Goal: Transaction & Acquisition: Purchase product/service

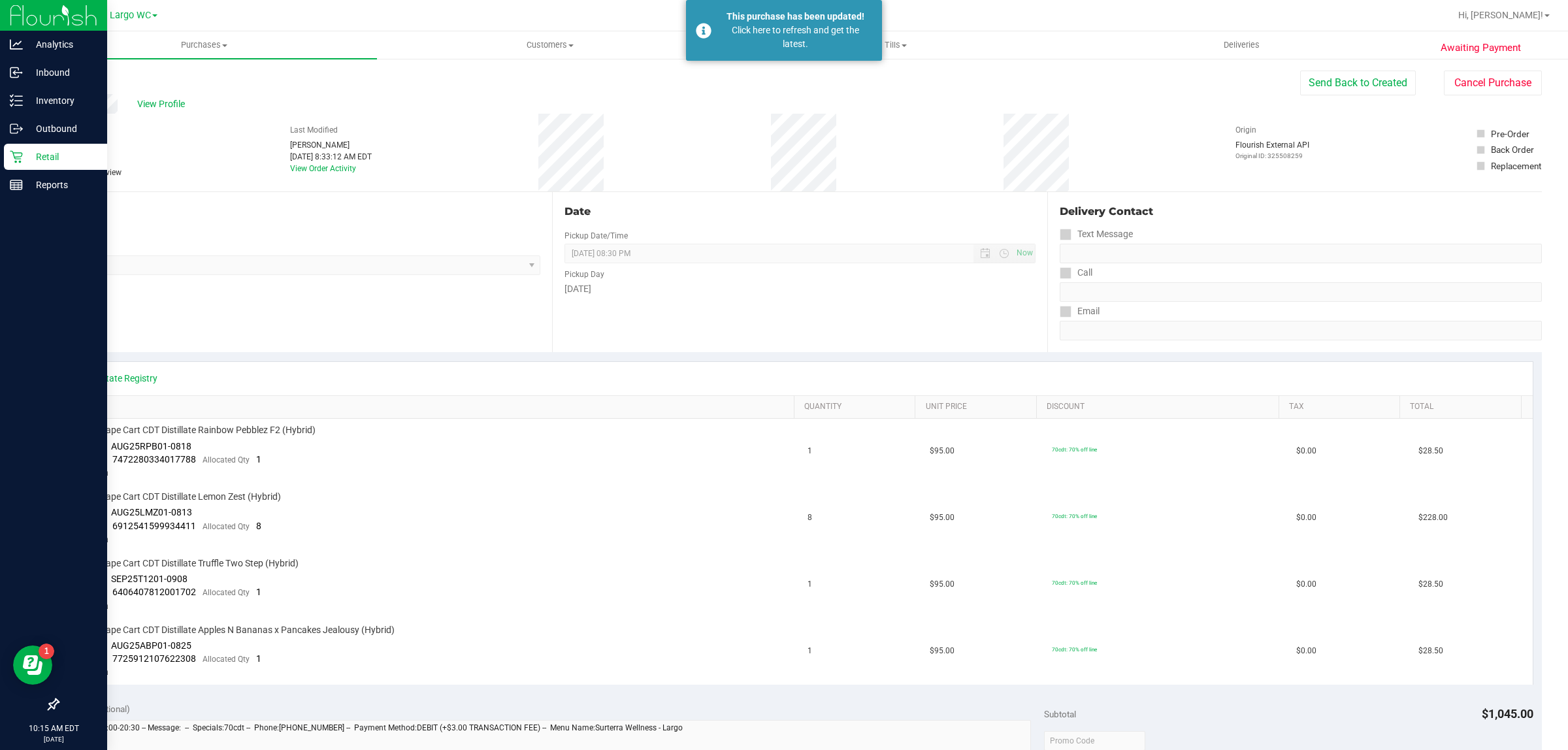
click at [53, 157] on p "Retail" at bounding box center [62, 157] width 78 height 16
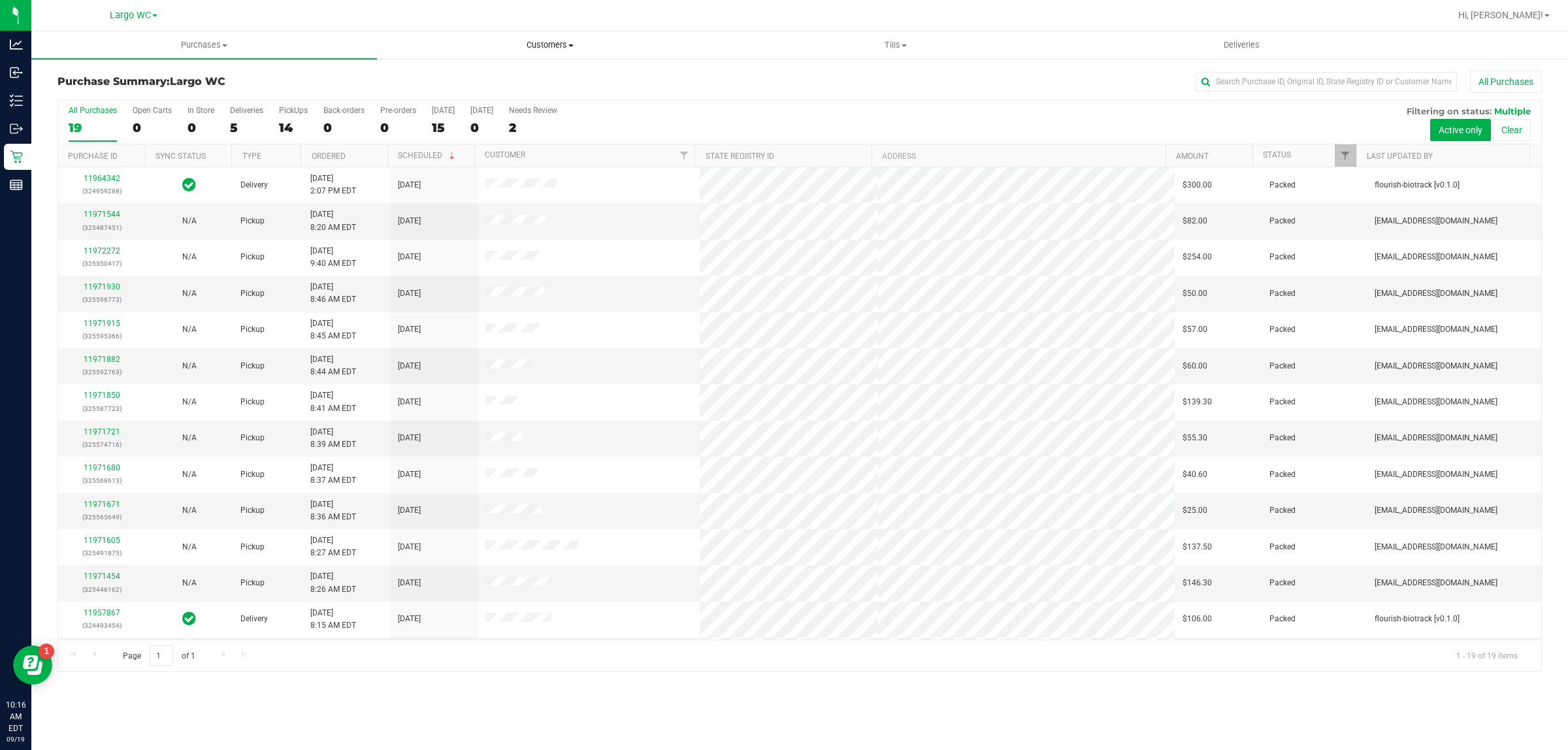
click at [568, 44] on span "Customers" at bounding box center [550, 45] width 344 height 12
click at [426, 78] on span "All customers" at bounding box center [424, 78] width 94 height 11
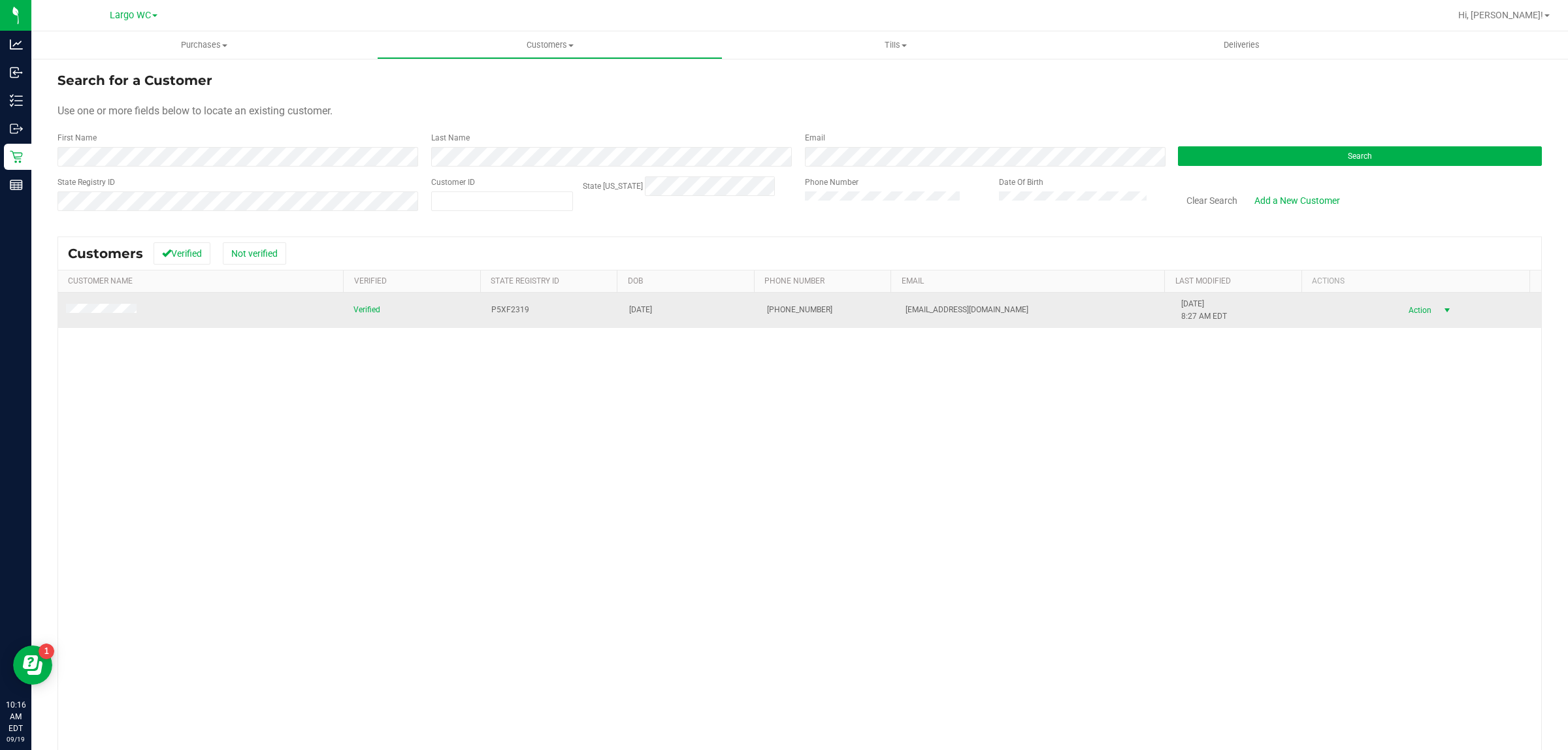
click at [1413, 308] on span "Action" at bounding box center [1418, 310] width 43 height 19
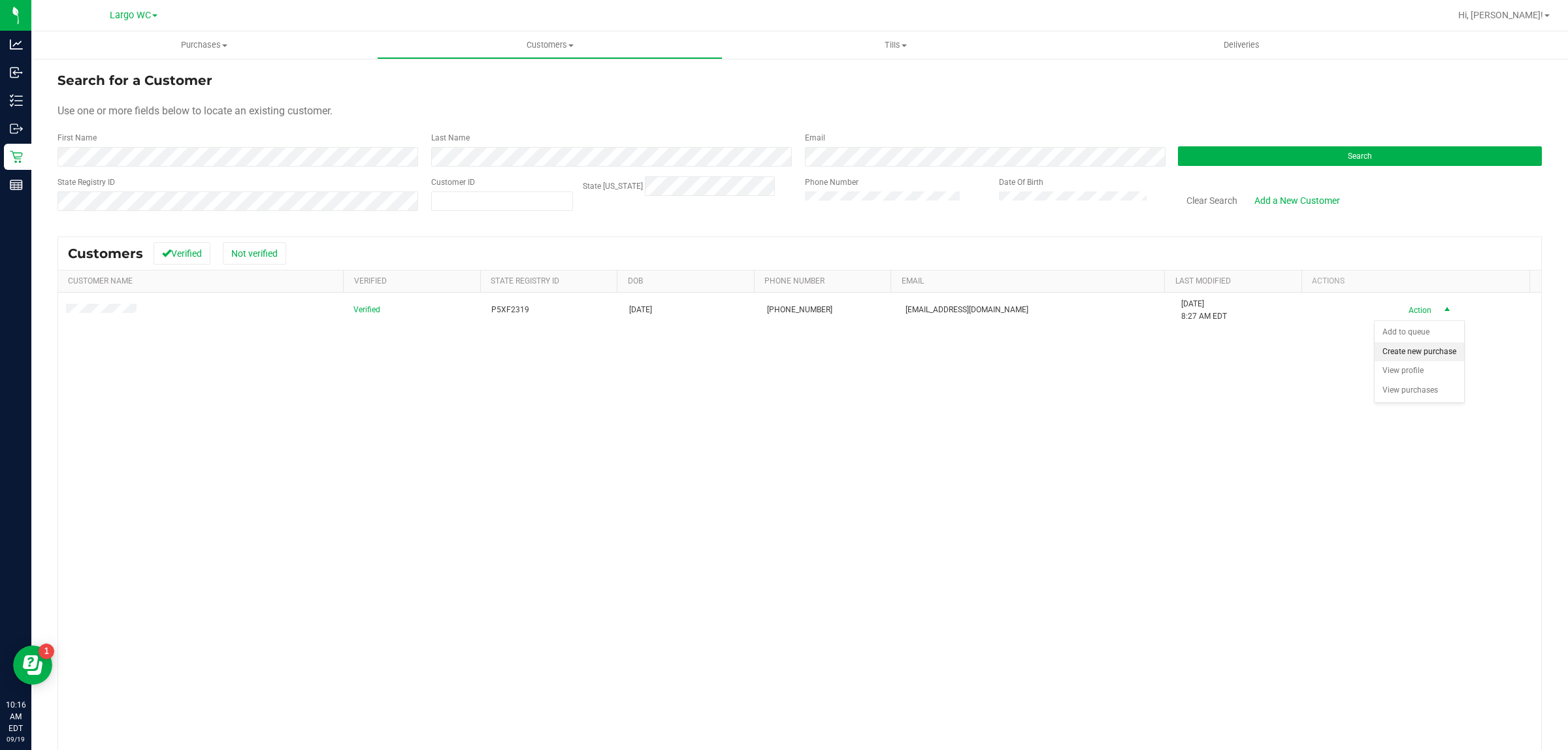
click at [1419, 345] on li "Create new purchase" at bounding box center [1419, 352] width 90 height 20
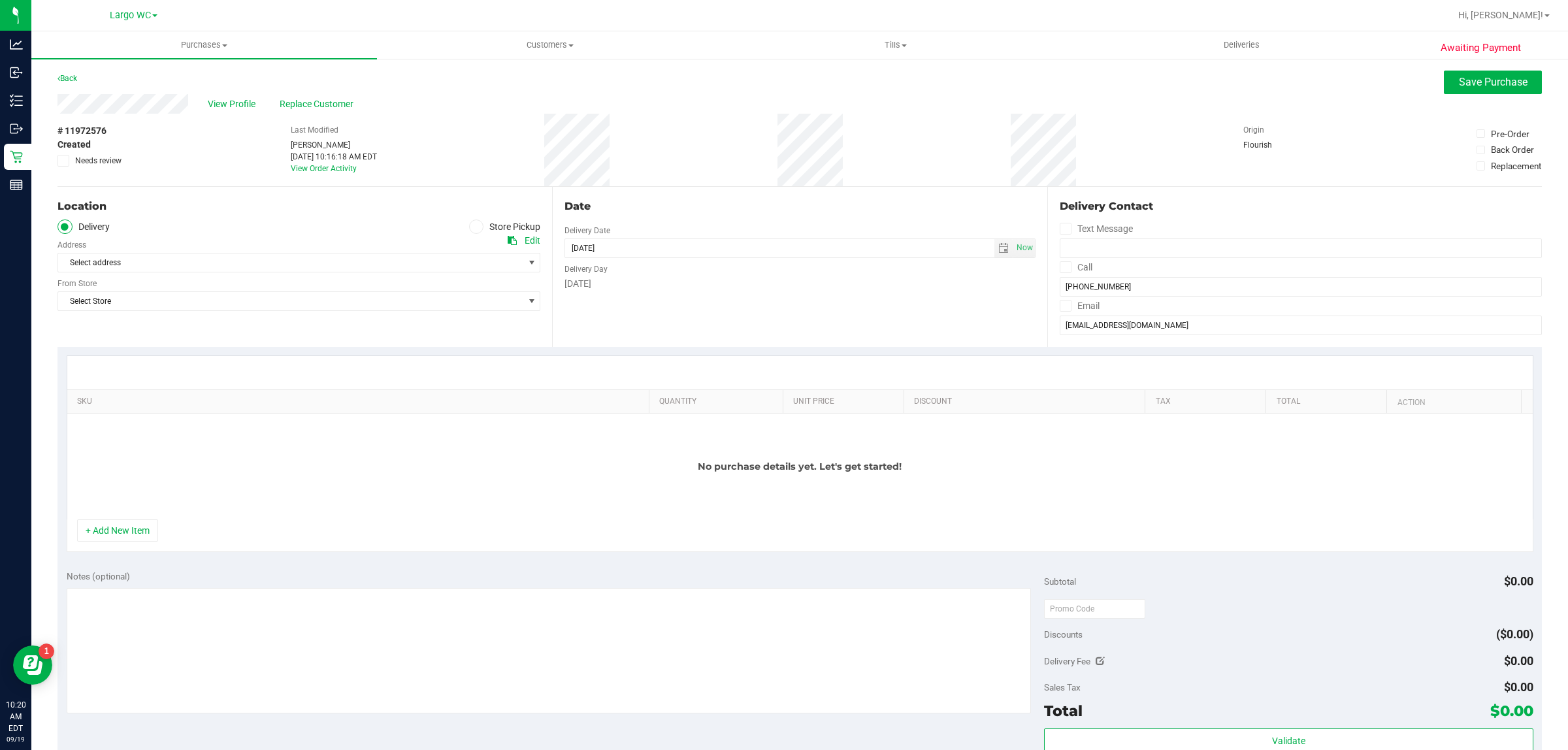
click at [478, 227] on span at bounding box center [476, 227] width 15 height 15
click at [0, 0] on input "Store Pickup" at bounding box center [0, 0] width 0 height 0
click at [398, 268] on span "Select Store" at bounding box center [291, 263] width 465 height 19
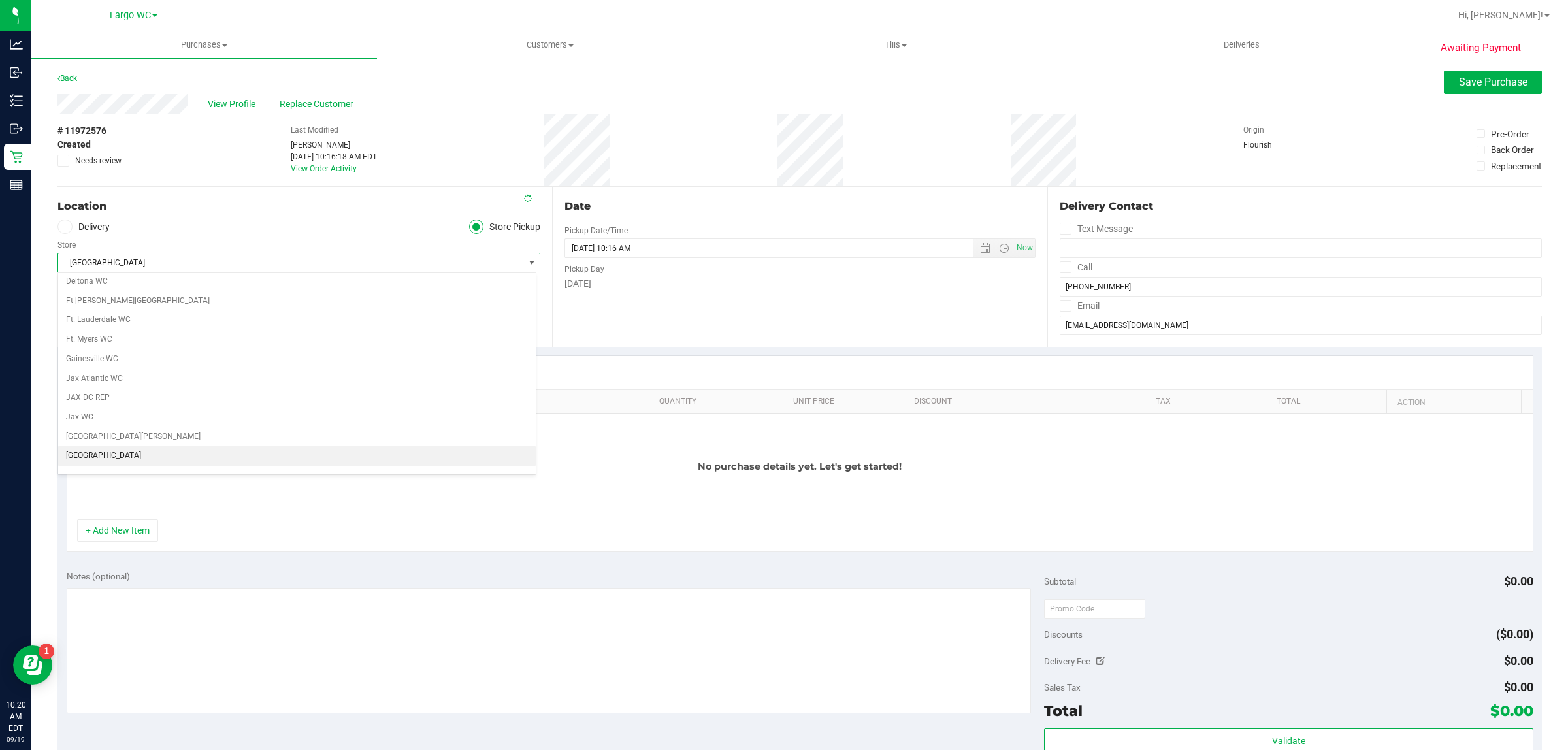
scroll to position [218, 0]
click at [299, 466] on li "Largo WC" at bounding box center [297, 456] width 478 height 20
click at [116, 541] on button "+ Add New Item" at bounding box center [118, 530] width 81 height 22
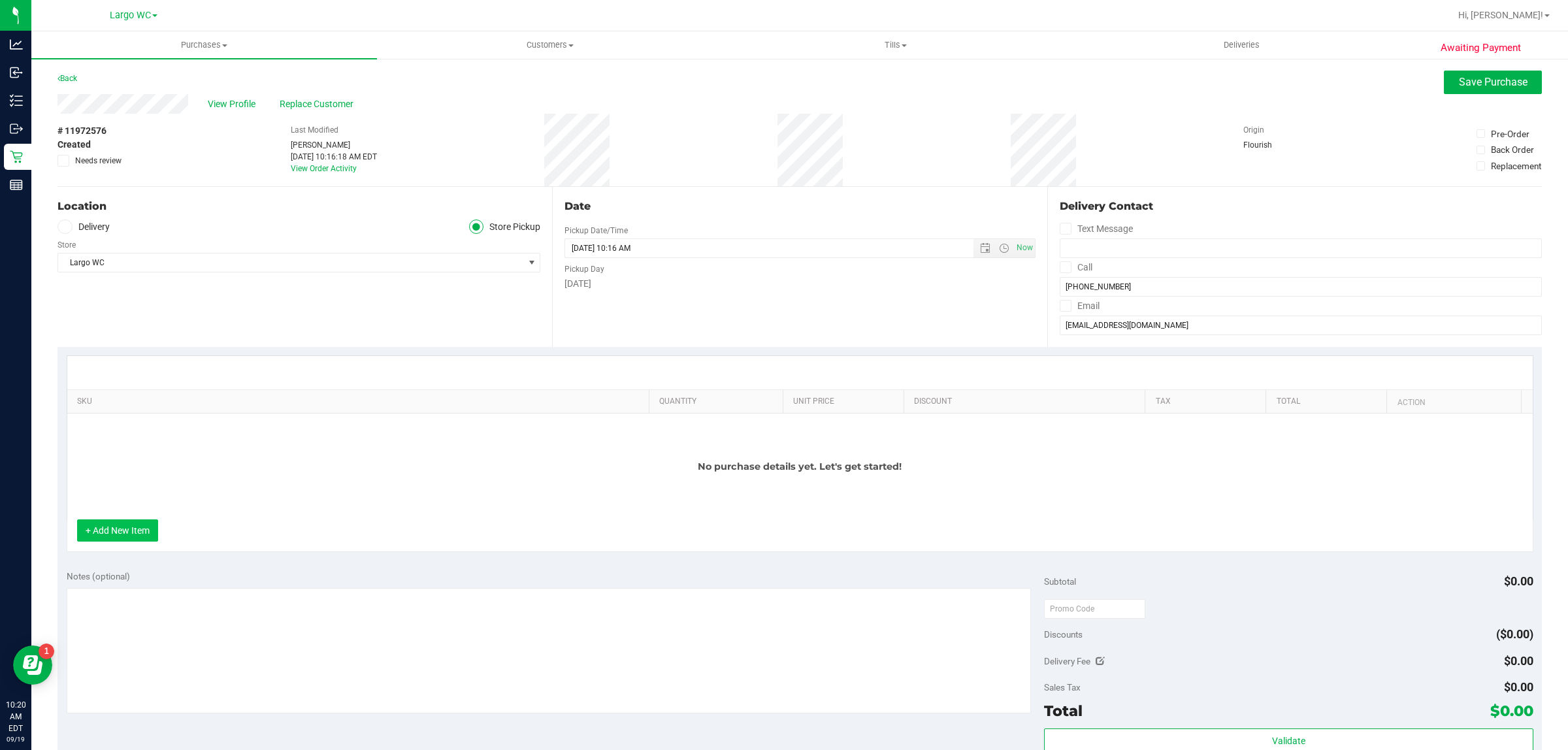
click at [105, 541] on button "+ Add New Item" at bounding box center [118, 530] width 81 height 22
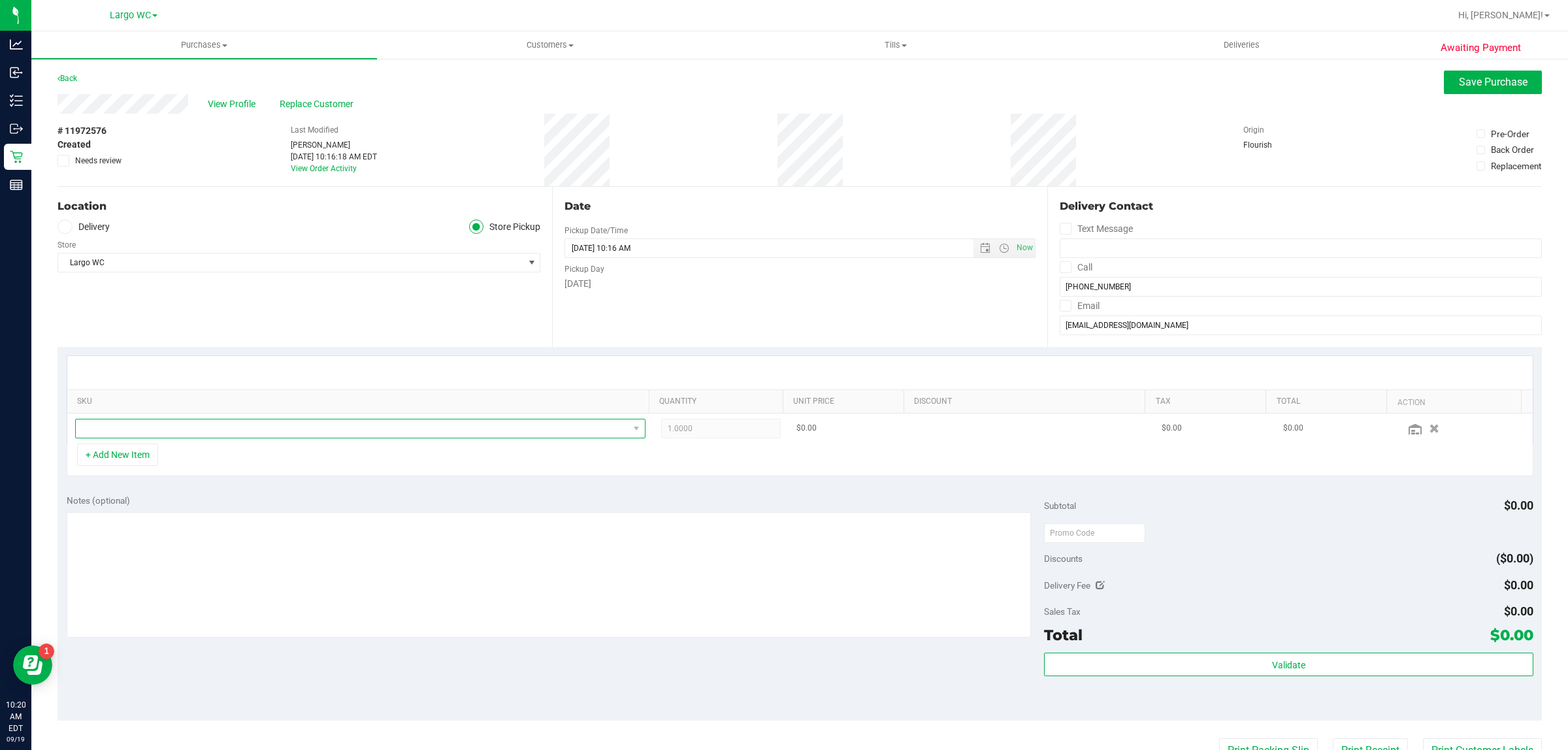
click at [169, 422] on span "NO DATA FOUND" at bounding box center [352, 429] width 553 height 19
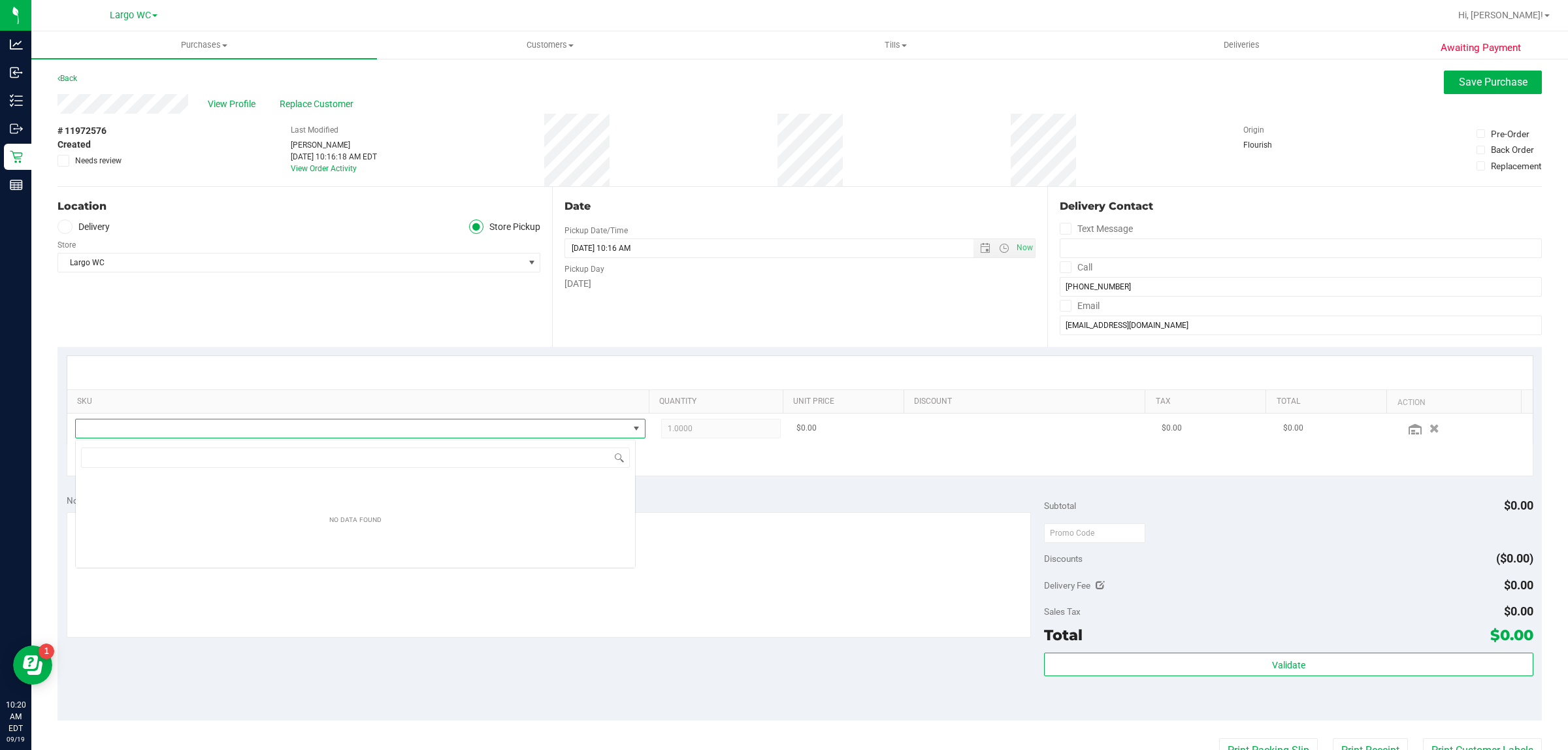
scroll to position [20, 561]
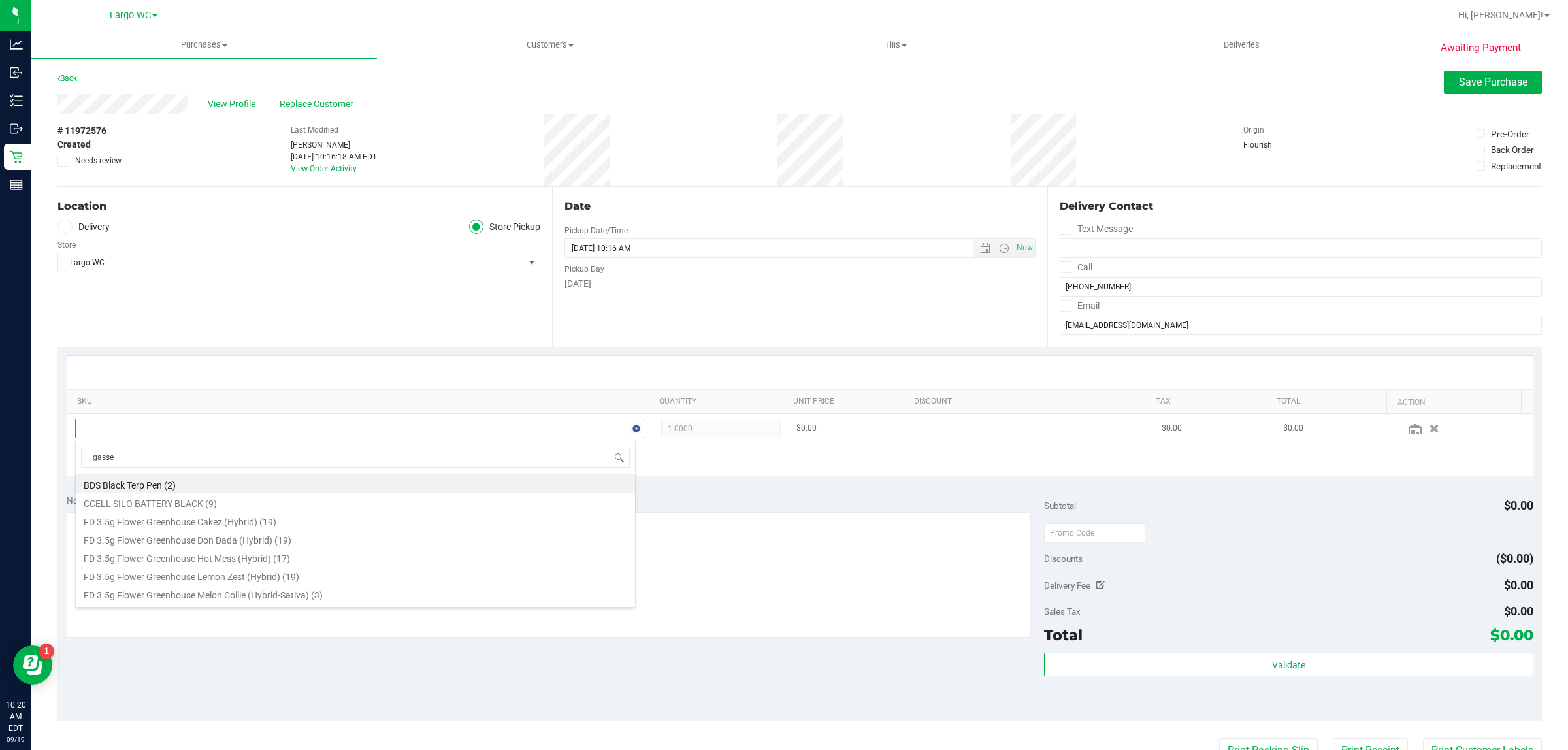
type input "[PERSON_NAME]"
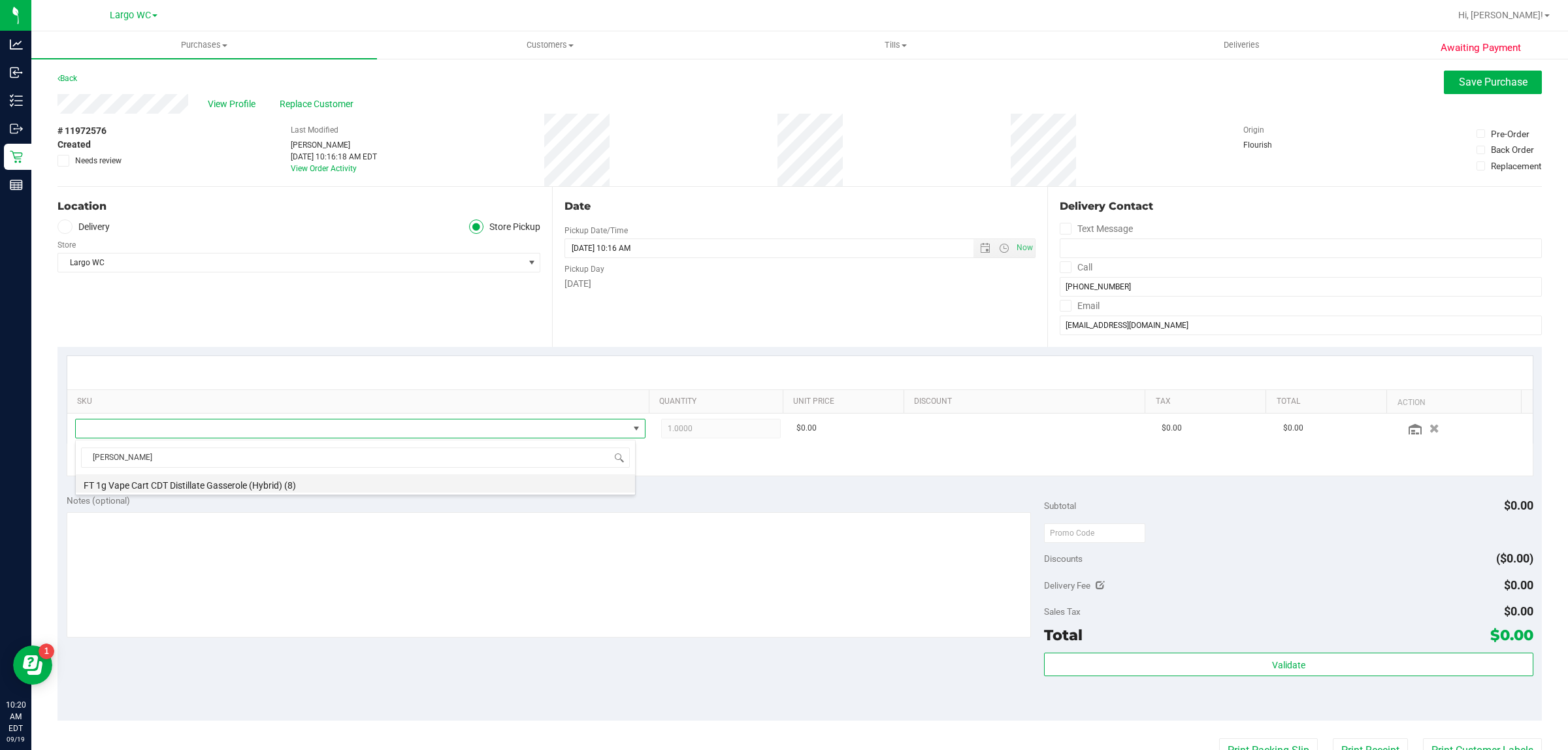
click at [313, 490] on li "FT 1g Vape Cart CDT Distillate Gasserole (Hybrid) (8)" at bounding box center [355, 484] width 559 height 19
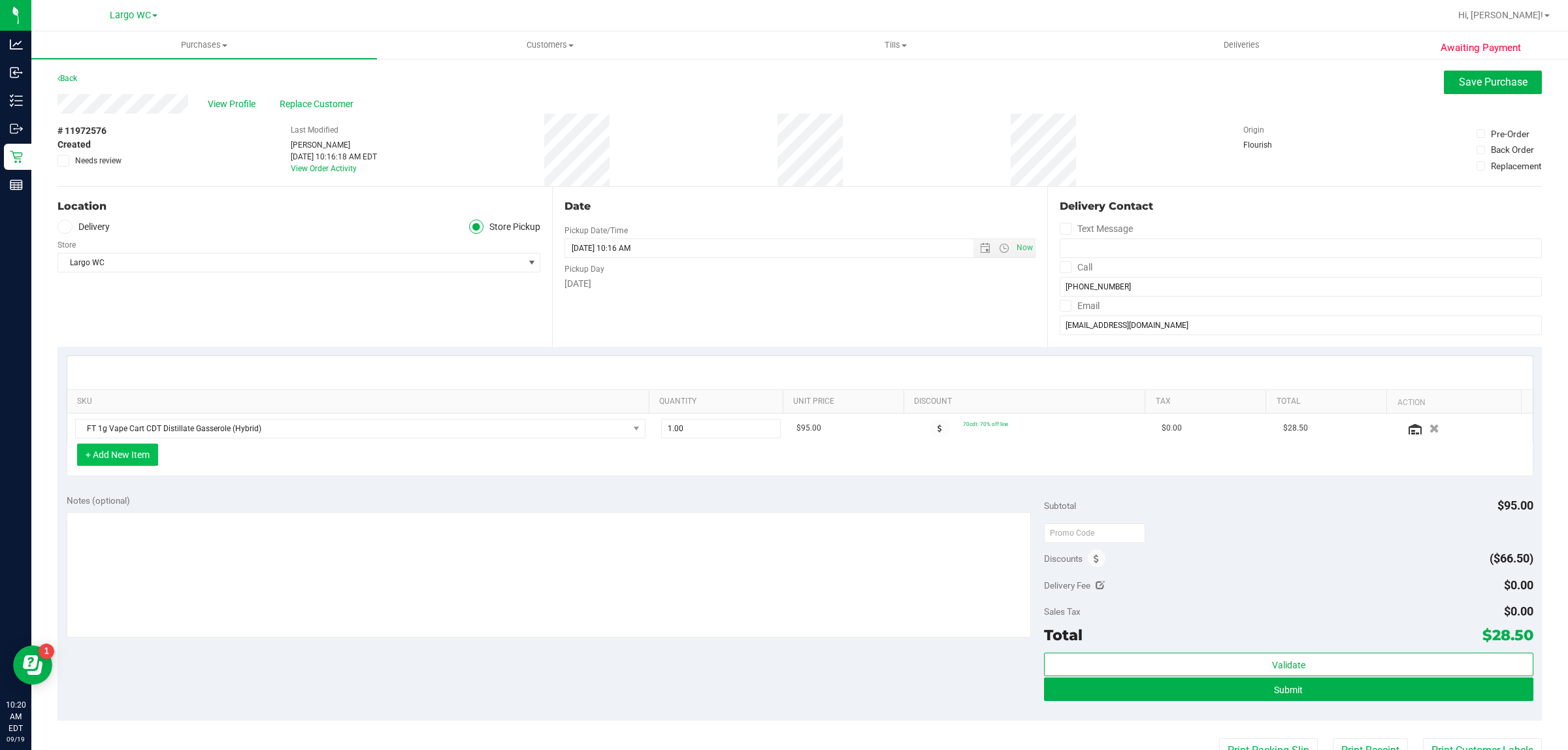
click at [135, 458] on button "+ Add New Item" at bounding box center [118, 454] width 81 height 22
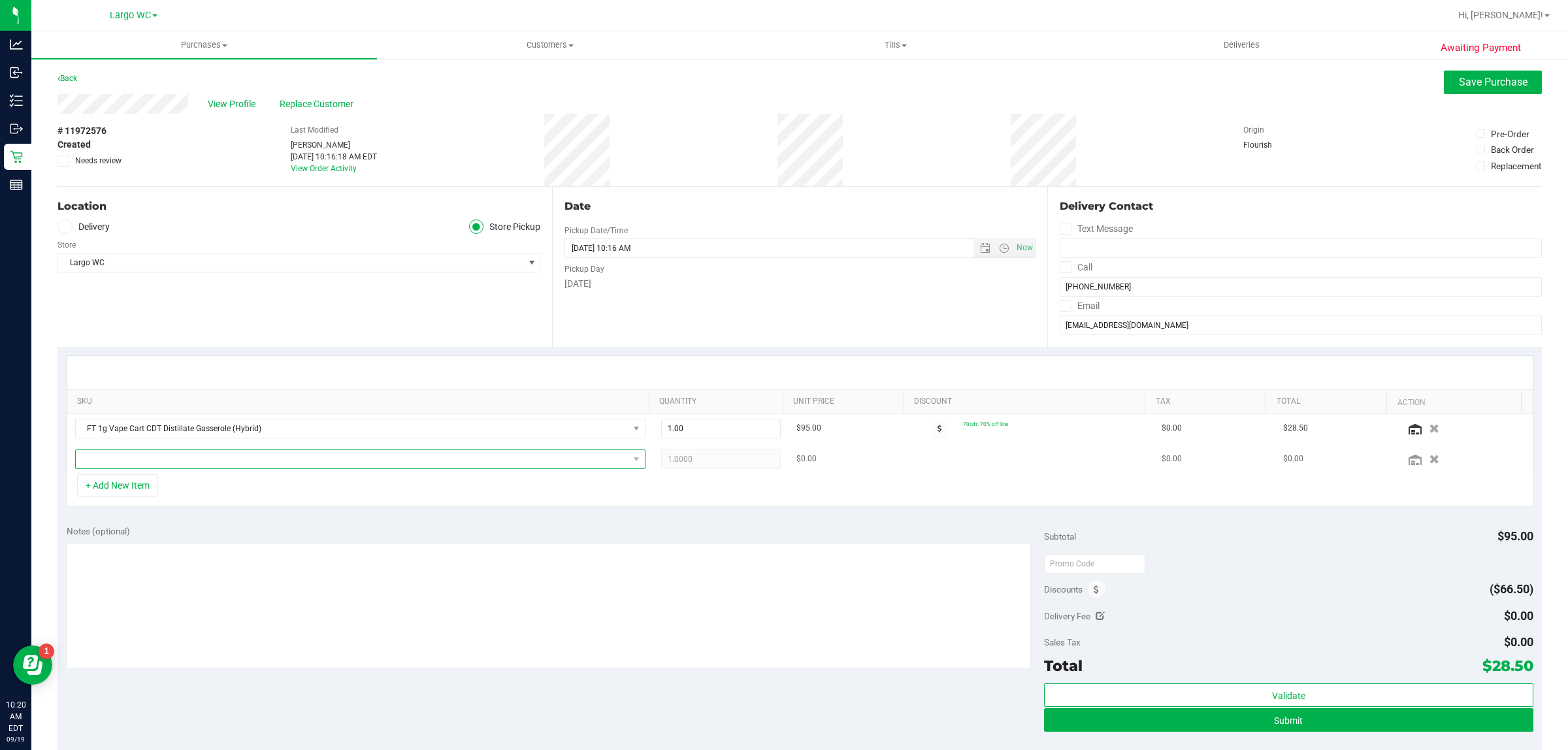
click at [185, 465] on span "NO DATA FOUND" at bounding box center [352, 460] width 553 height 19
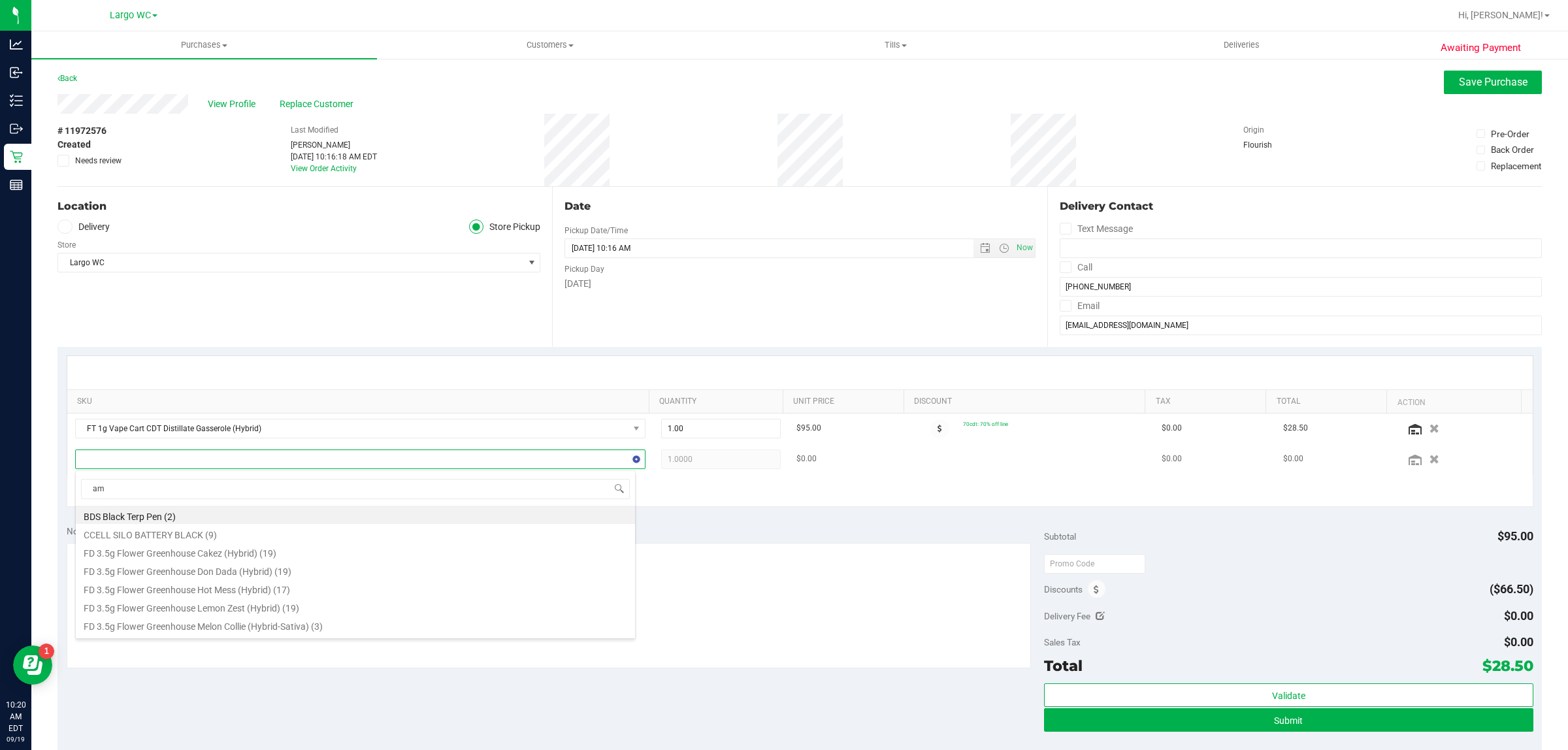
type input "aml"
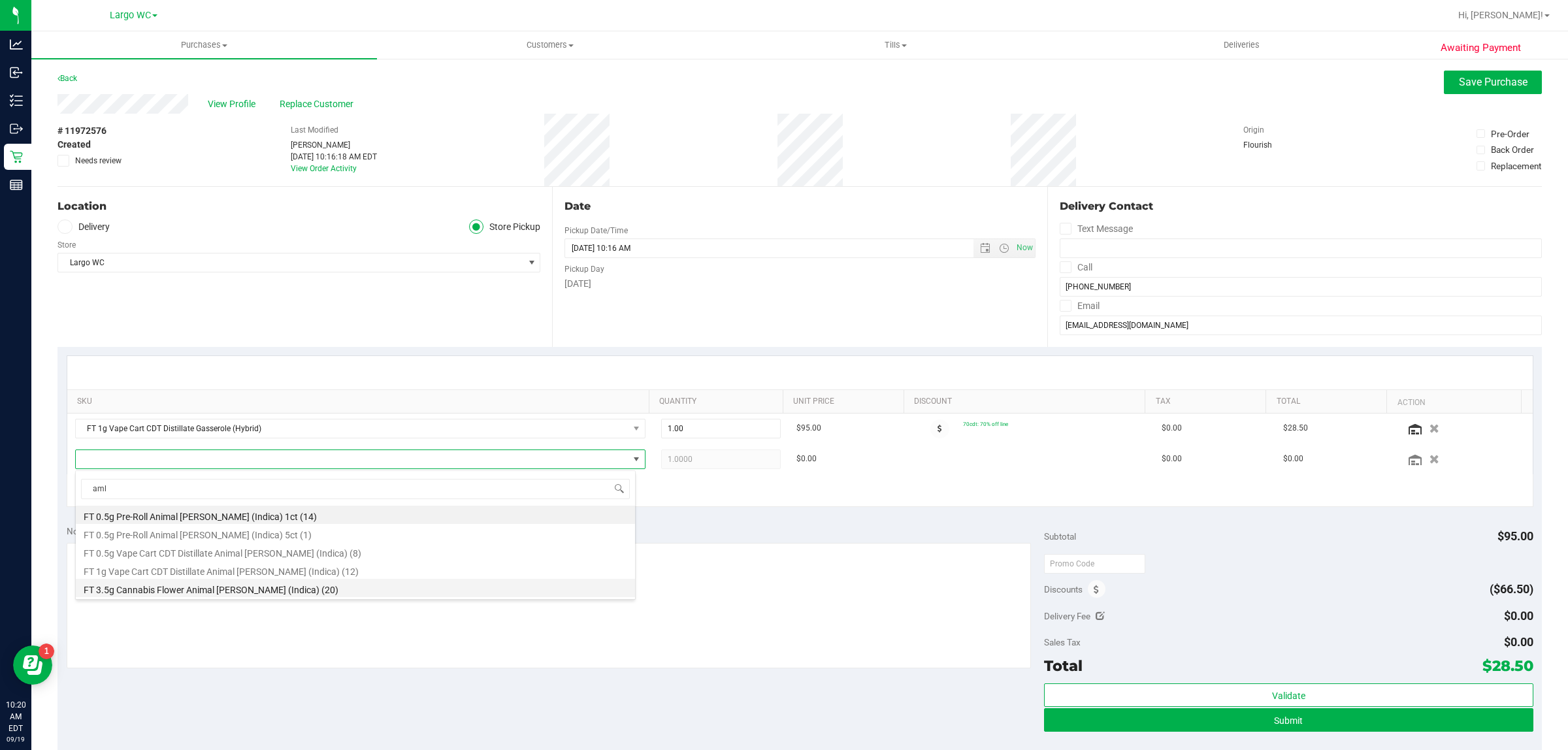
click at [262, 590] on li "FT 3.5g Cannabis Flower Animal Larry (Indica) (20)" at bounding box center [355, 589] width 559 height 19
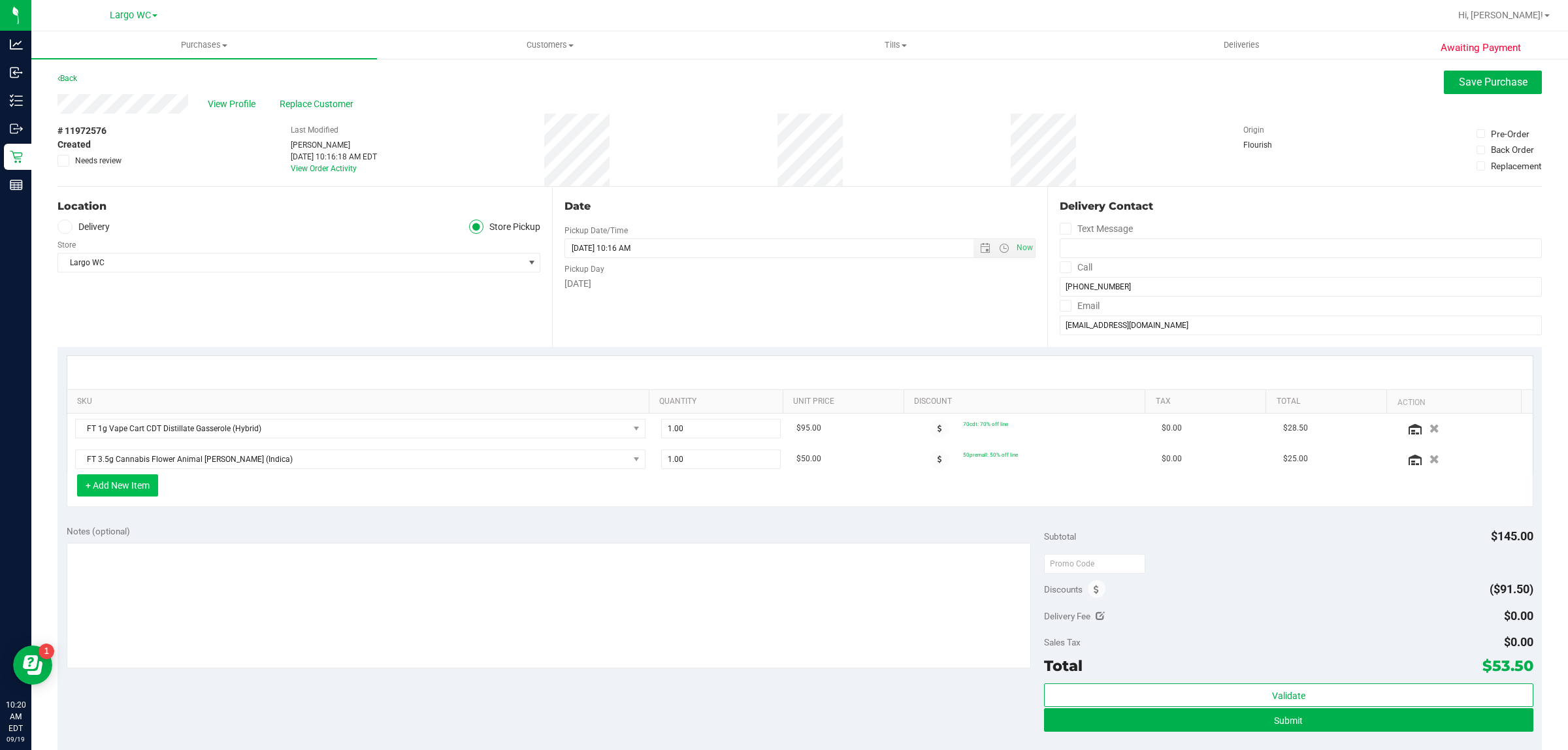
click at [149, 481] on button "+ Add New Item" at bounding box center [118, 485] width 81 height 22
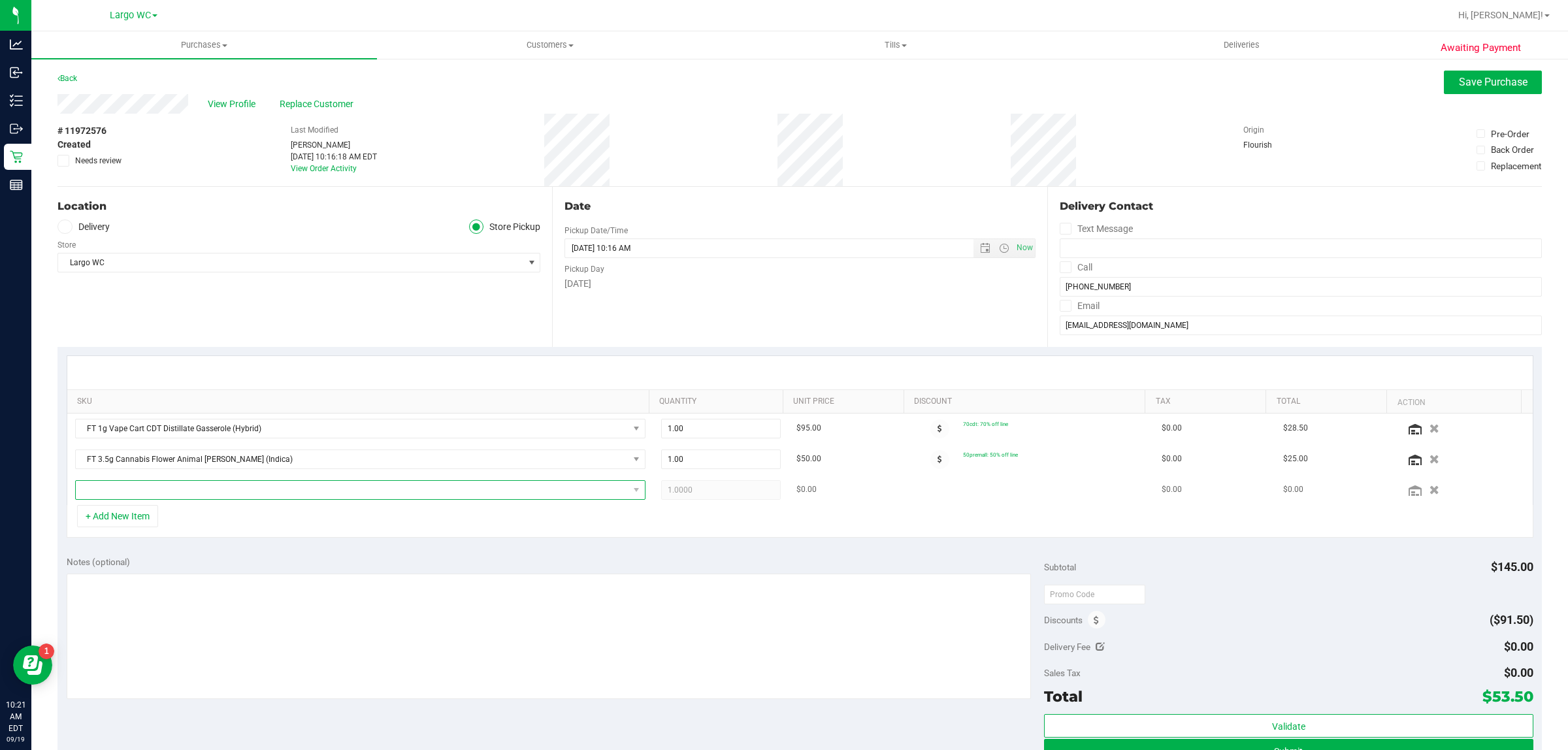
click at [177, 492] on span "NO DATA FOUND" at bounding box center [352, 490] width 553 height 19
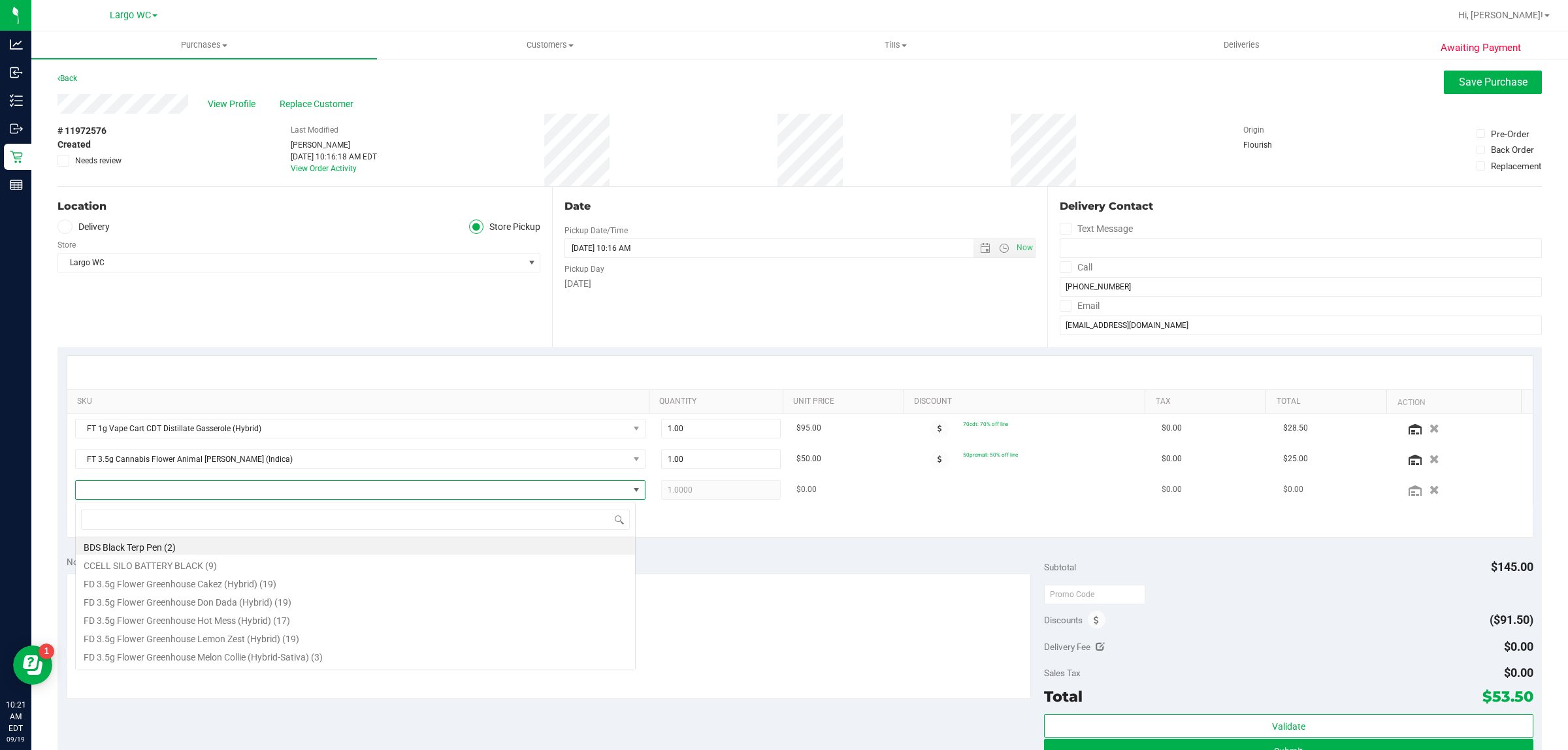
scroll to position [20, 556]
type input "dsc"
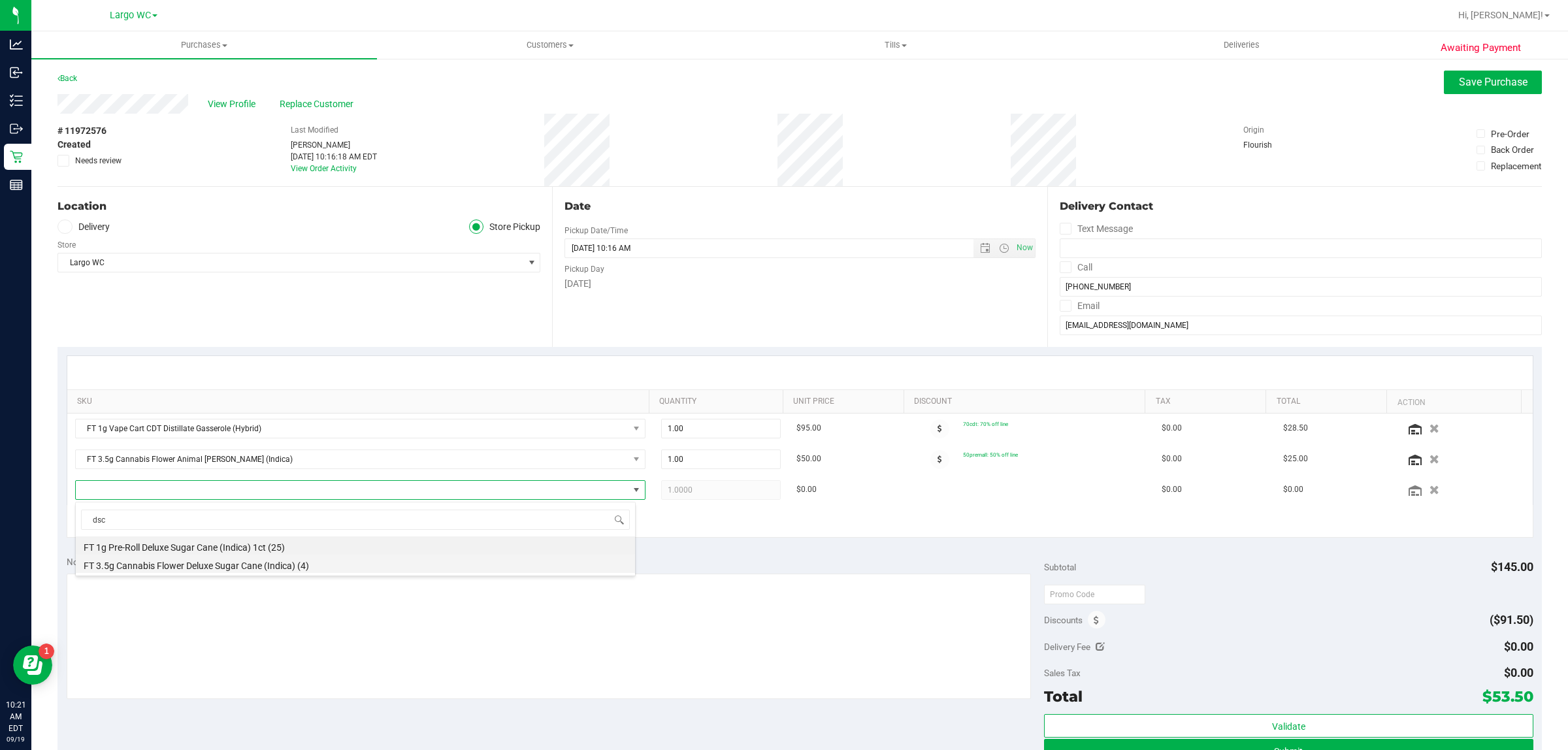
click at [307, 569] on li "FT 3.5g Cannabis Flower Deluxe Sugar Cane (Indica) (4)" at bounding box center [355, 564] width 559 height 19
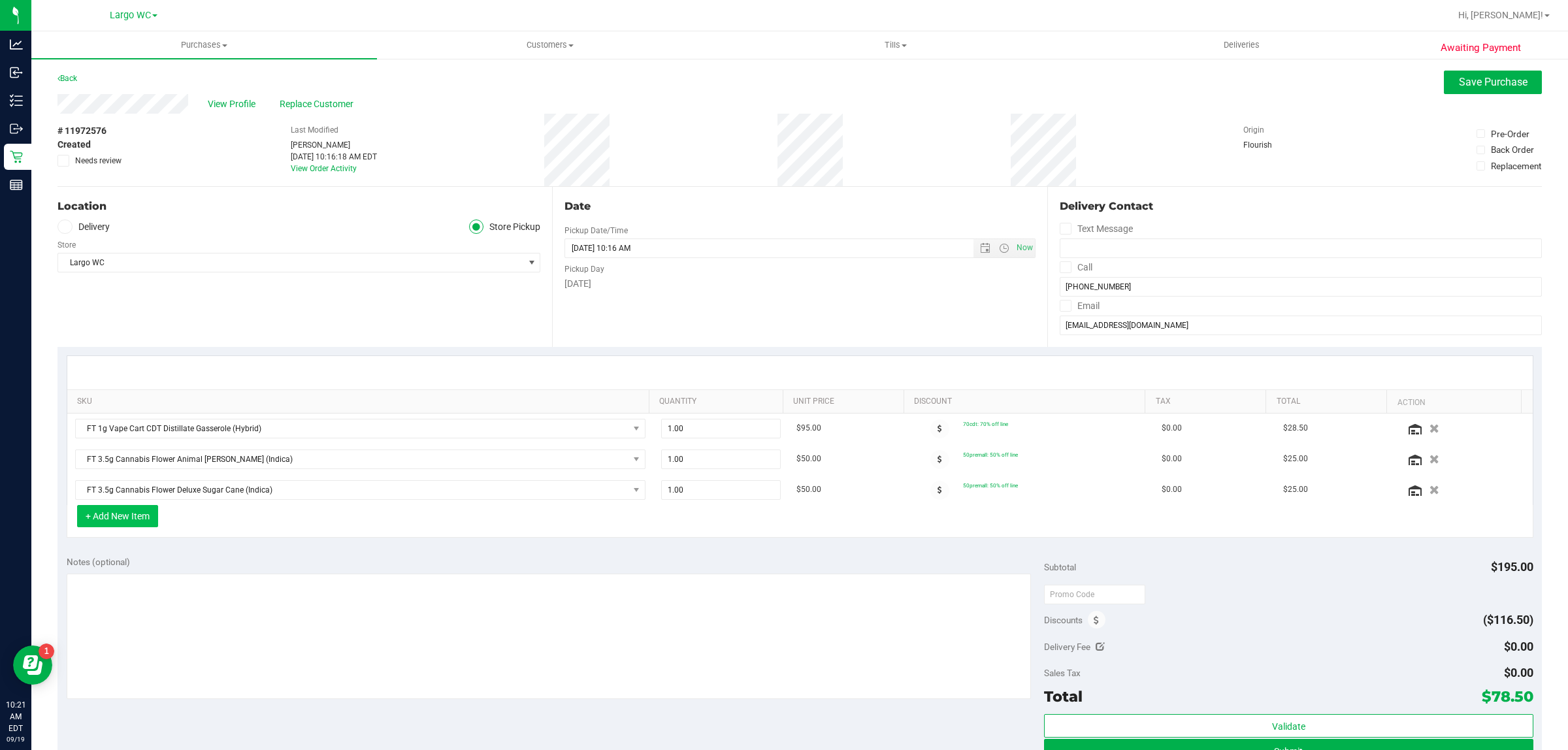
click at [126, 521] on button "+ Add New Item" at bounding box center [118, 516] width 81 height 22
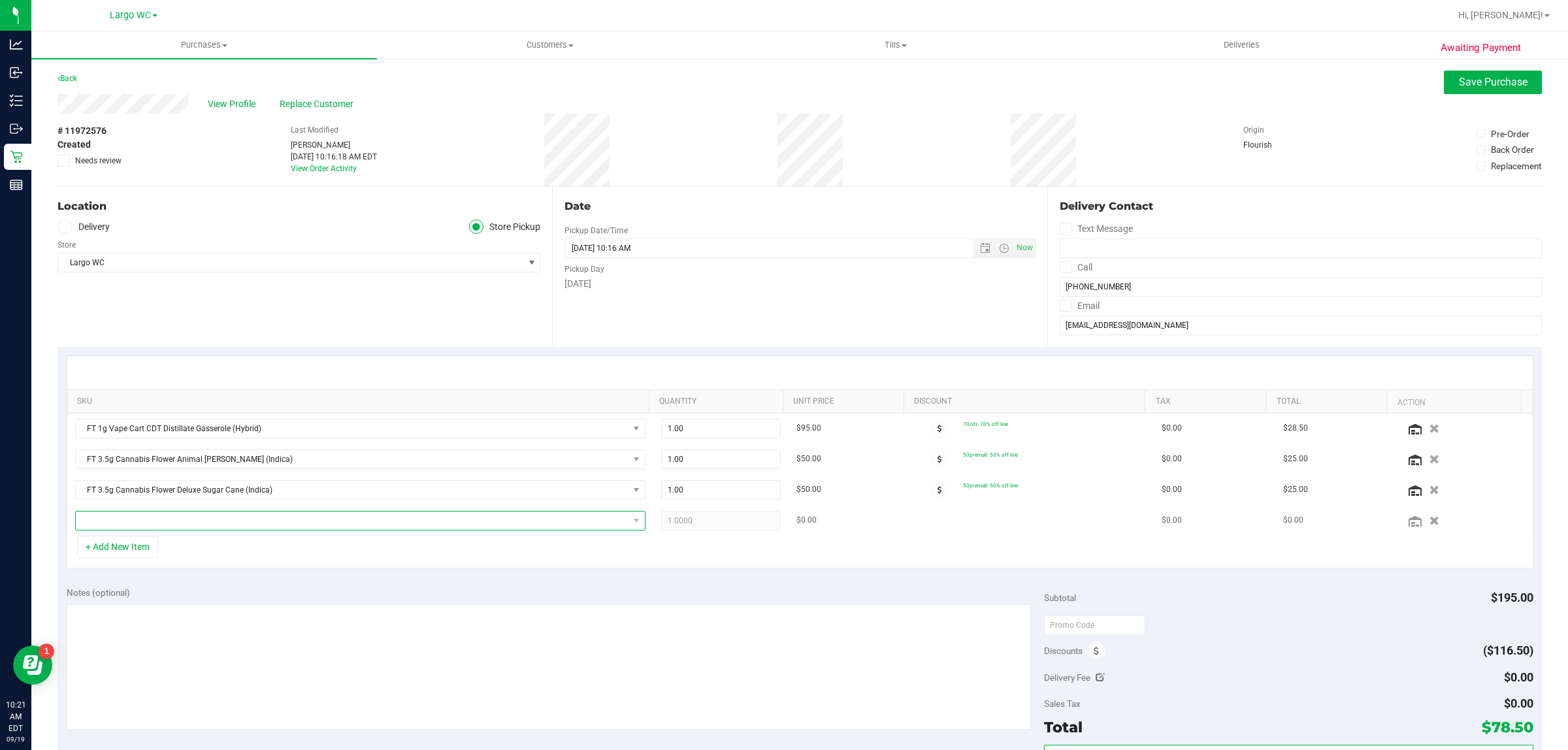
click at [205, 521] on span "NO DATA FOUND" at bounding box center [352, 521] width 553 height 19
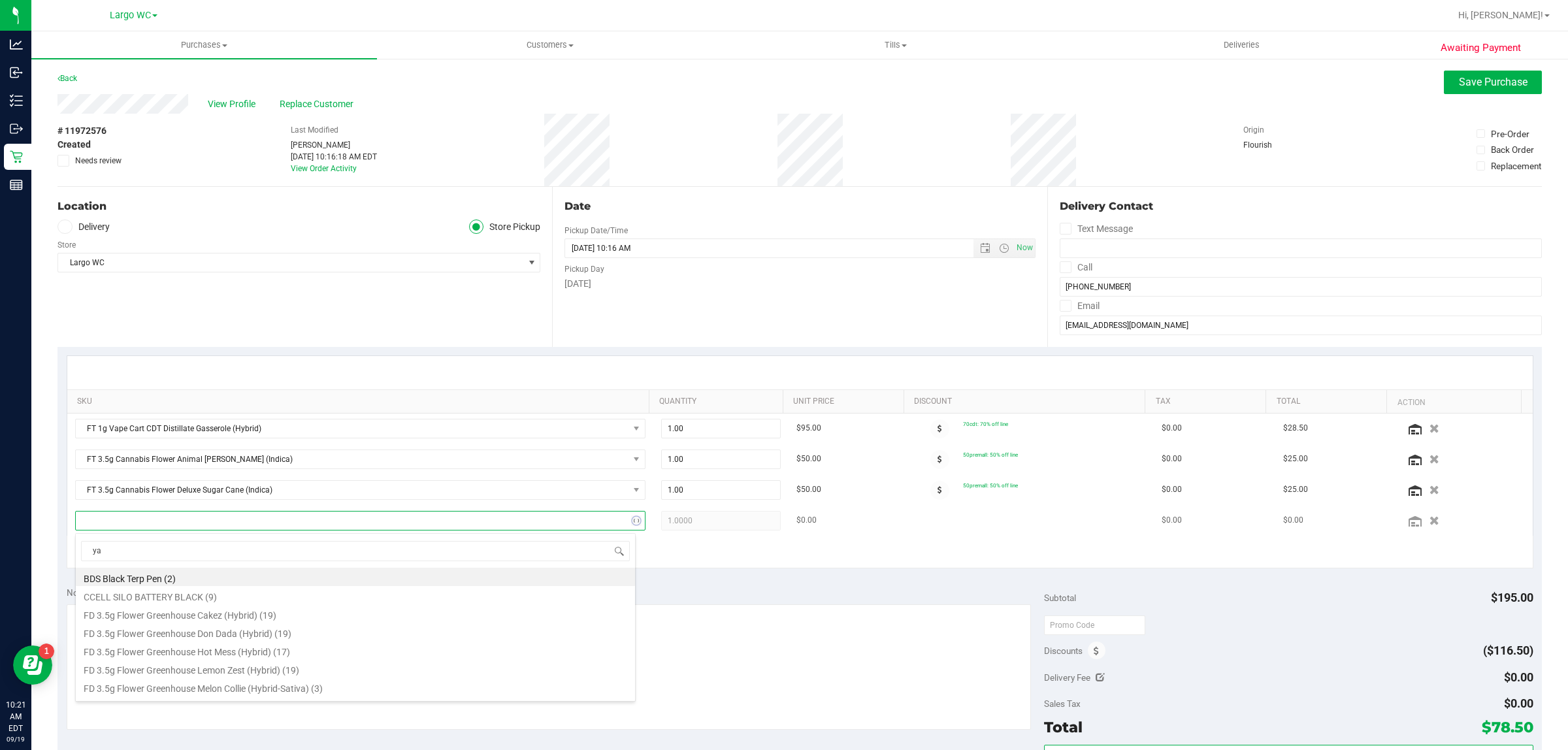
type input "ya"
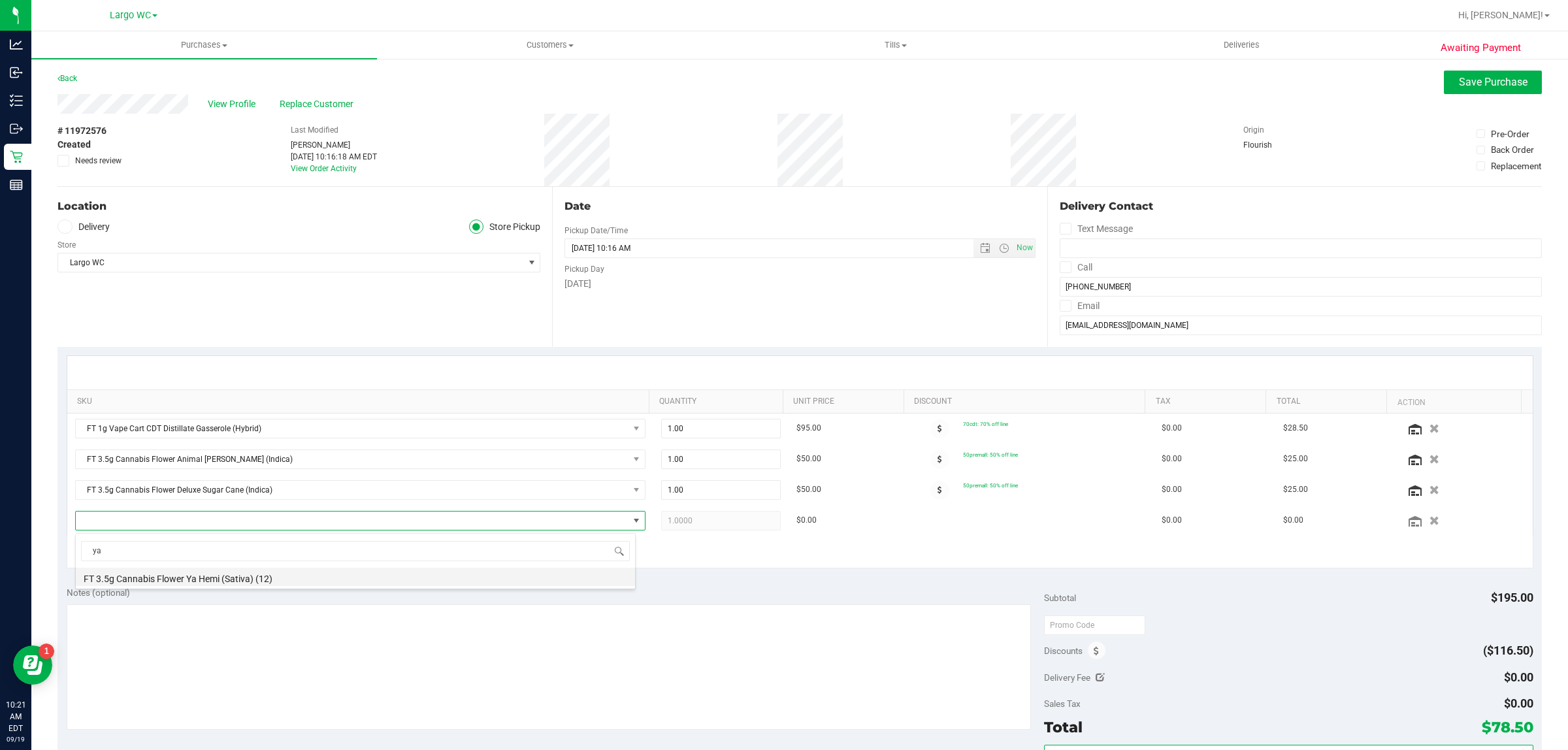
click at [256, 575] on li "FT 3.5g Cannabis Flower Ya Hemi (Sativa) (12)" at bounding box center [355, 577] width 559 height 19
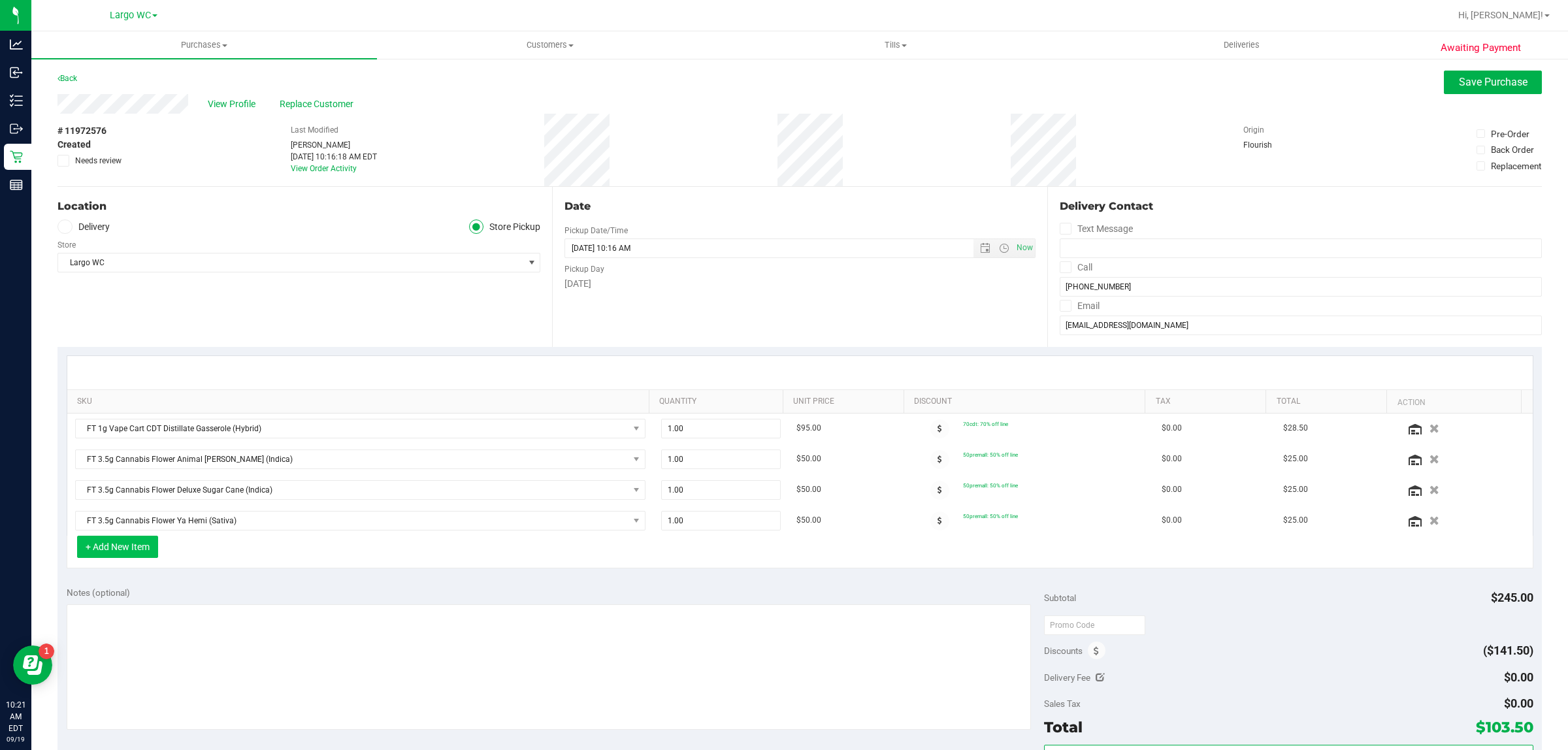
click at [138, 547] on button "+ Add New Item" at bounding box center [118, 547] width 81 height 22
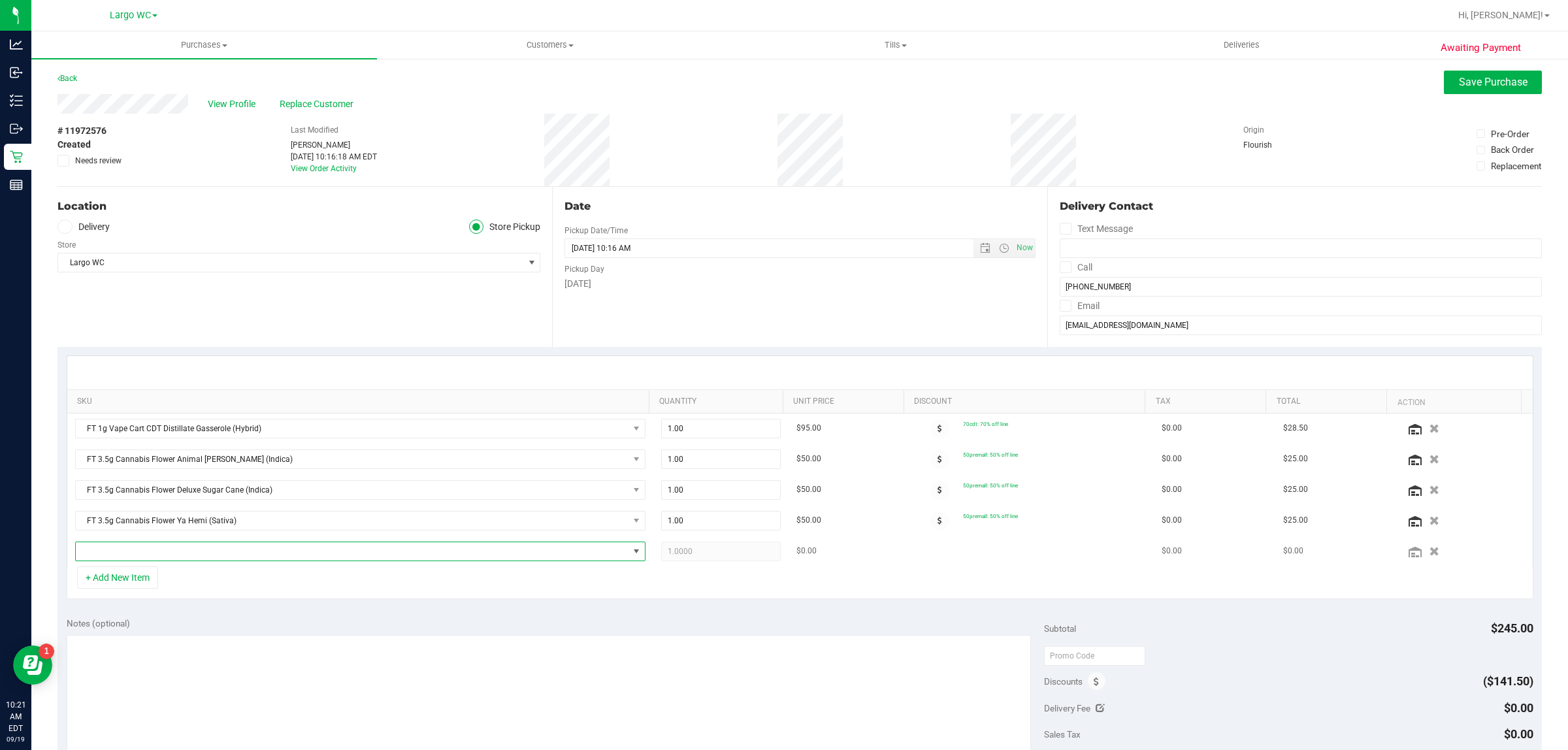
click at [196, 560] on span "NO DATA FOUND" at bounding box center [352, 551] width 553 height 19
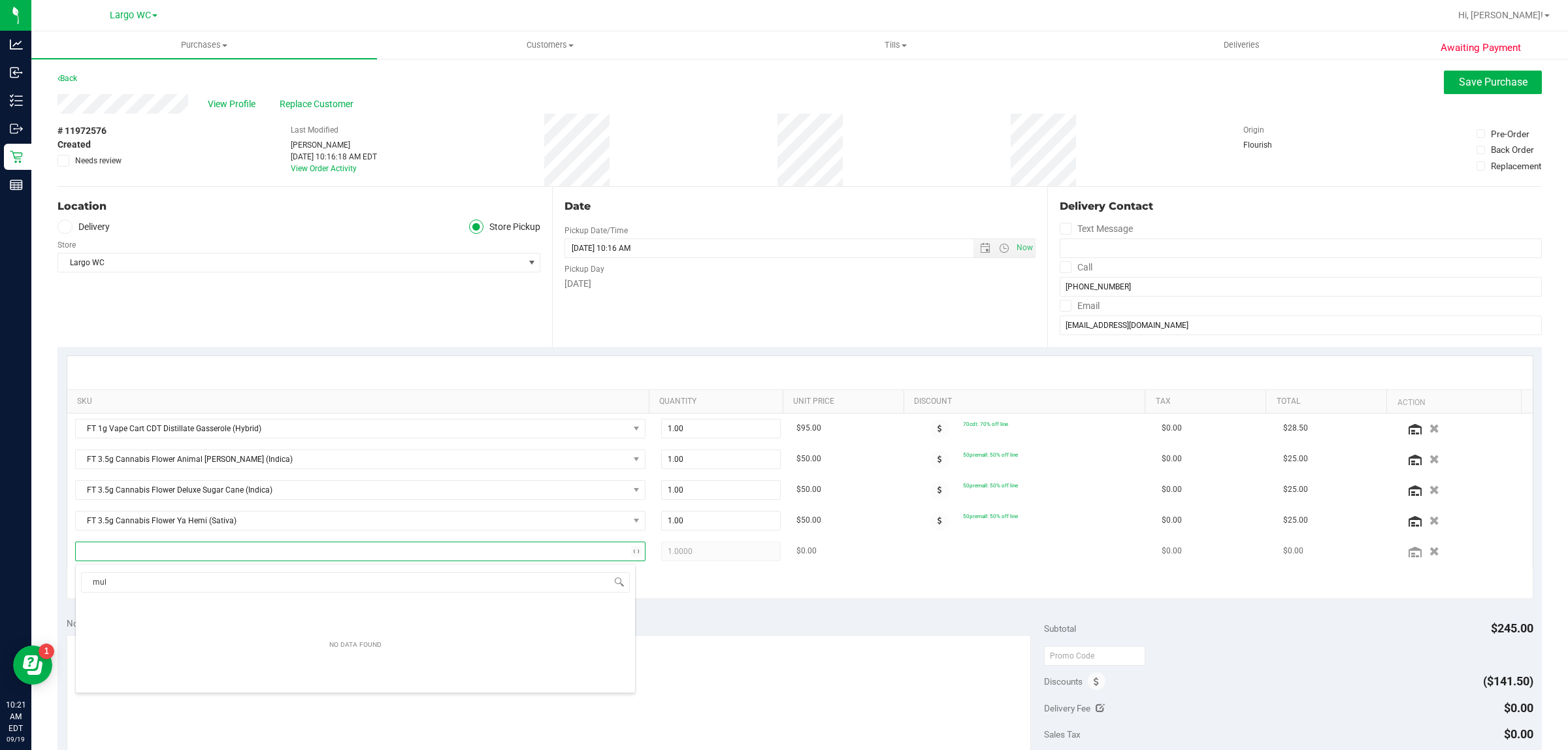
type input "mule"
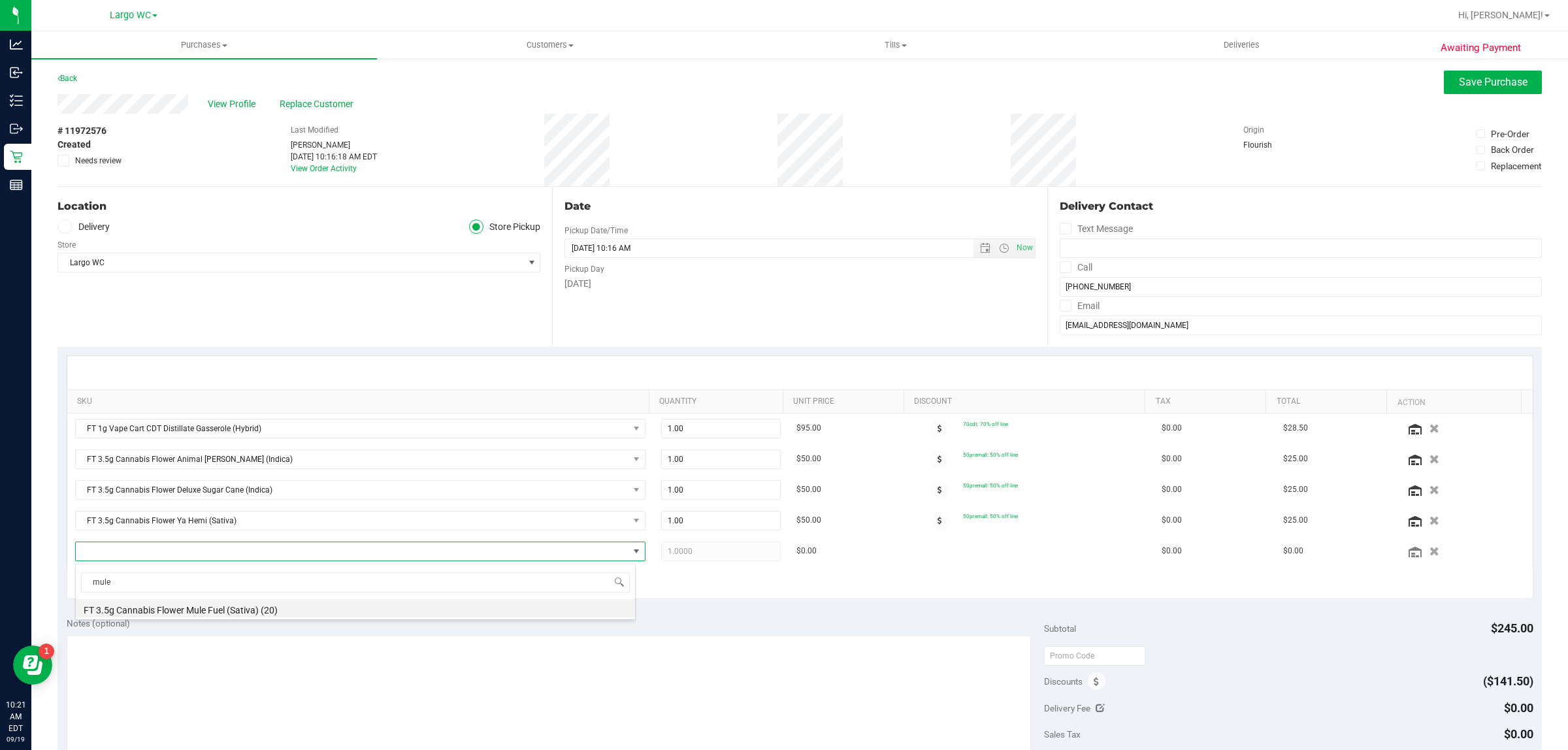
click at [300, 606] on li "FT 3.5g Cannabis Flower Mule Fuel (Sativa) (20)" at bounding box center [355, 609] width 559 height 19
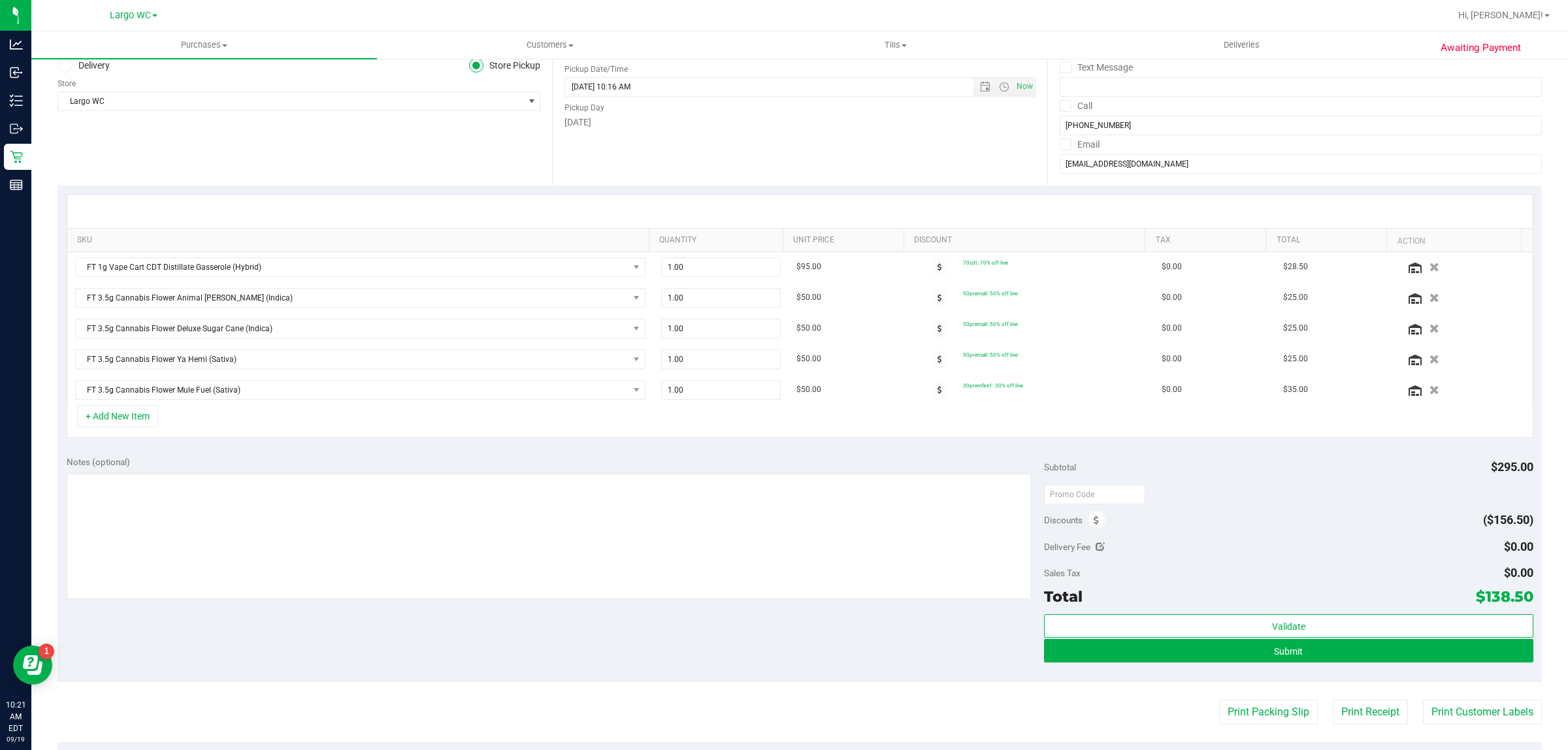
scroll to position [163, 0]
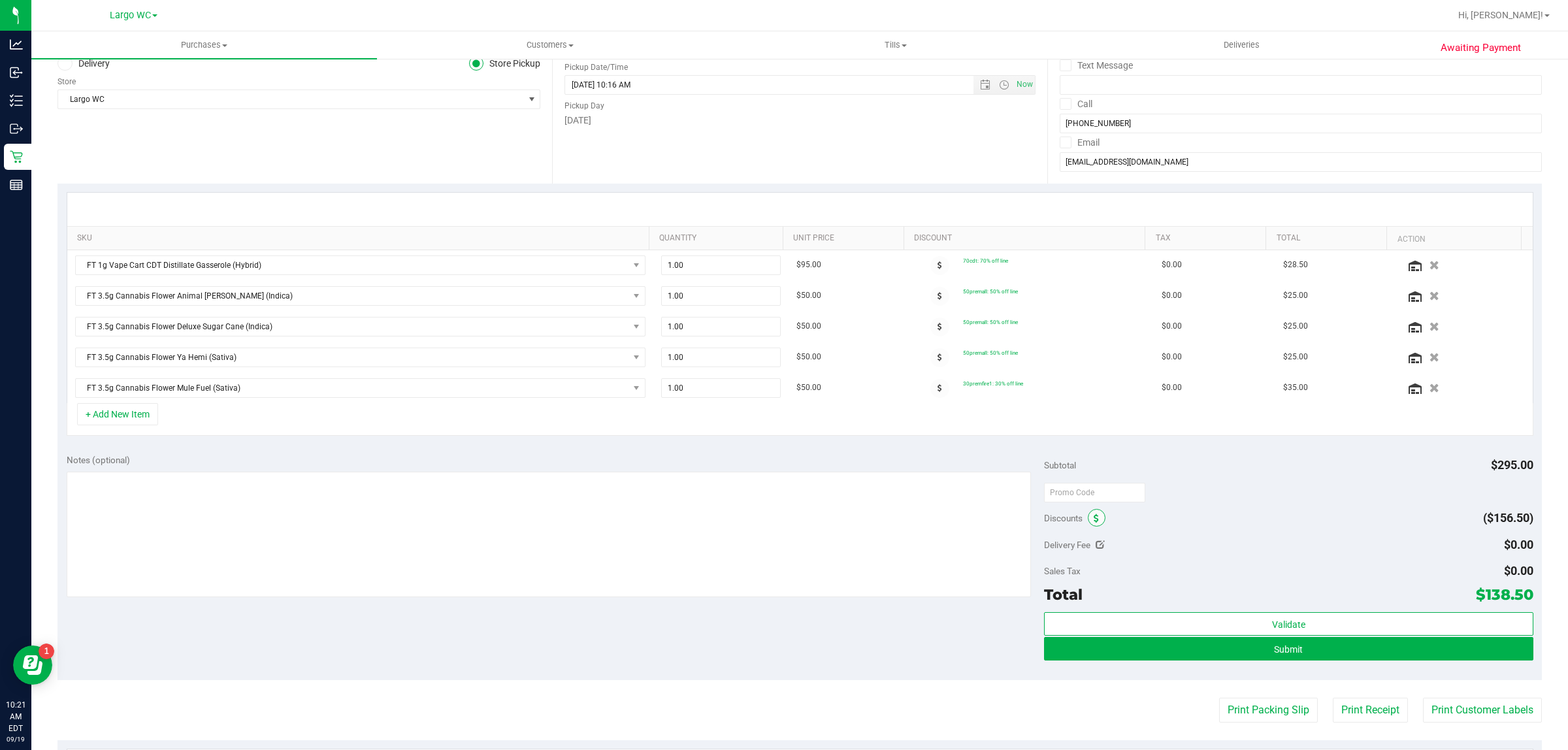
click at [1088, 518] on span at bounding box center [1096, 517] width 18 height 18
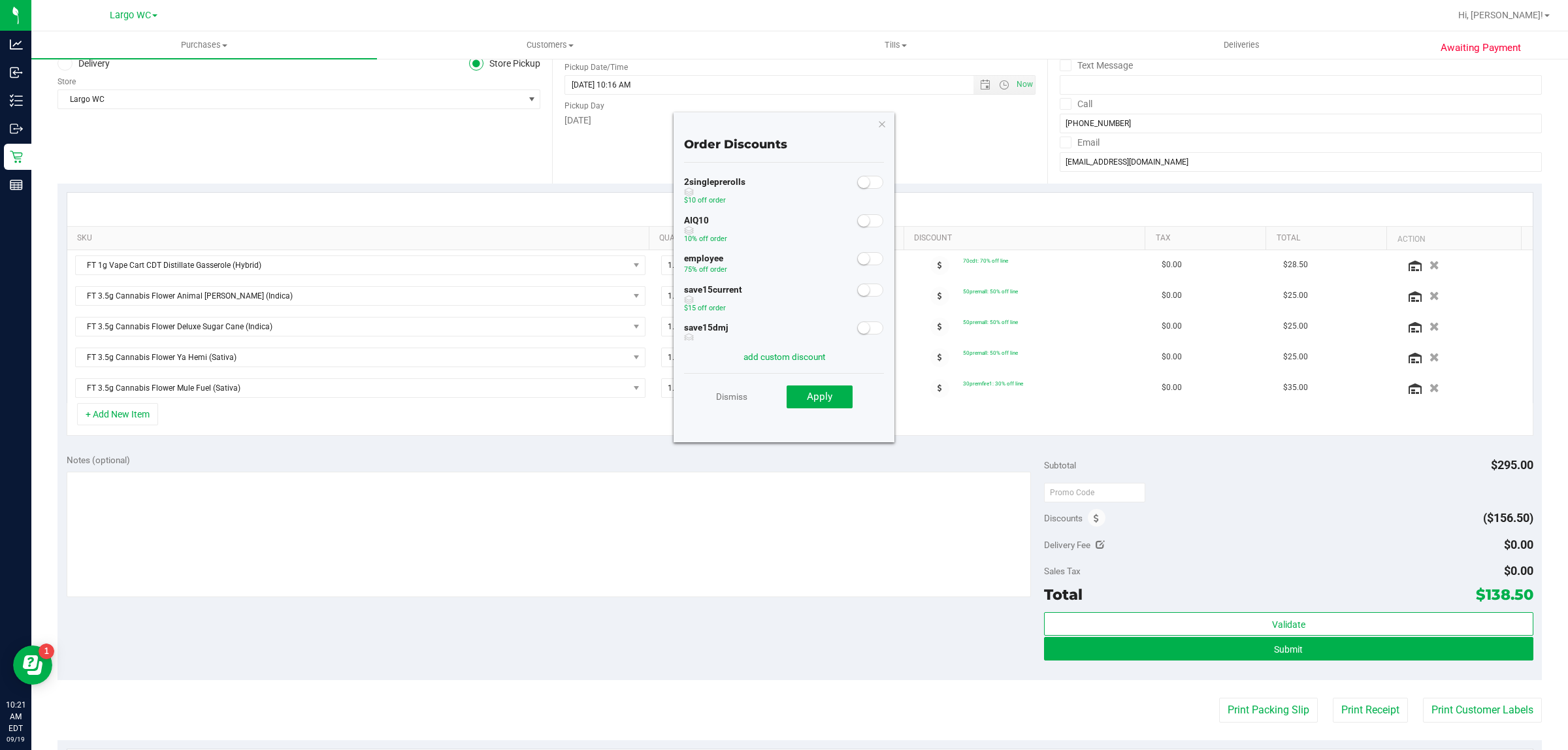
click at [858, 223] on small at bounding box center [864, 221] width 12 height 12
click at [828, 385] on button "Apply" at bounding box center [819, 397] width 66 height 23
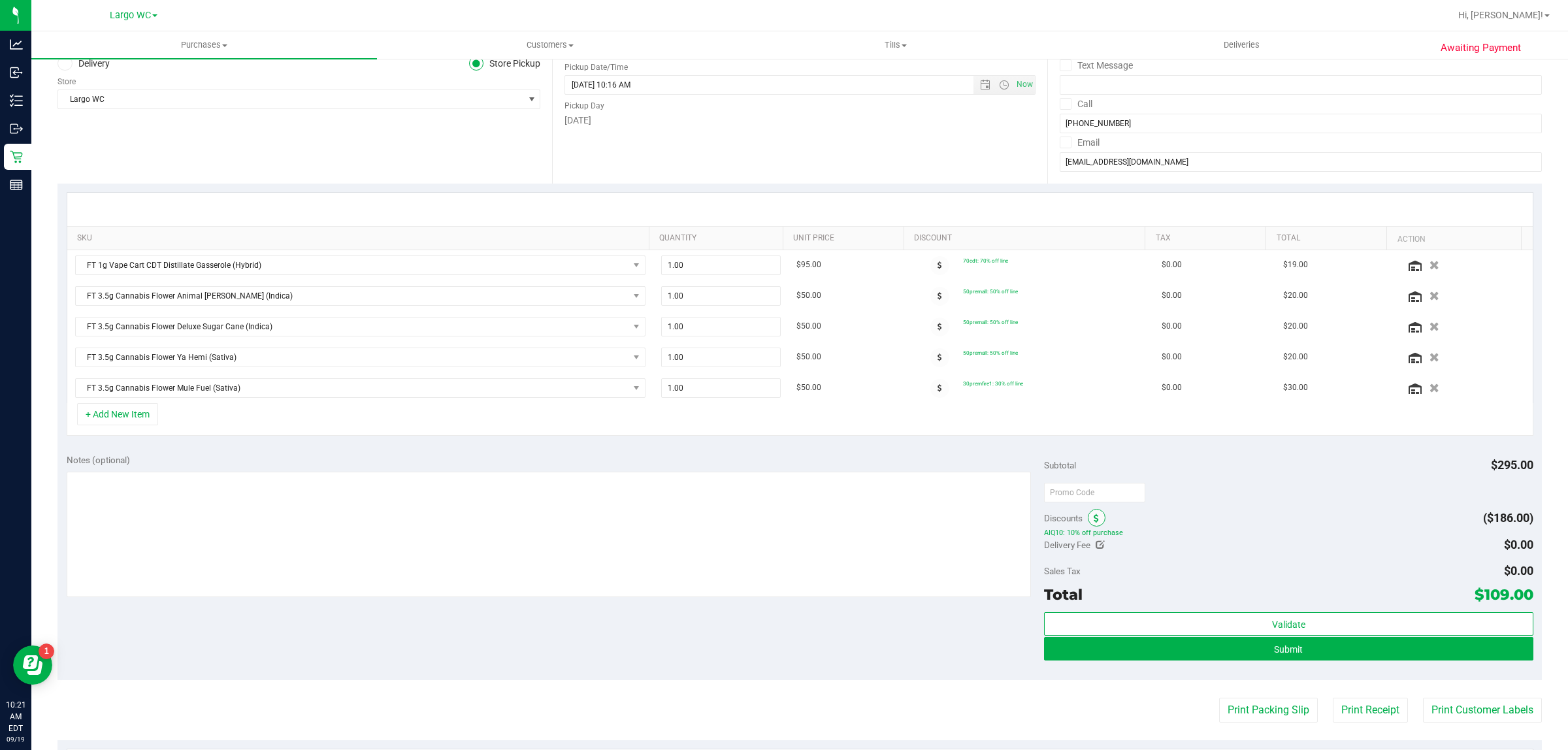
click at [1094, 519] on icon at bounding box center [1096, 519] width 5 height 9
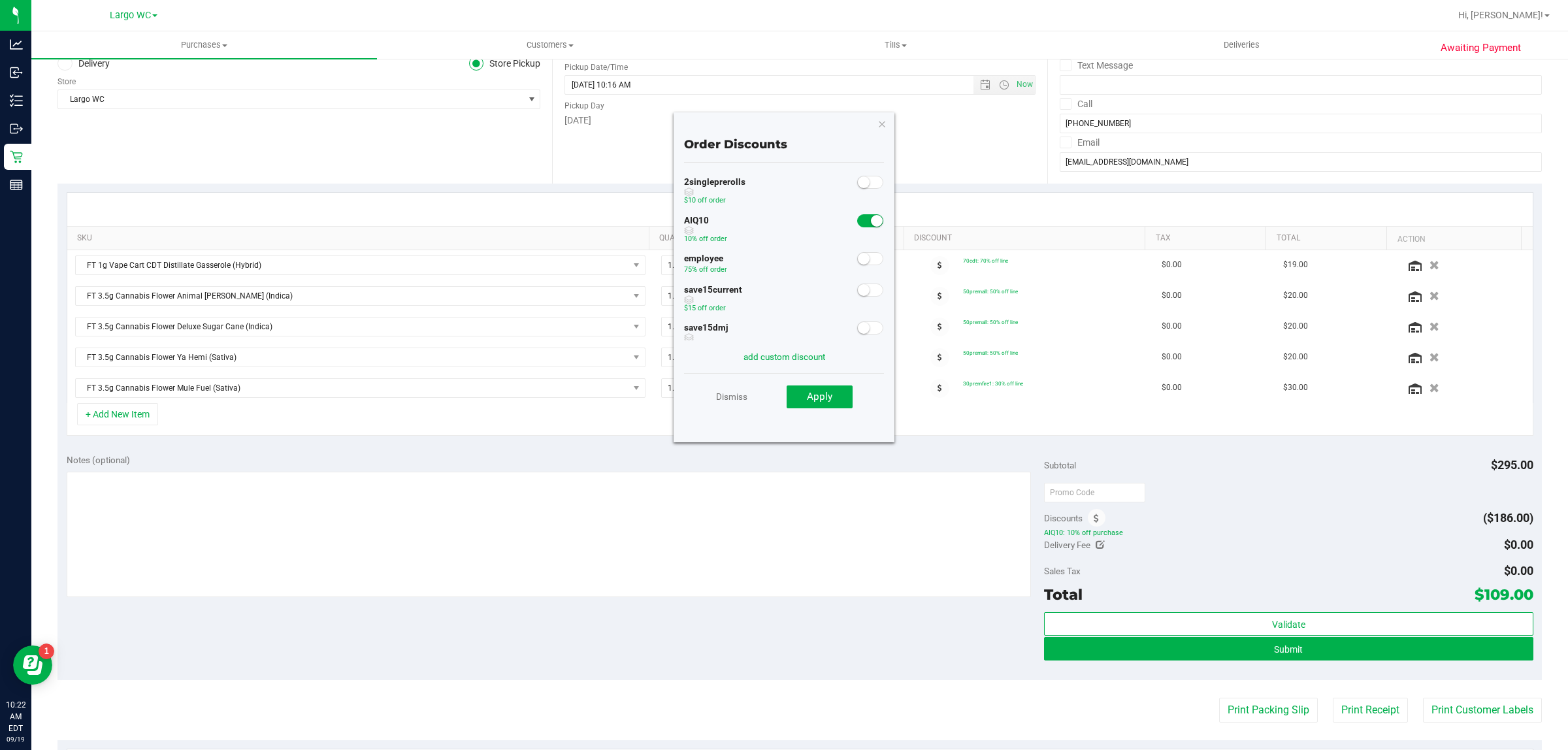
click at [857, 223] on span at bounding box center [870, 221] width 26 height 13
click at [731, 394] on link "Dismiss" at bounding box center [731, 396] width 31 height 23
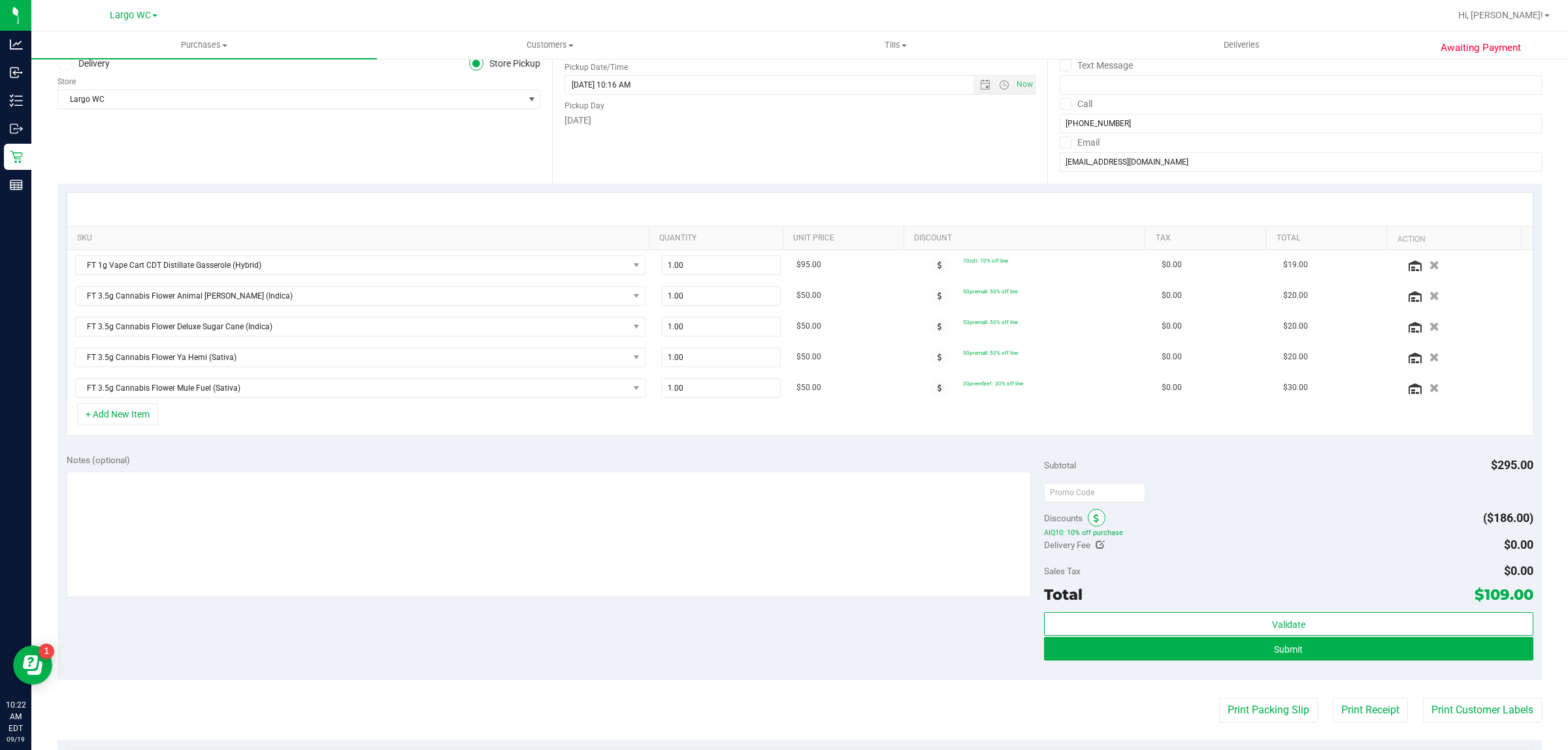
click at [1098, 520] on div "Discounts ($186.00)" at bounding box center [1288, 517] width 489 height 23
click at [1092, 517] on span at bounding box center [1096, 517] width 18 height 18
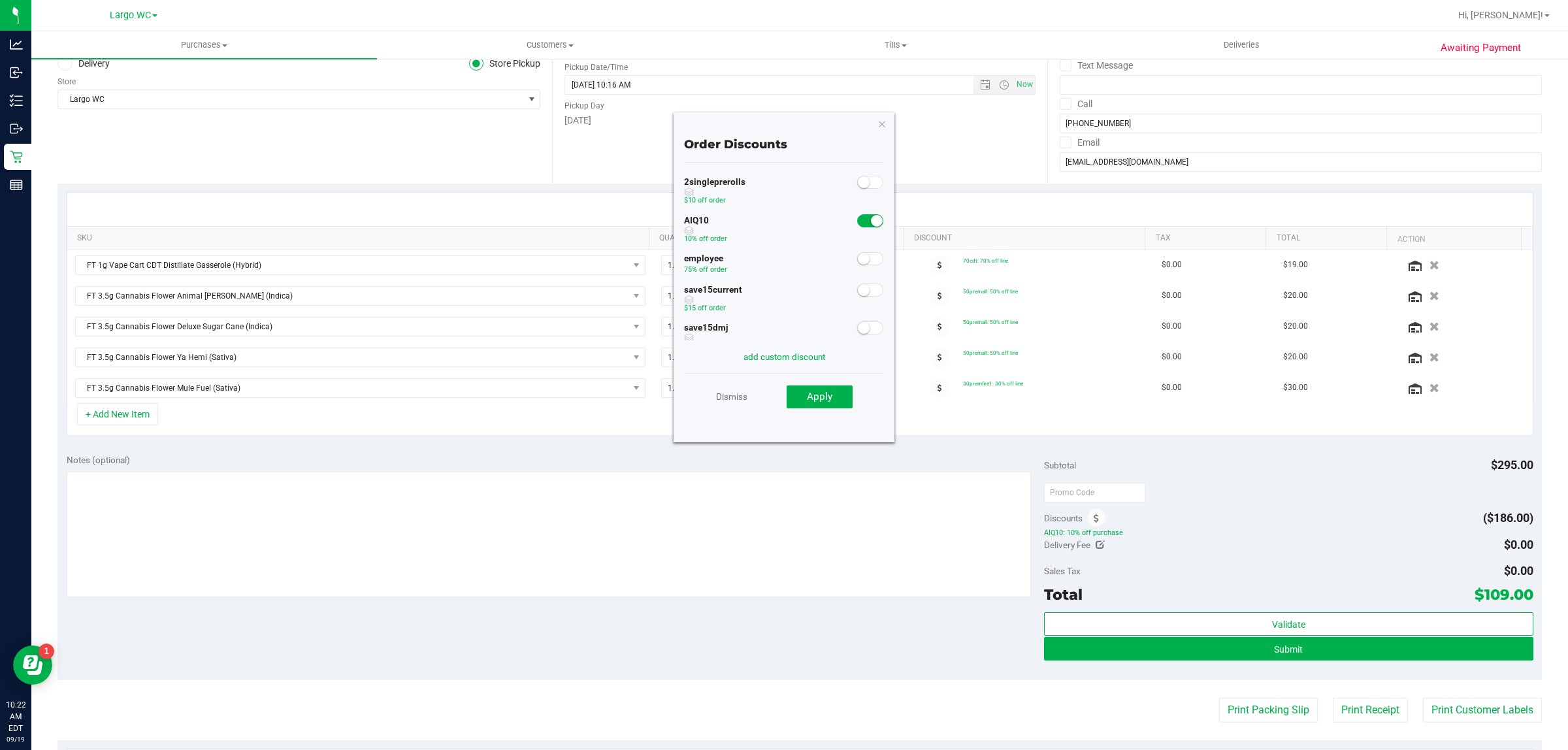
click at [871, 222] on small at bounding box center [877, 221] width 12 height 12
click at [822, 401] on span "Apply" at bounding box center [820, 397] width 25 height 12
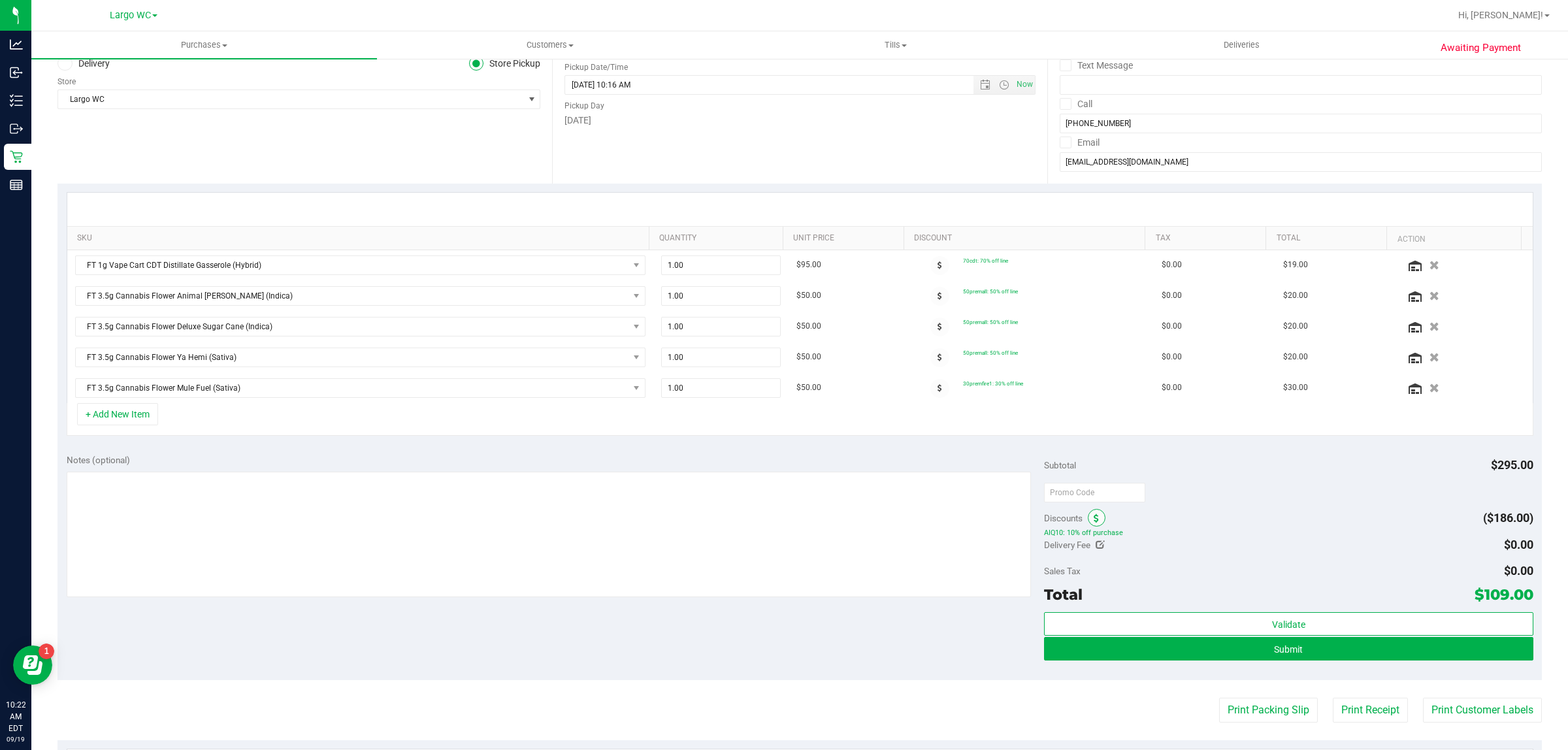
click at [1094, 521] on icon at bounding box center [1096, 519] width 5 height 9
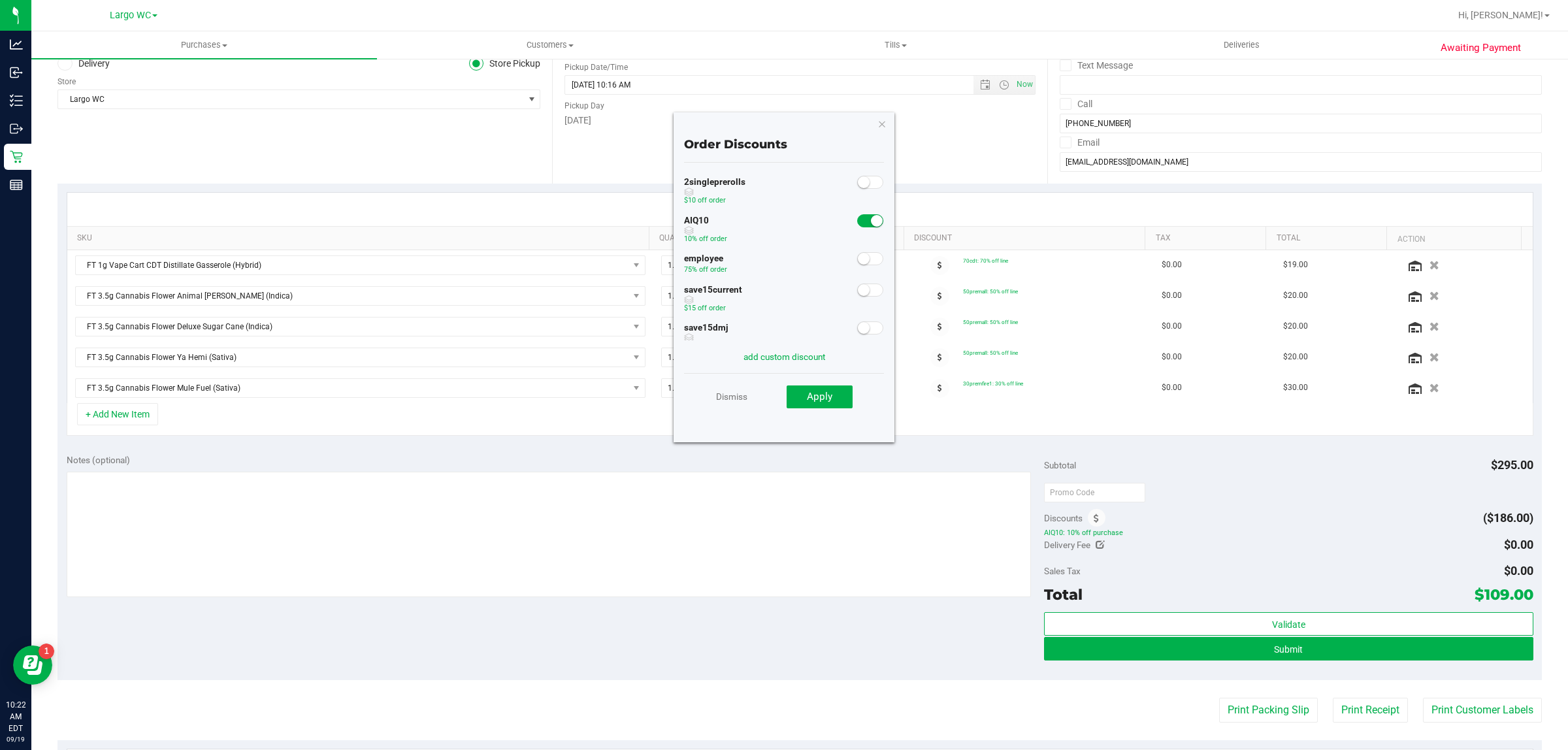
click at [871, 220] on small at bounding box center [877, 221] width 12 height 12
click at [818, 405] on button "Apply" at bounding box center [819, 397] width 66 height 23
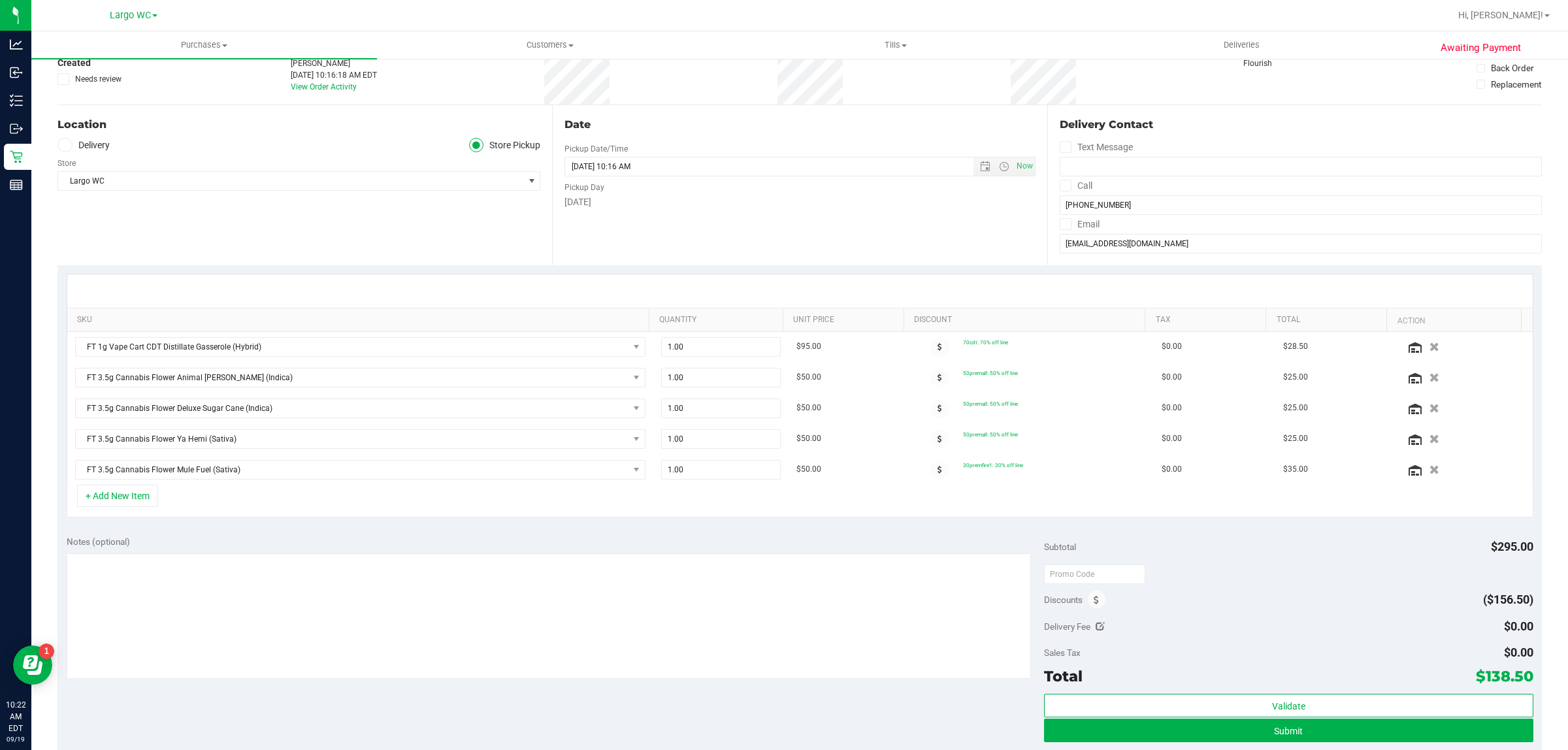
scroll to position [0, 0]
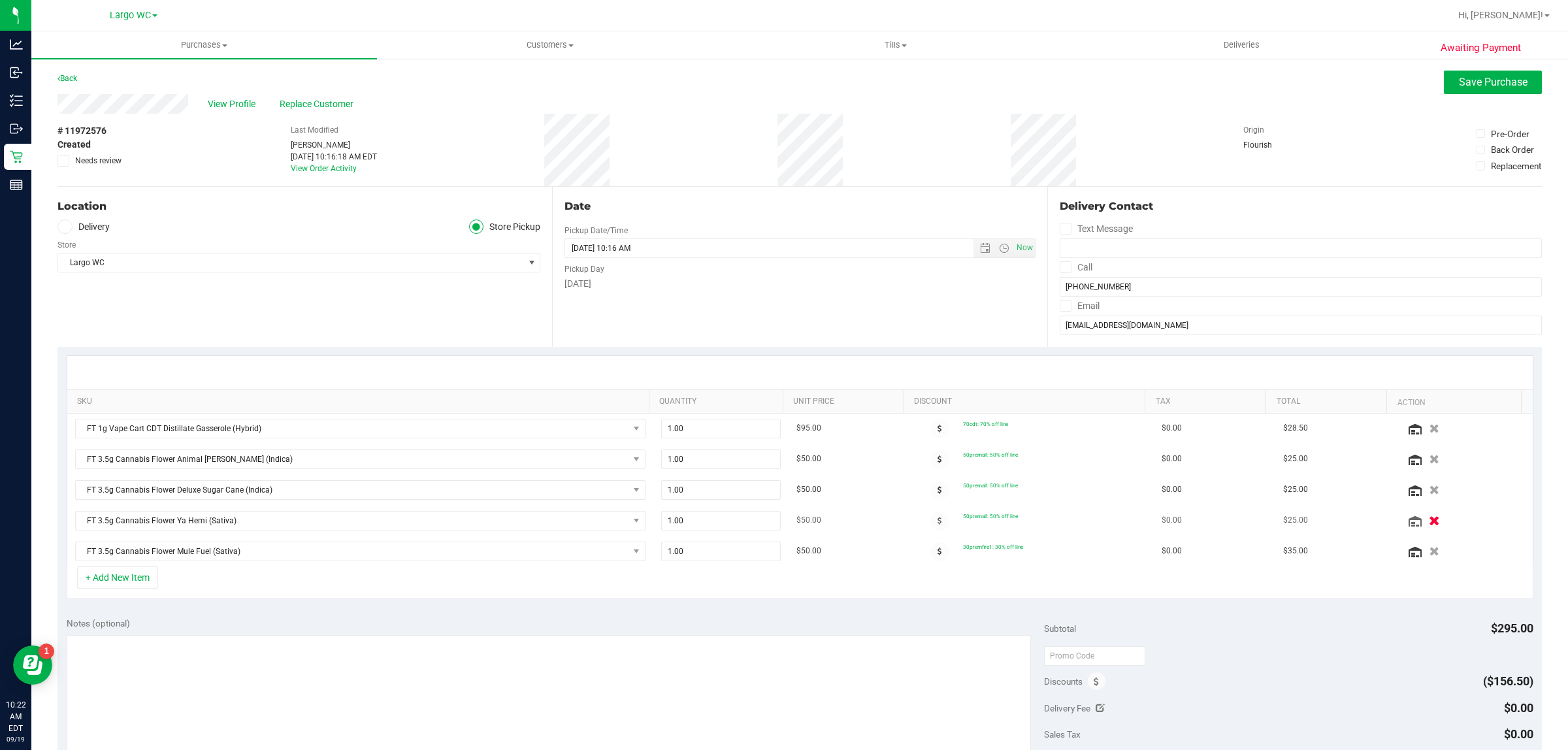
click at [1429, 520] on icon "button" at bounding box center [1435, 520] width 11 height 10
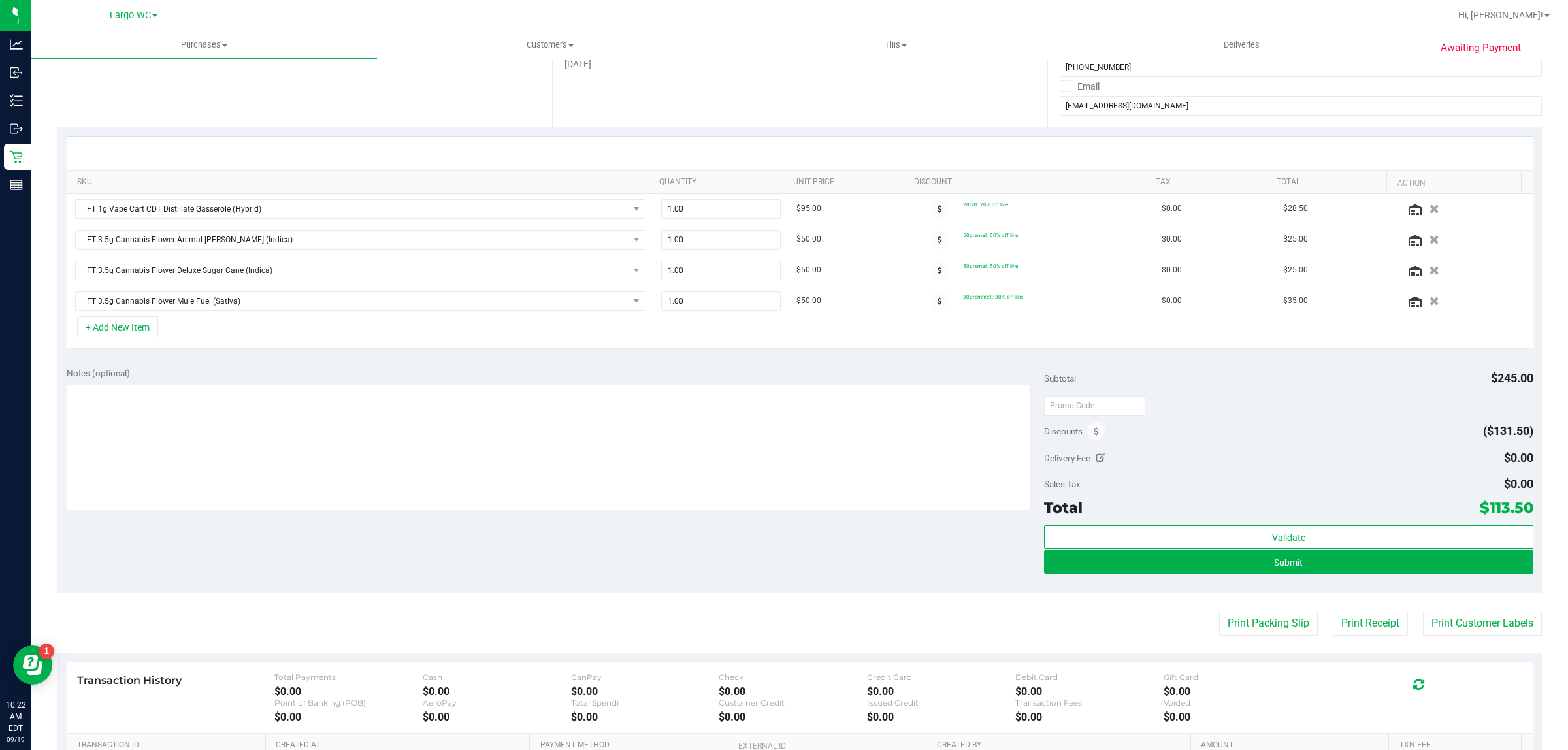
scroll to position [245, 0]
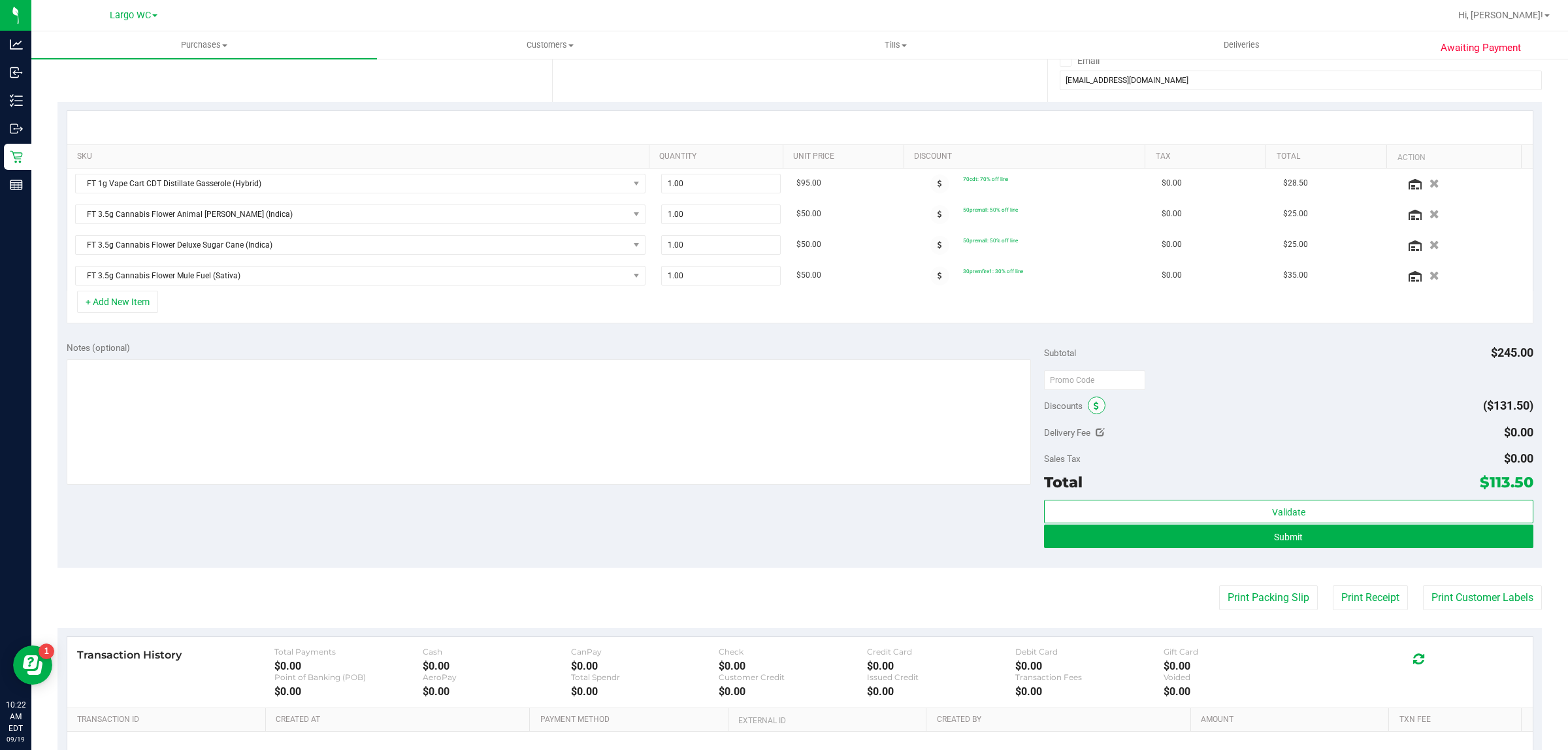
click at [1094, 411] on icon at bounding box center [1096, 407] width 5 height 9
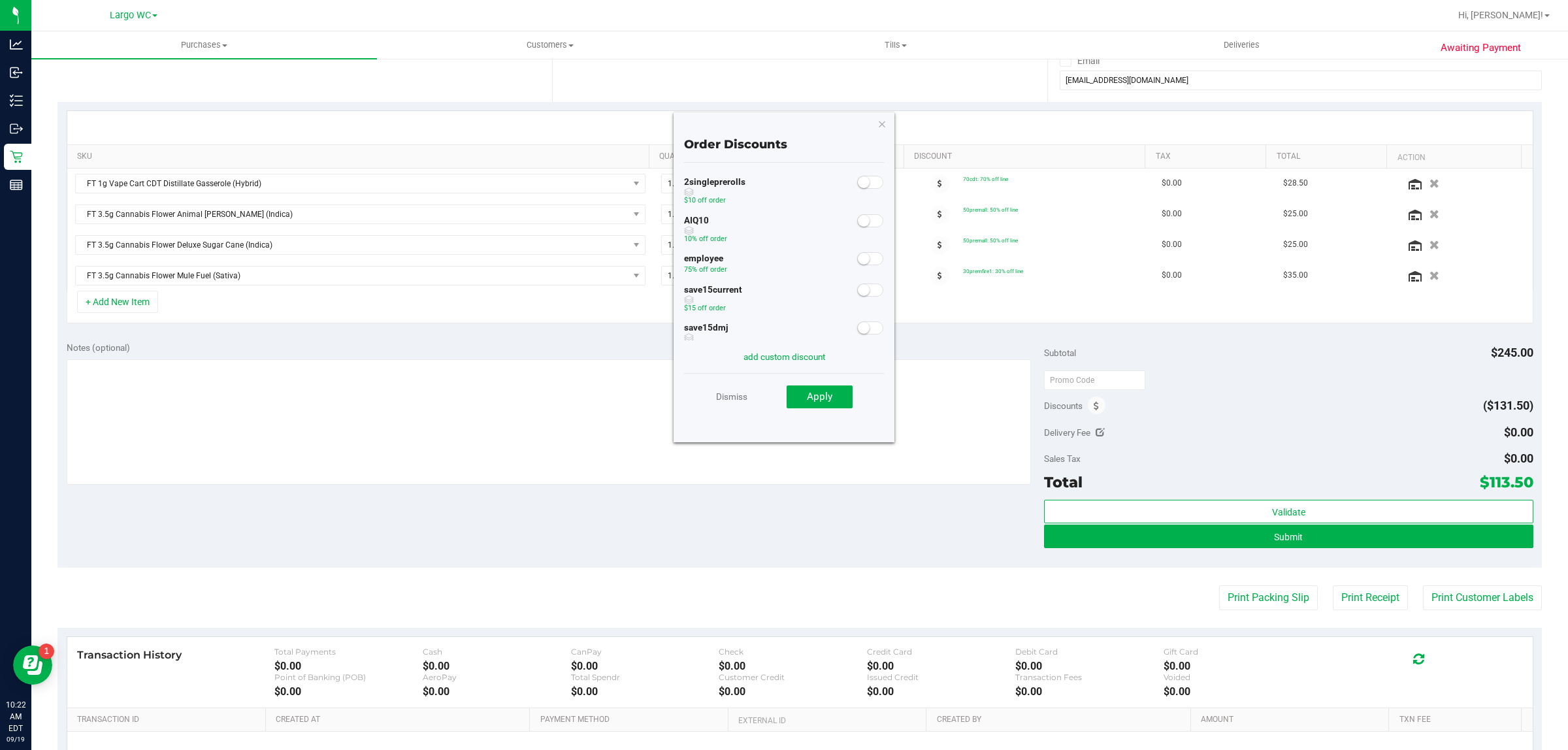
click at [857, 225] on span at bounding box center [870, 221] width 26 height 13
click at [823, 401] on span "Apply" at bounding box center [820, 397] width 25 height 12
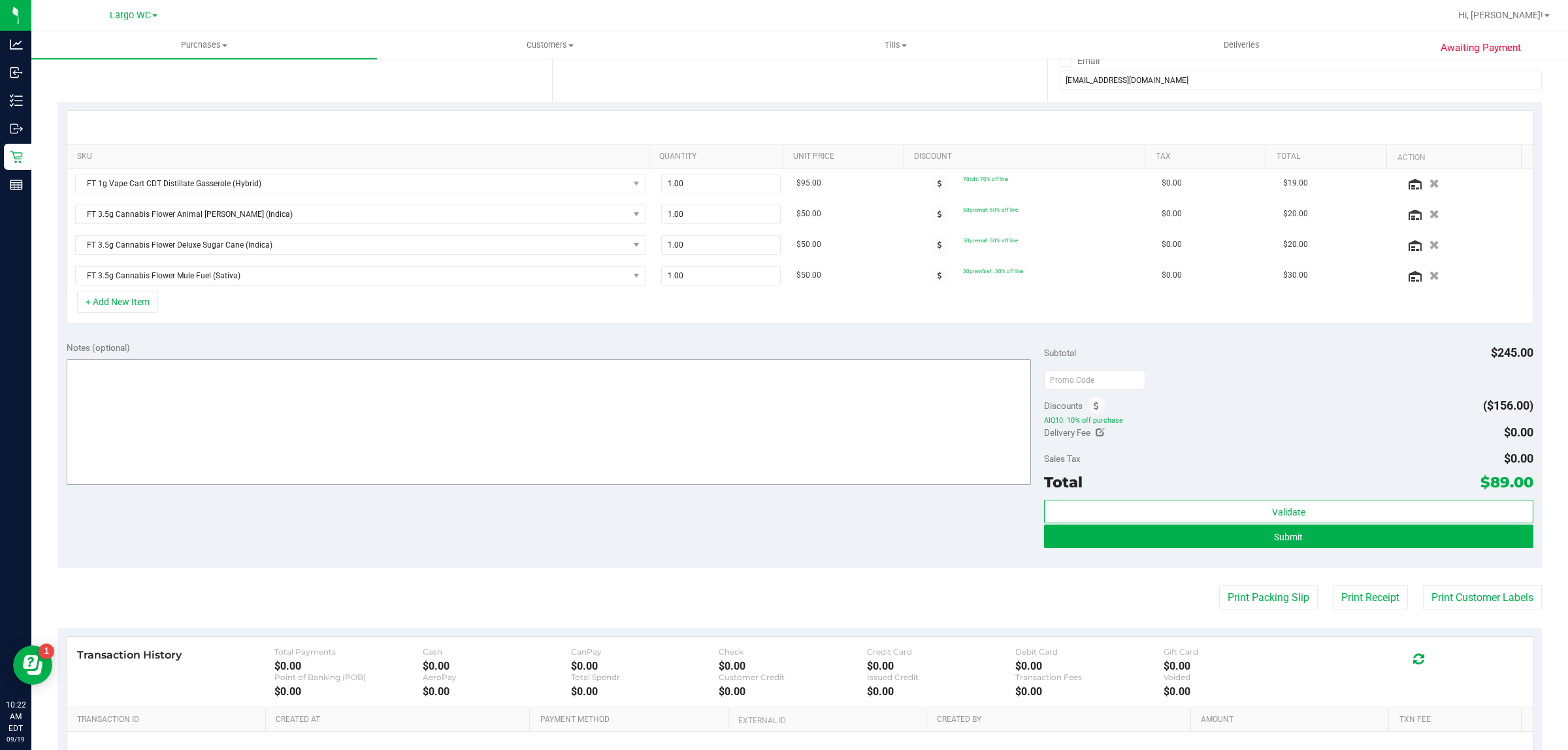
scroll to position [163, 0]
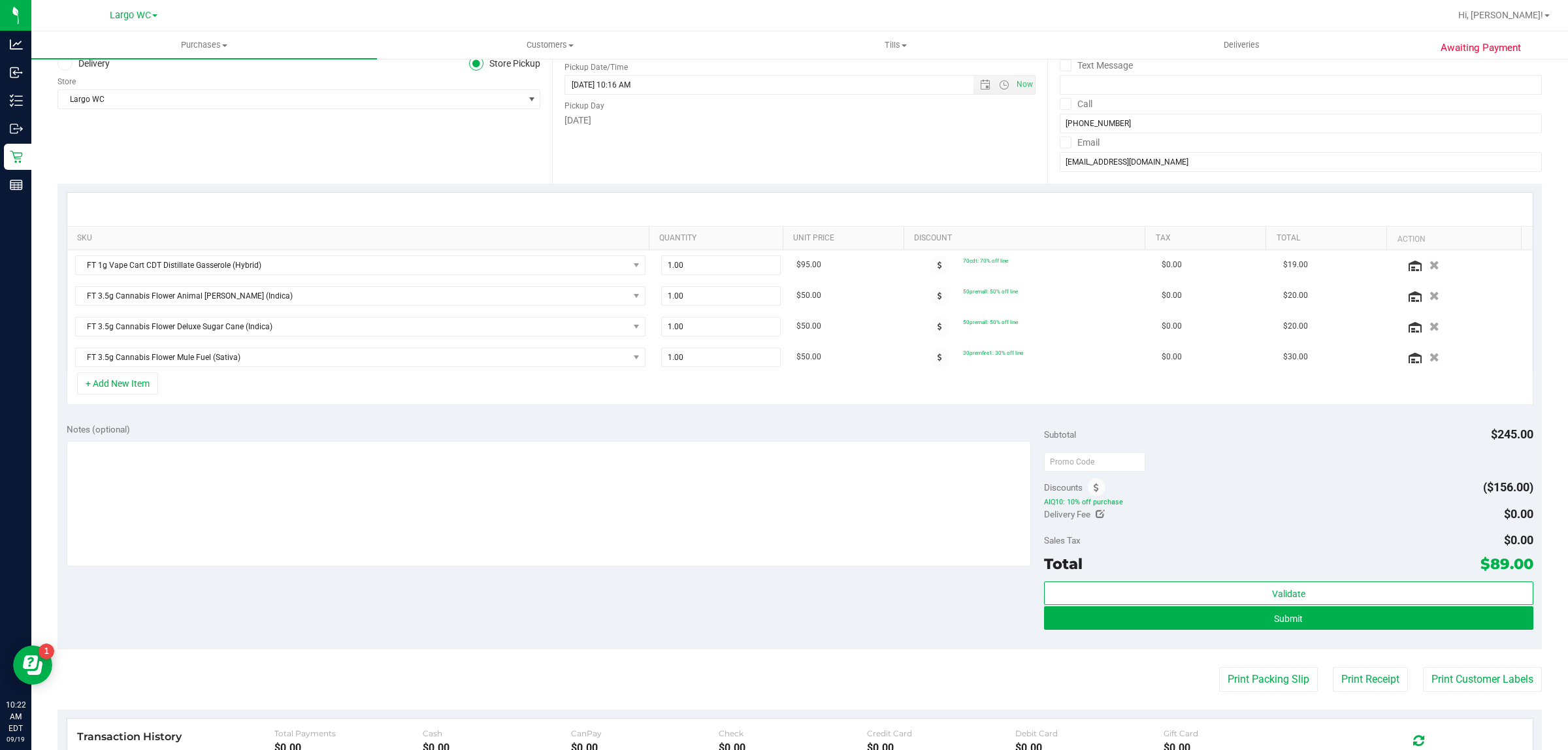
click at [1076, 490] on div "Discounts" at bounding box center [1075, 487] width 61 height 23
click at [1094, 490] on icon at bounding box center [1096, 488] width 5 height 9
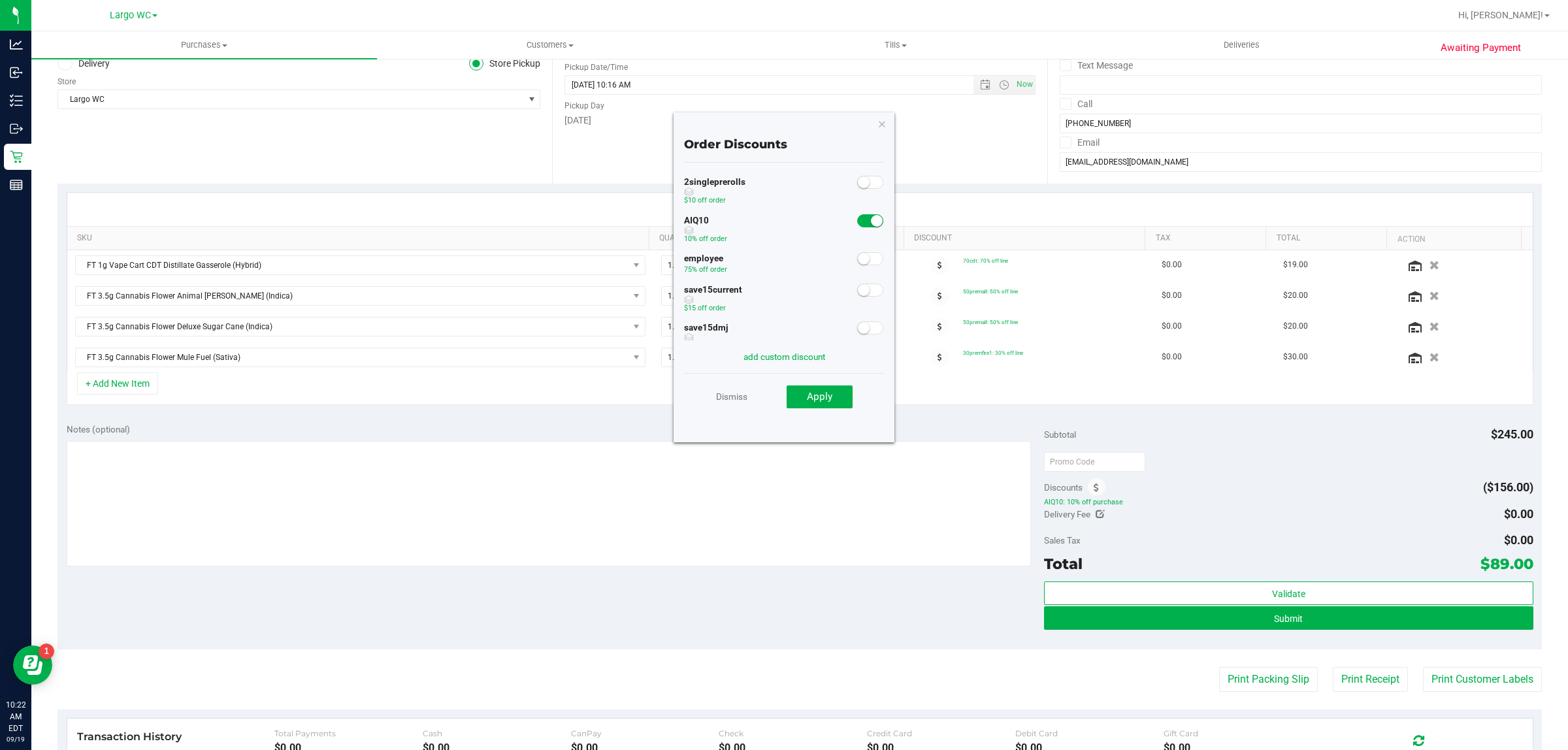
click at [857, 221] on span at bounding box center [870, 221] width 26 height 13
click at [814, 392] on span "Apply" at bounding box center [820, 397] width 25 height 12
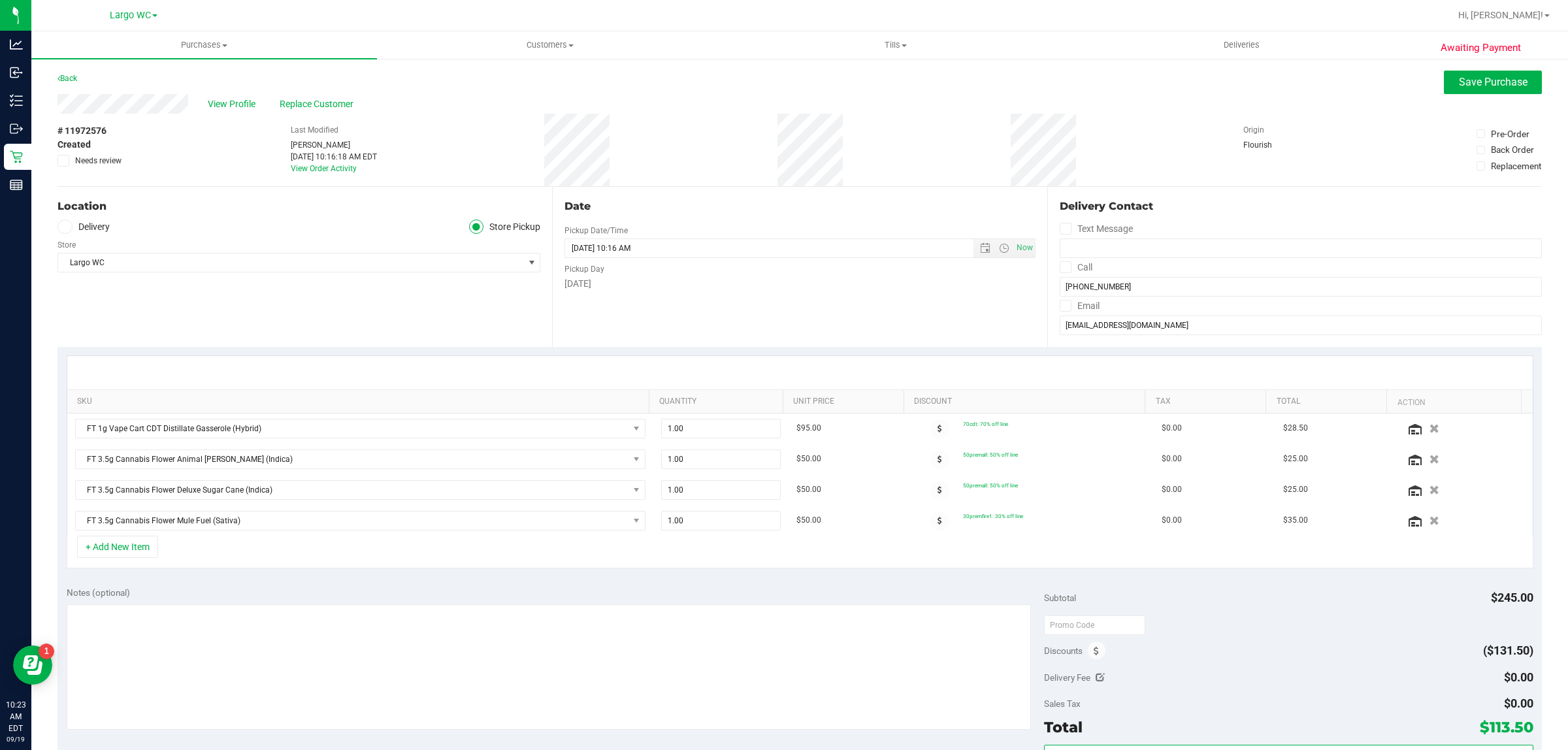
scroll to position [82, 0]
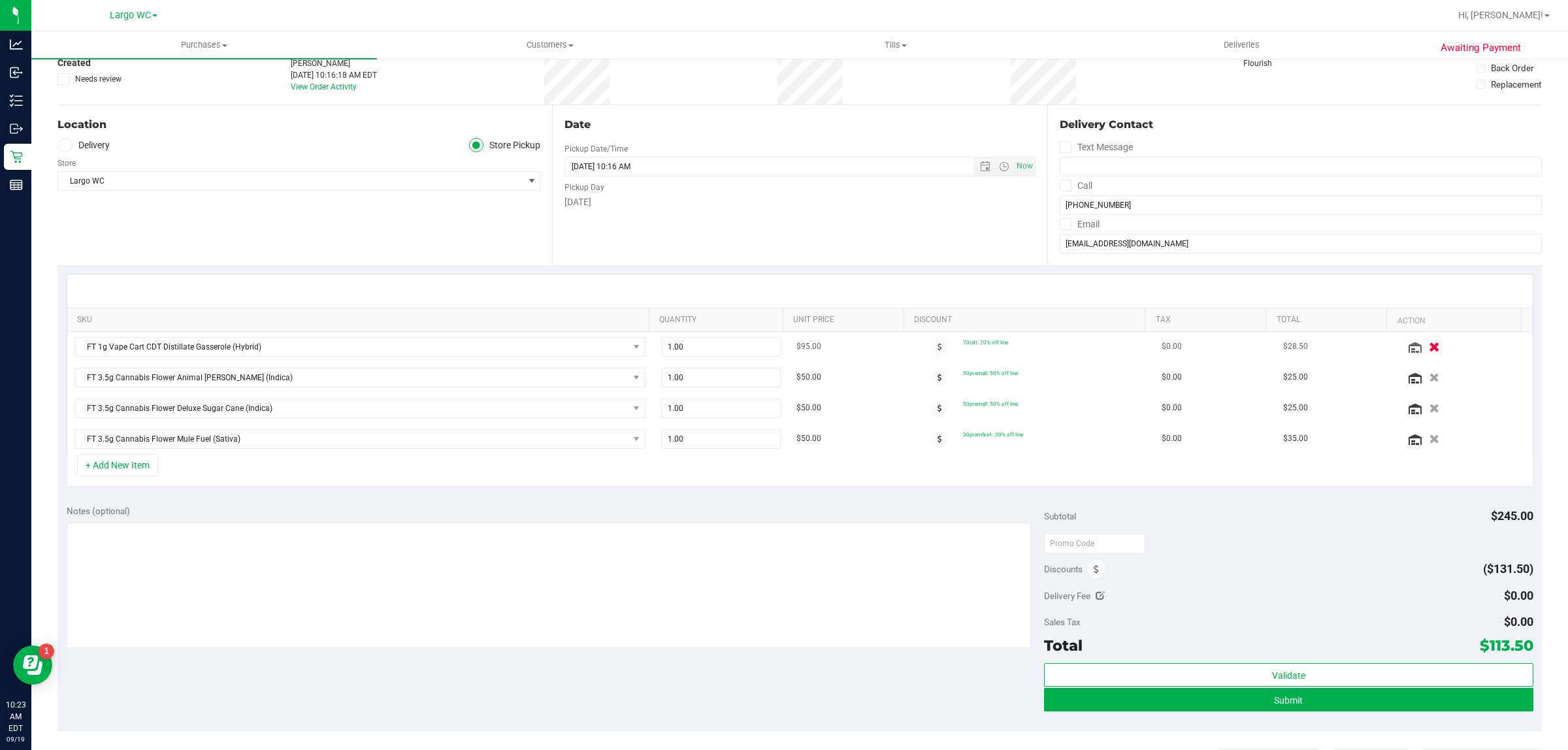
click at [1429, 347] on icon "button" at bounding box center [1435, 346] width 11 height 10
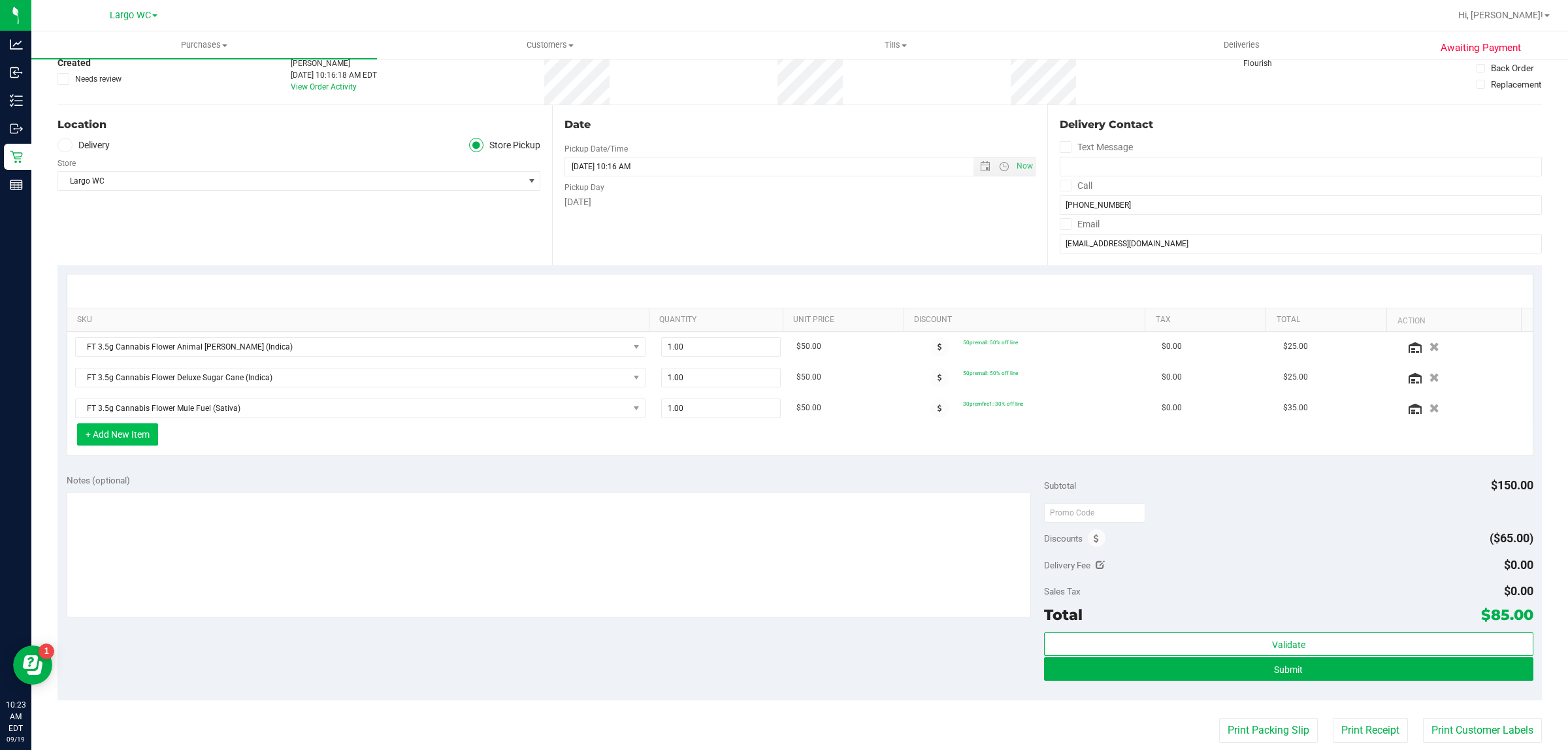
click at [131, 433] on button "+ Add New Item" at bounding box center [118, 434] width 81 height 22
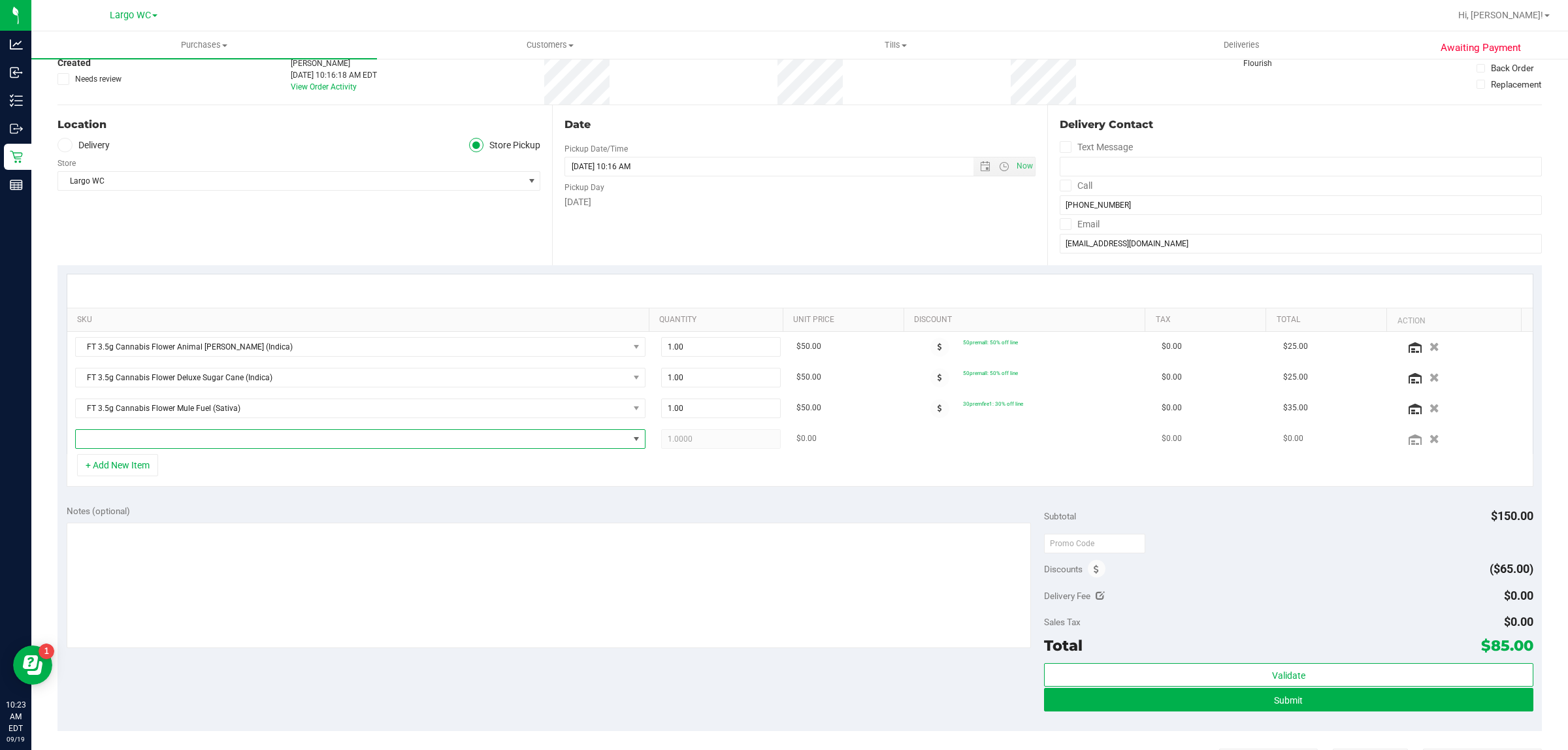
click at [217, 446] on span "NO DATA FOUND" at bounding box center [352, 439] width 553 height 19
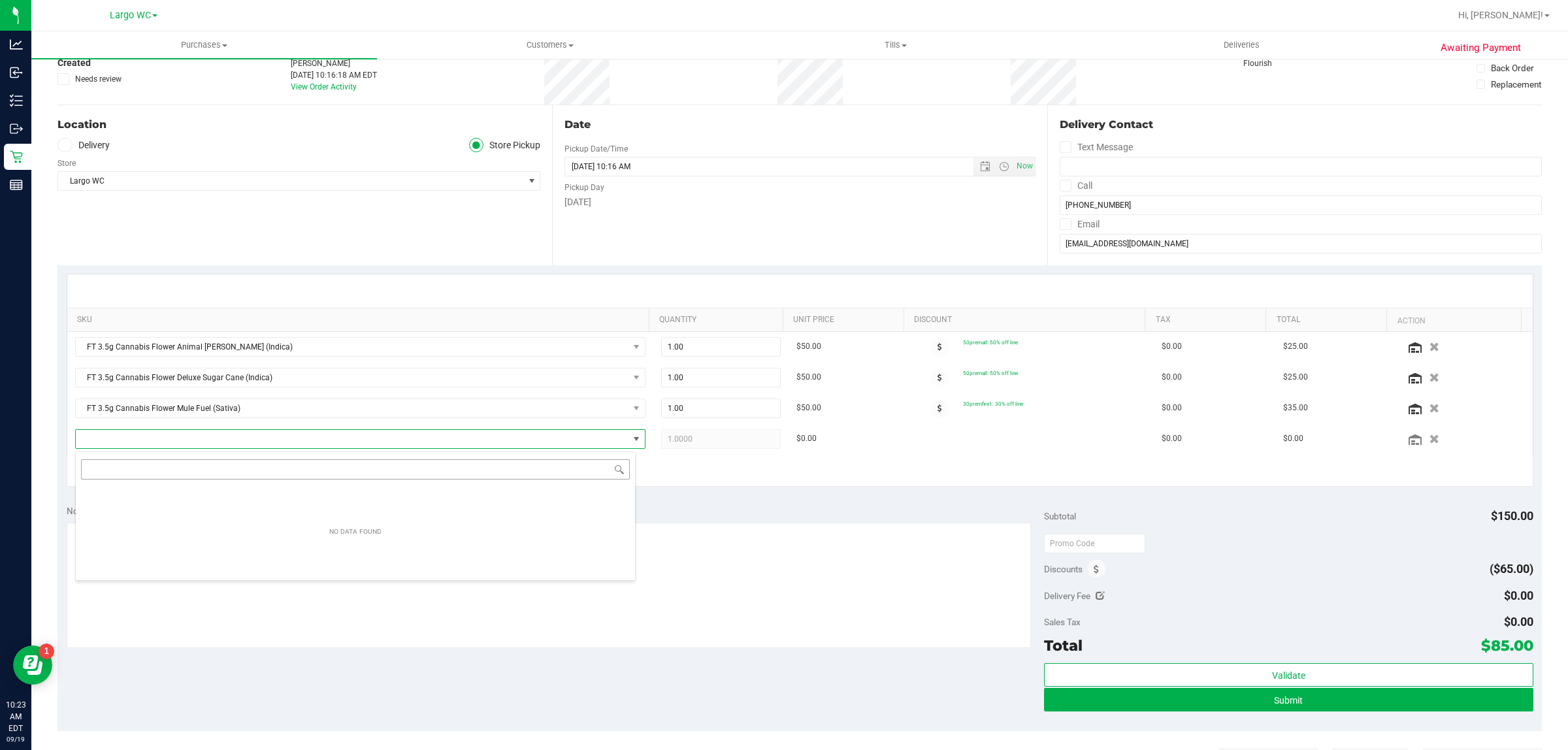
scroll to position [20, 561]
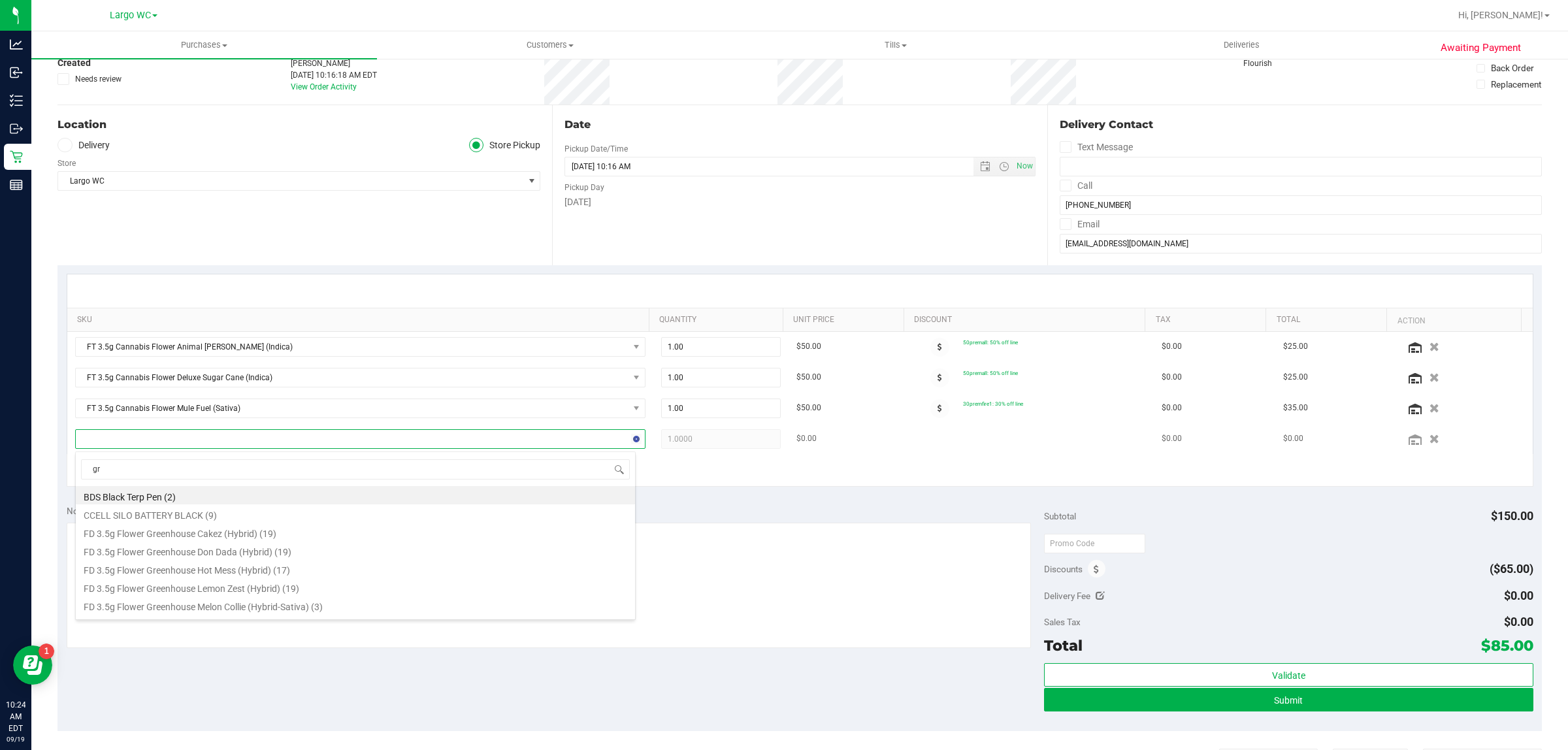
type input "grz"
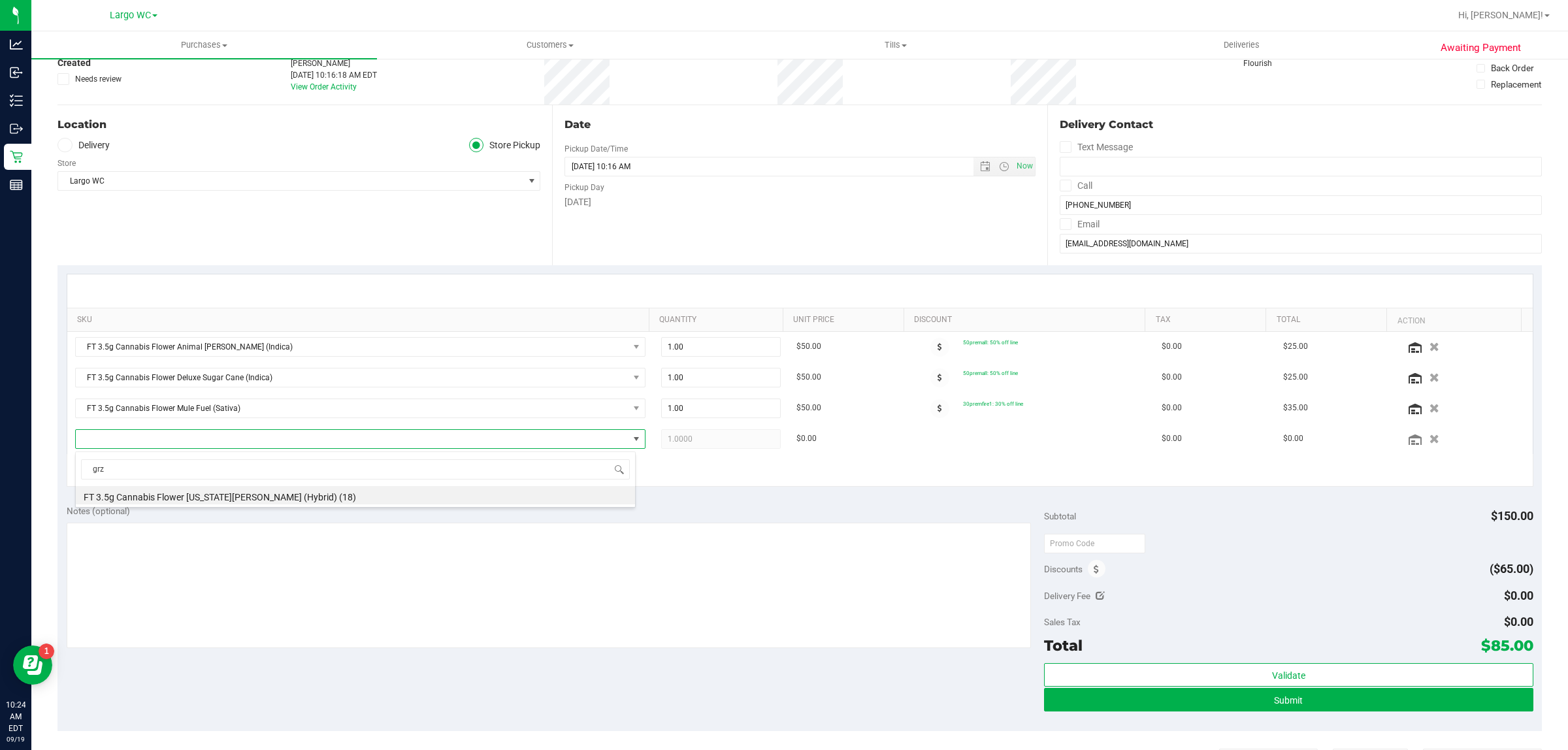
click at [275, 504] on div at bounding box center [355, 496] width 559 height 19
click at [322, 492] on li "FT 3.5g Cannabis Flower Georgia Runtz (Hybrid) (18)" at bounding box center [355, 496] width 559 height 19
click at [1094, 570] on icon at bounding box center [1096, 570] width 5 height 9
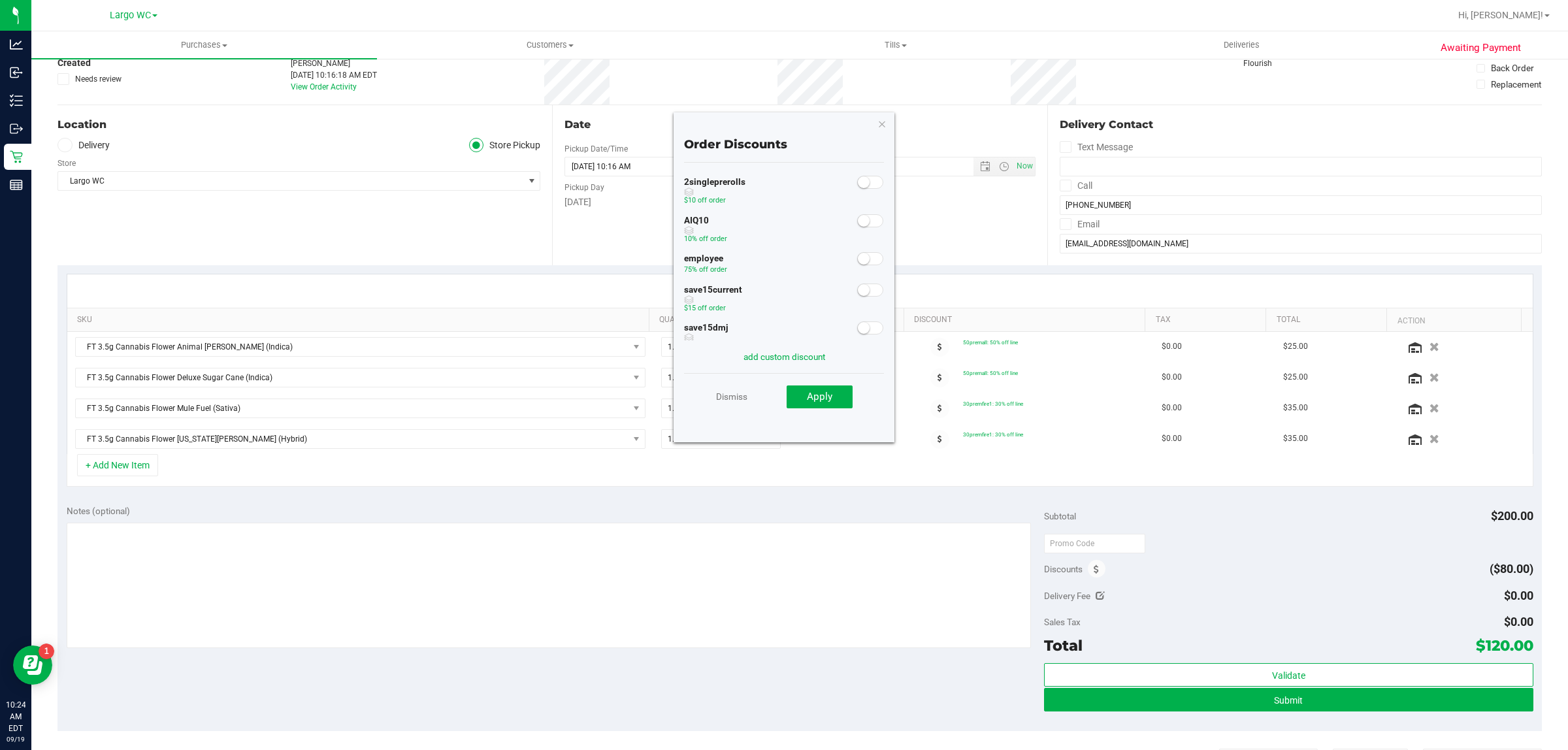
click at [859, 180] on span at bounding box center [870, 183] width 26 height 13
click at [871, 180] on small at bounding box center [877, 183] width 12 height 12
click at [857, 217] on span at bounding box center [870, 221] width 26 height 13
click at [833, 397] on button "Apply" at bounding box center [819, 397] width 66 height 23
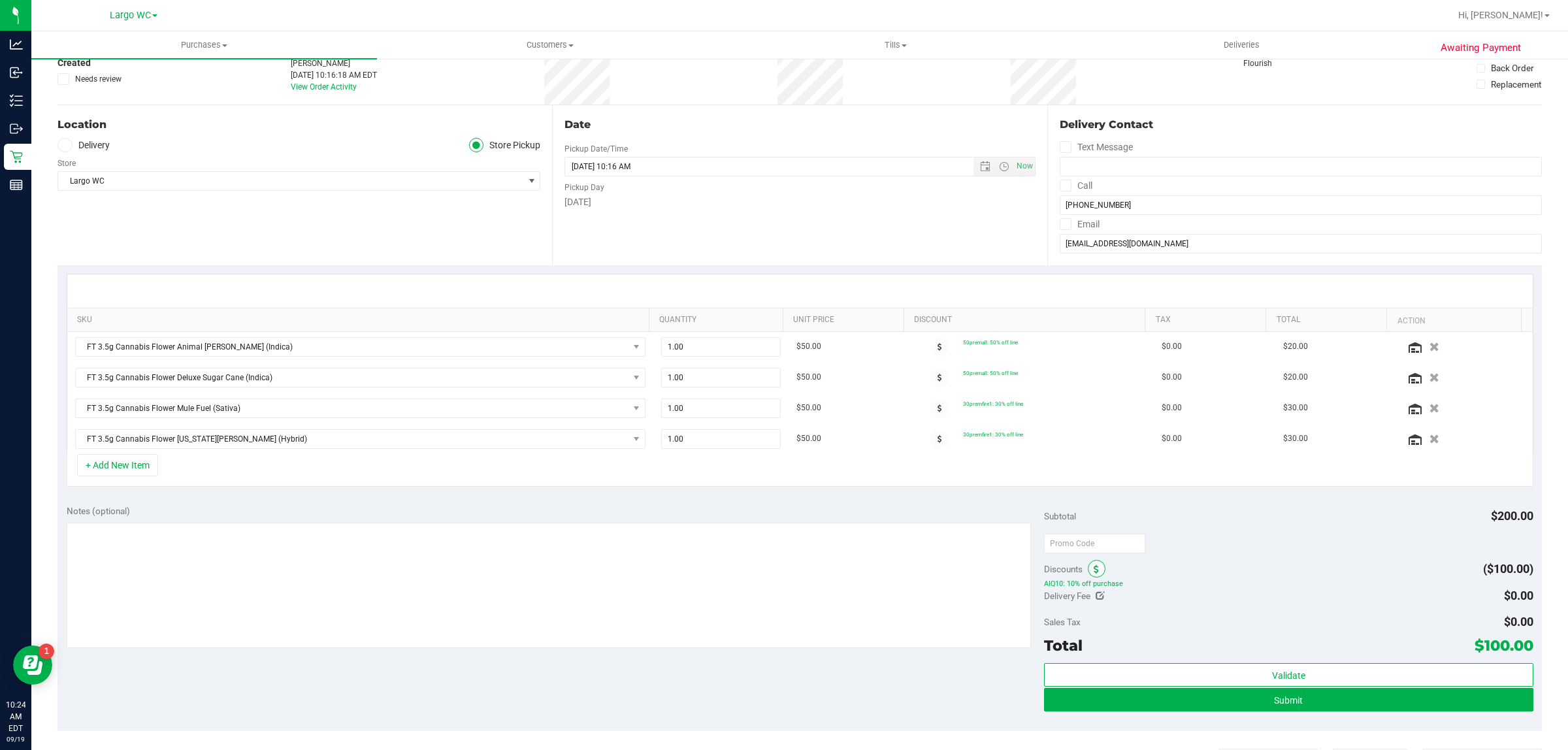
click at [1094, 567] on icon at bounding box center [1096, 570] width 5 height 9
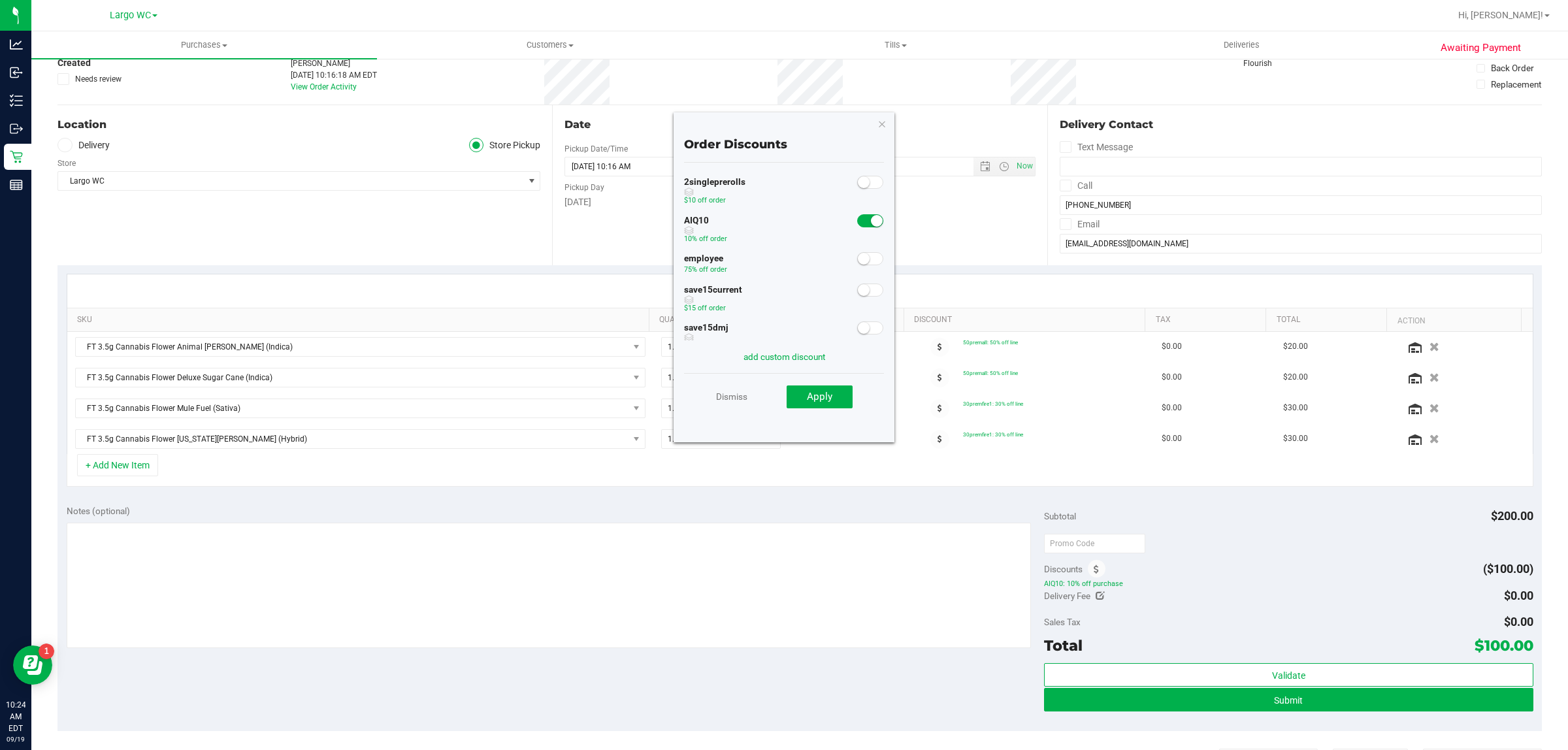
click at [856, 209] on div "2singleprerolls $10 off order" at bounding box center [784, 193] width 200 height 39
click at [871, 223] on small at bounding box center [877, 221] width 12 height 12
click at [830, 403] on button "Apply" at bounding box center [819, 397] width 66 height 23
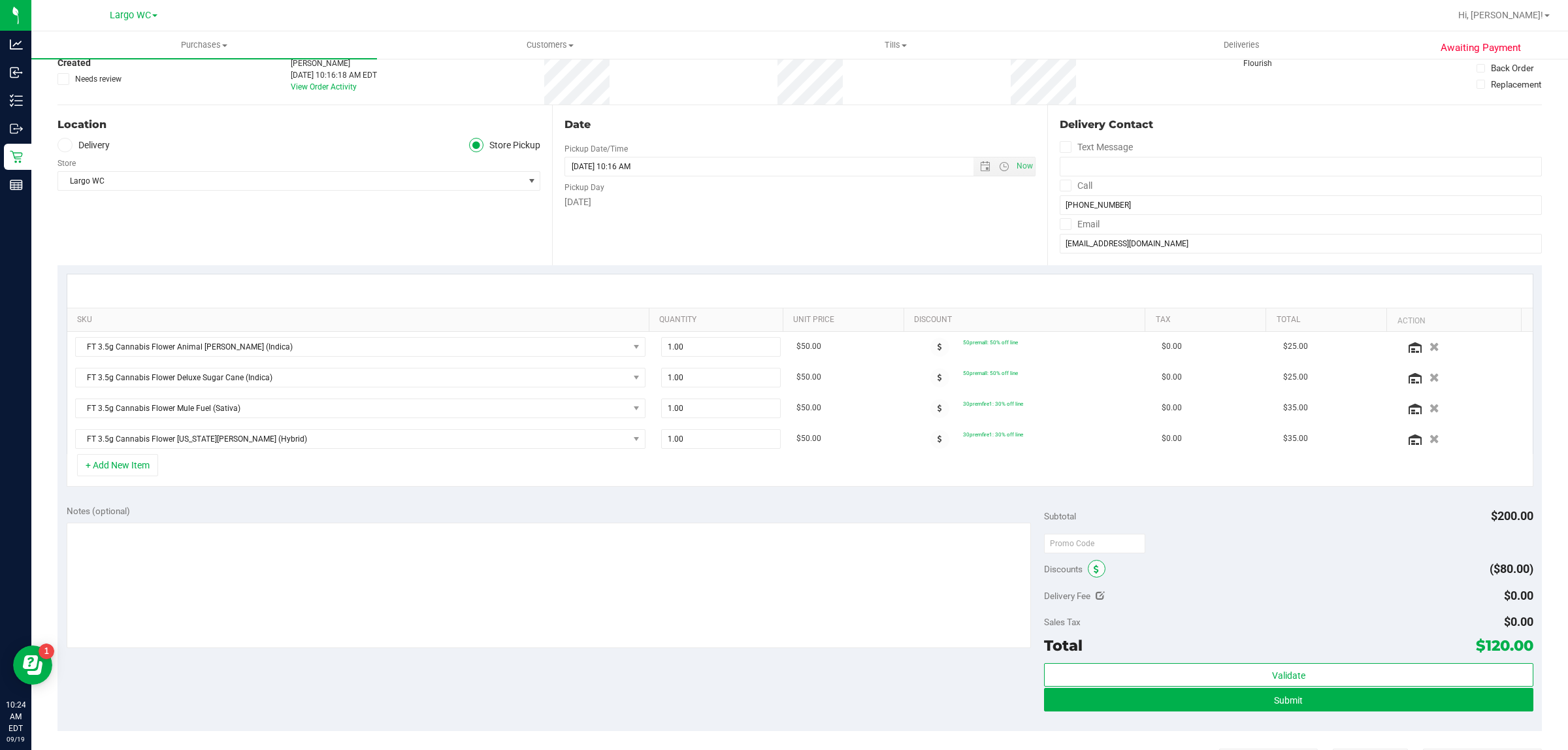
drag, startPoint x: 1085, startPoint y: 563, endPoint x: 1095, endPoint y: 565, distance: 10.2
click at [1088, 563] on span at bounding box center [1096, 569] width 18 height 18
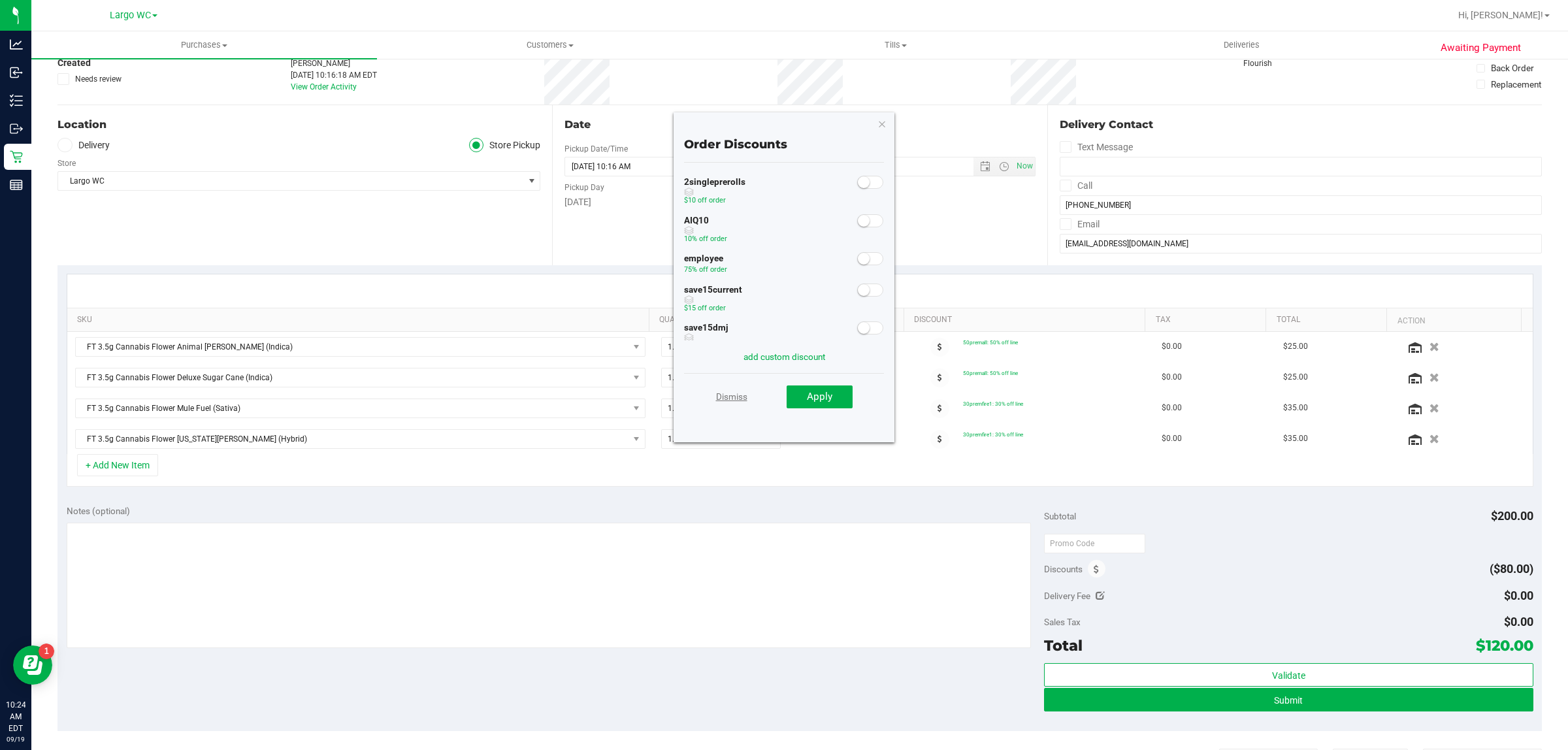
click at [739, 393] on link "Dismiss" at bounding box center [731, 396] width 31 height 23
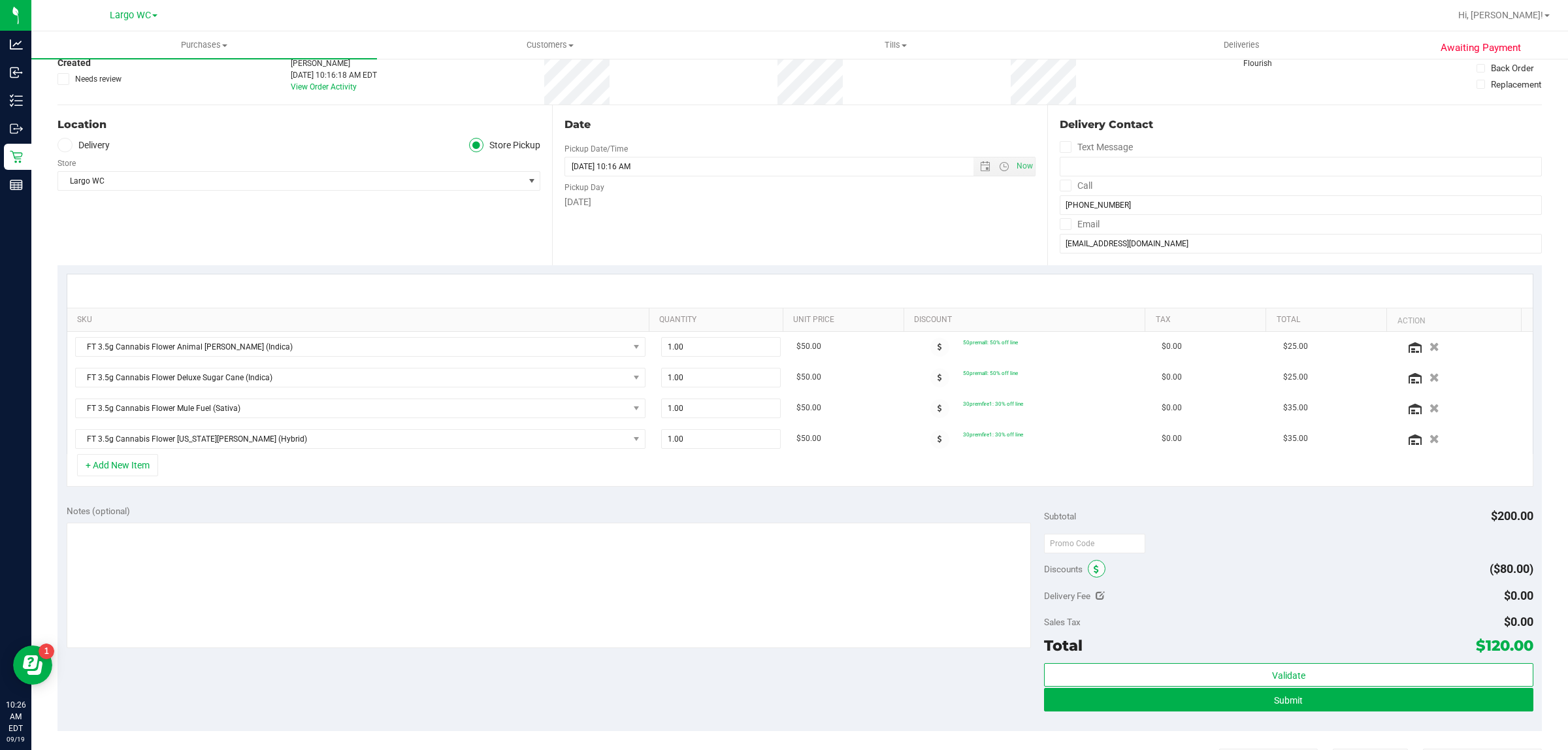
click at [1094, 569] on icon at bounding box center [1096, 570] width 5 height 9
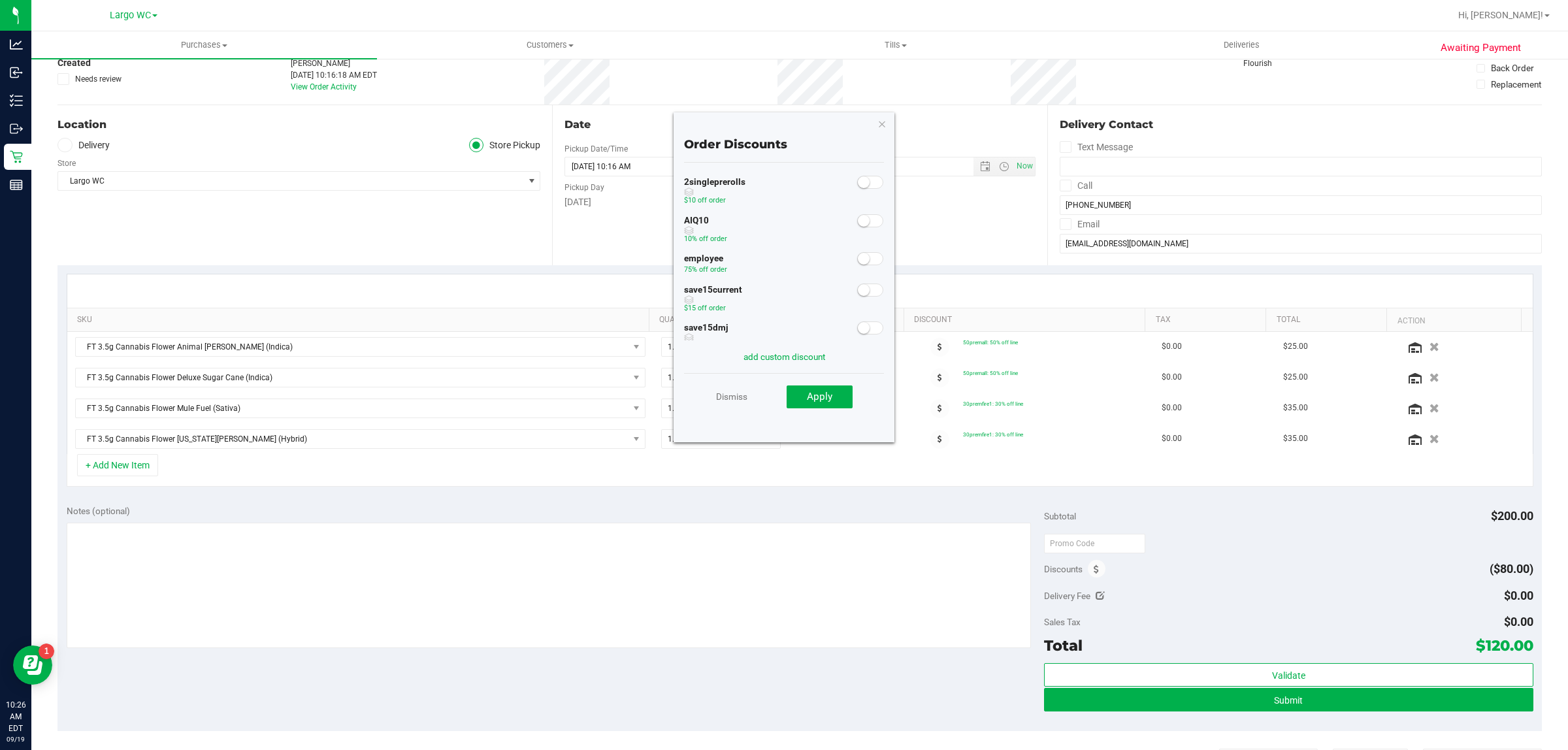
click at [863, 225] on span at bounding box center [870, 221] width 26 height 13
click at [823, 413] on div "Dismiss Apply" at bounding box center [784, 396] width 200 height 46
click at [827, 391] on span "Apply" at bounding box center [820, 397] width 25 height 12
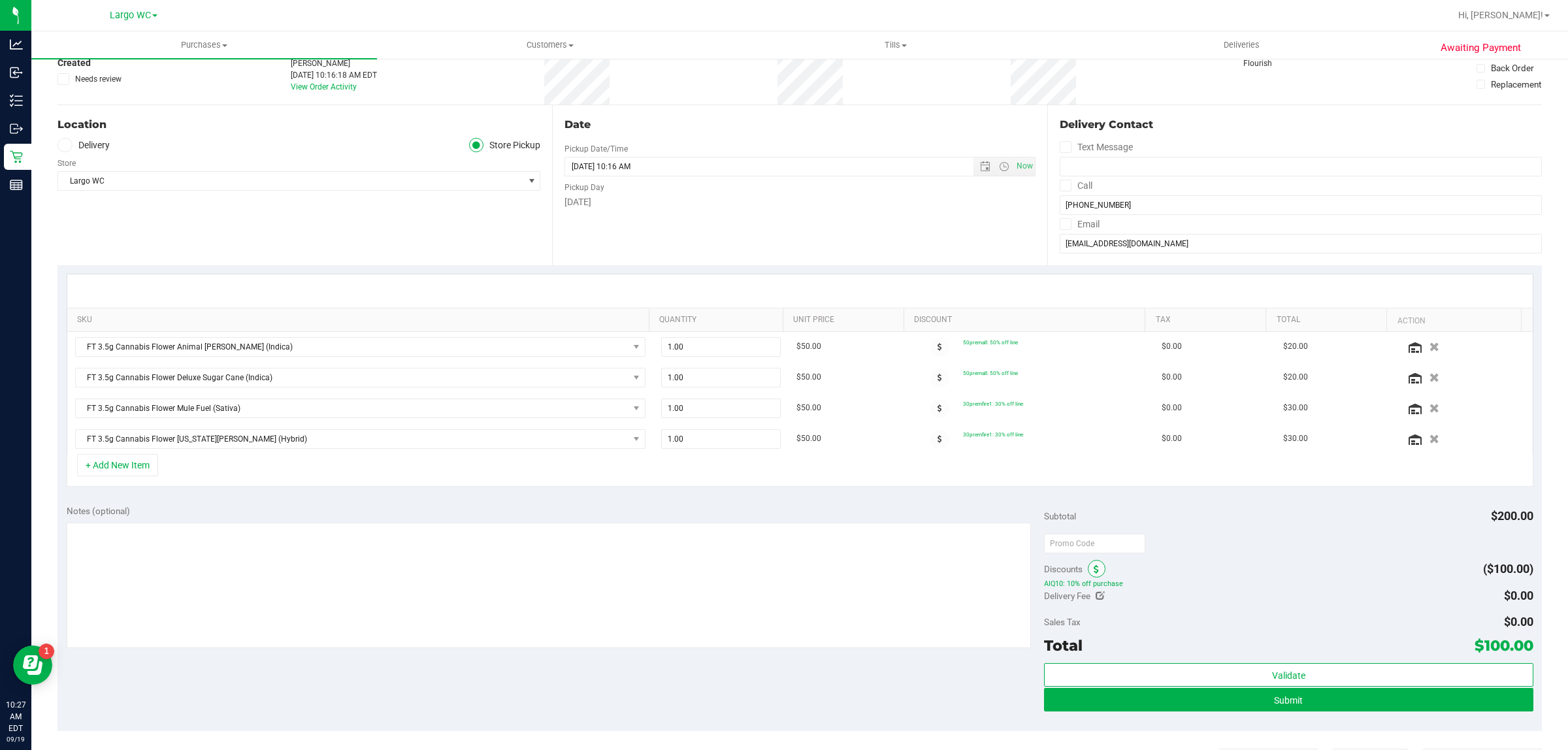
click at [1094, 575] on icon at bounding box center [1096, 570] width 5 height 9
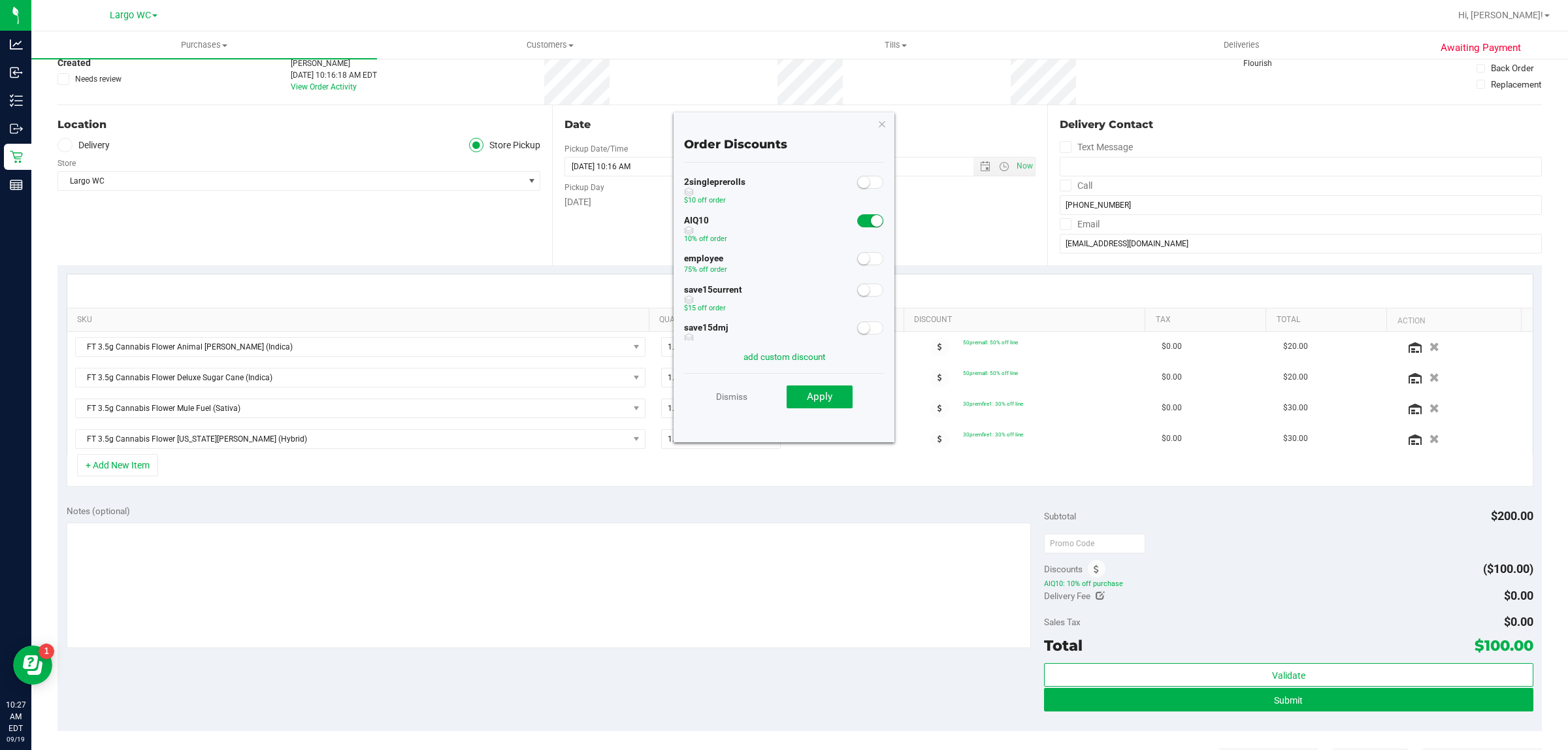
click at [857, 222] on span at bounding box center [870, 221] width 26 height 13
click at [823, 385] on button "Apply" at bounding box center [819, 397] width 66 height 23
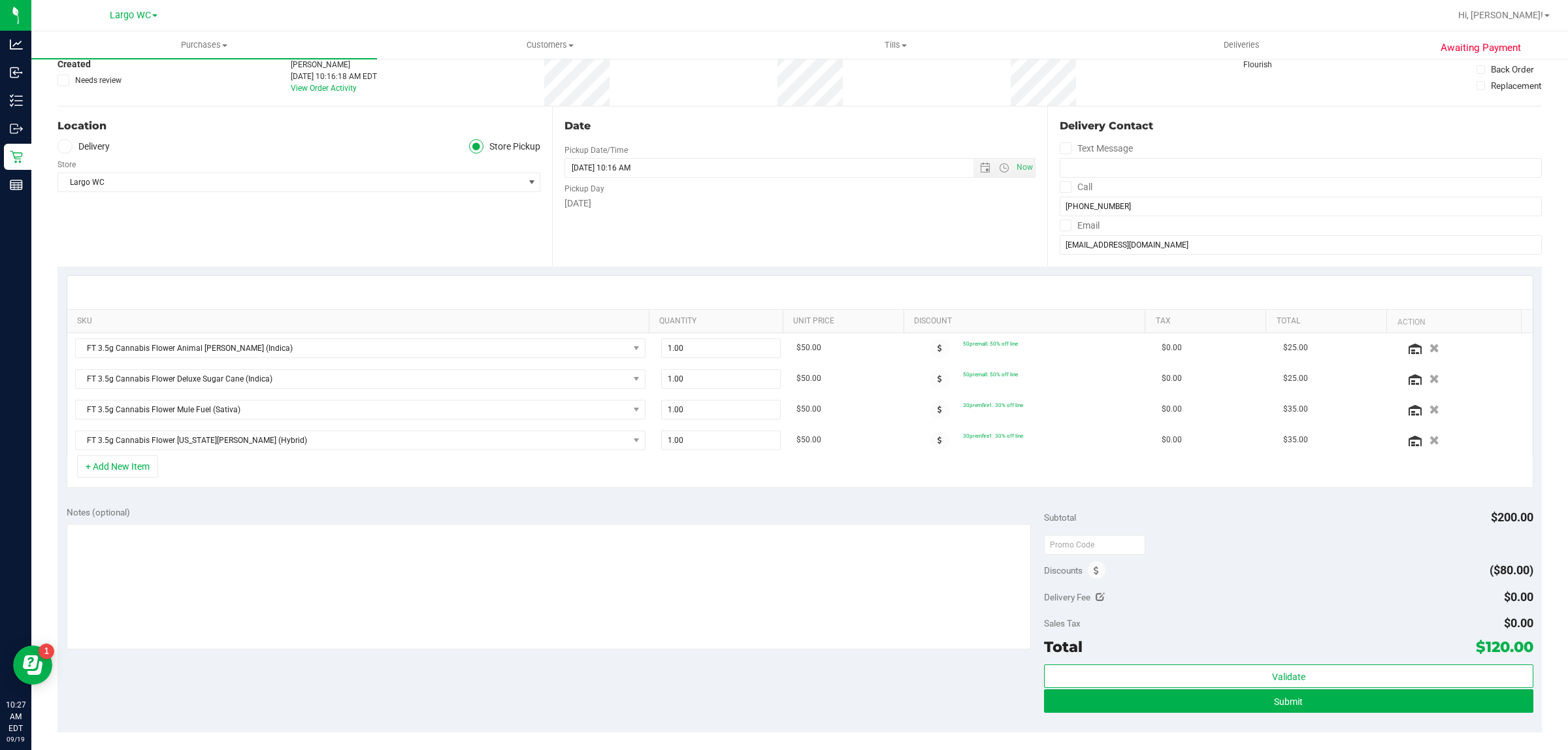
scroll to position [82, 0]
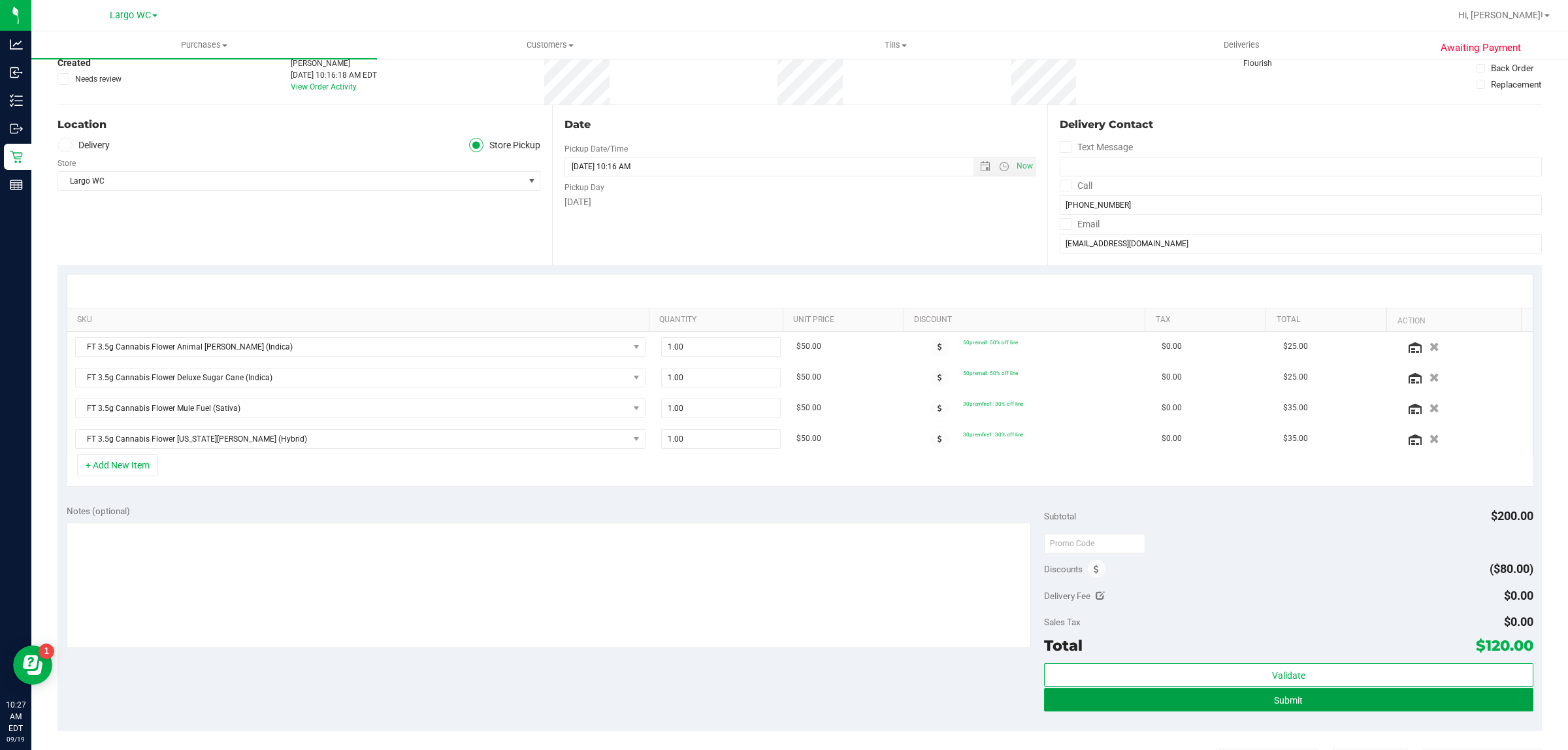
drag, startPoint x: 1183, startPoint y: 702, endPoint x: 1157, endPoint y: 467, distance: 236.4
click at [1161, 474] on purchase-details "Back Save Purchase View Profile Replace Customer # 11972576 Created Needs revie…" at bounding box center [800, 512] width 1484 height 1046
click at [1236, 707] on button "Submit" at bounding box center [1288, 700] width 489 height 23
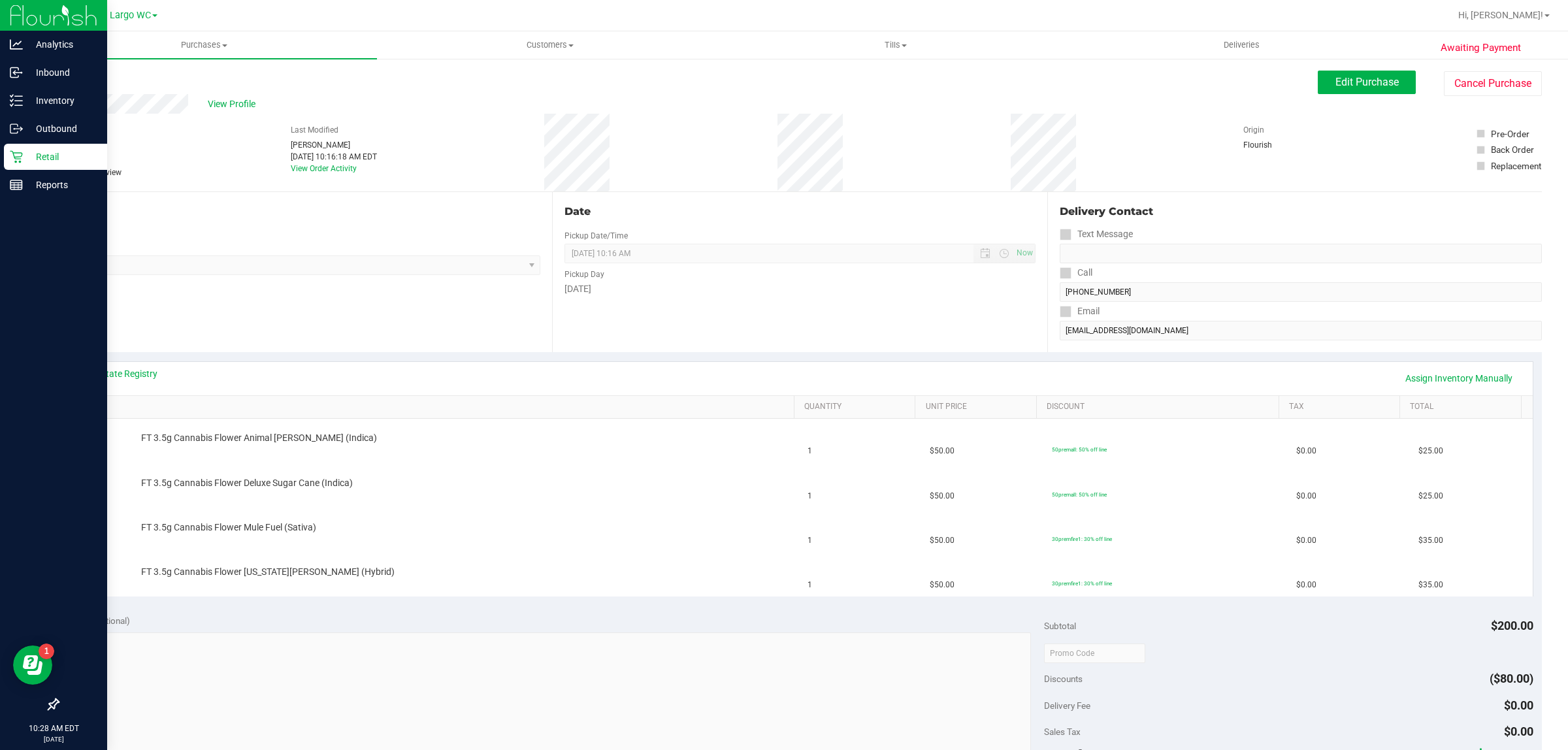
click at [41, 155] on p "Retail" at bounding box center [62, 157] width 78 height 16
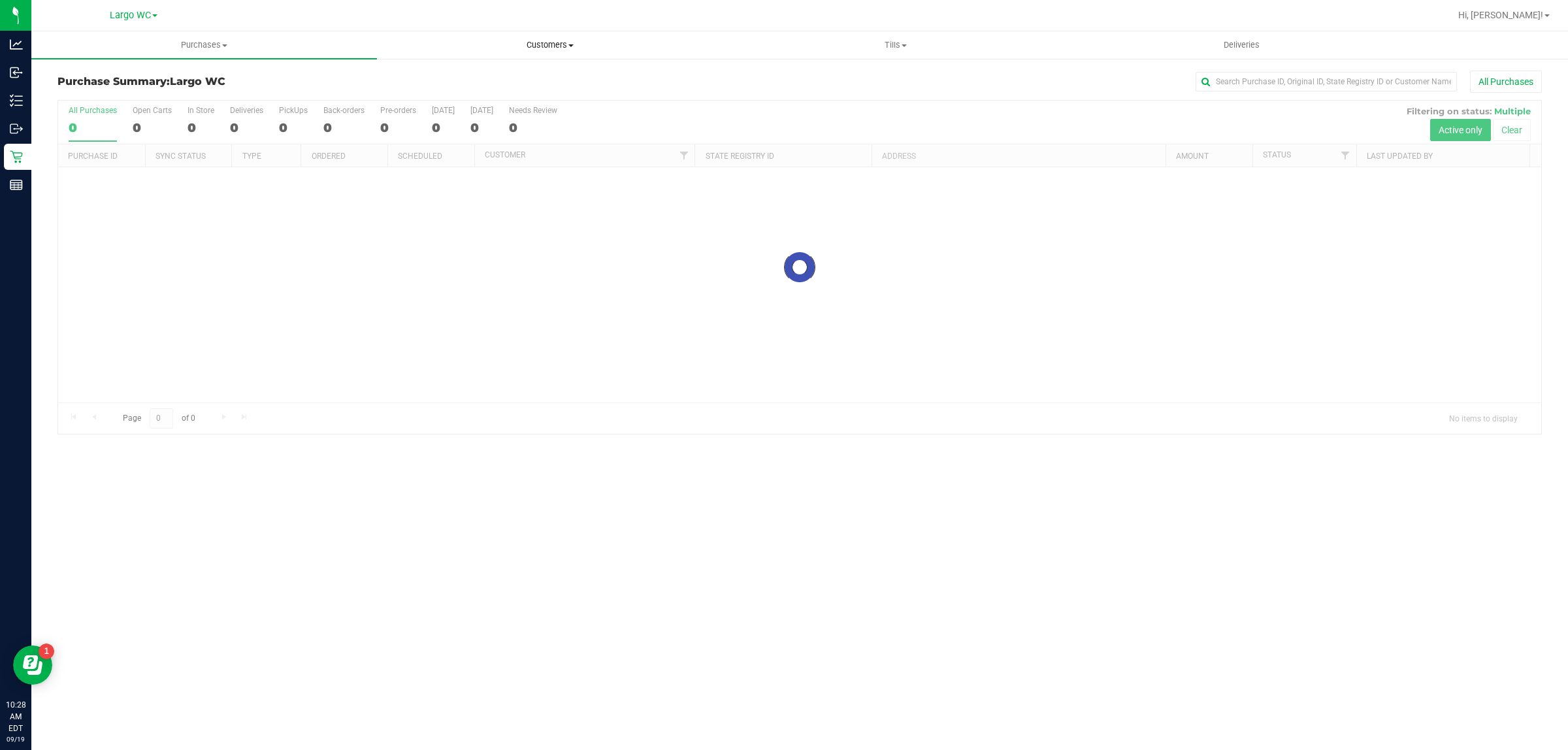
click at [559, 46] on span "Customers" at bounding box center [550, 45] width 344 height 12
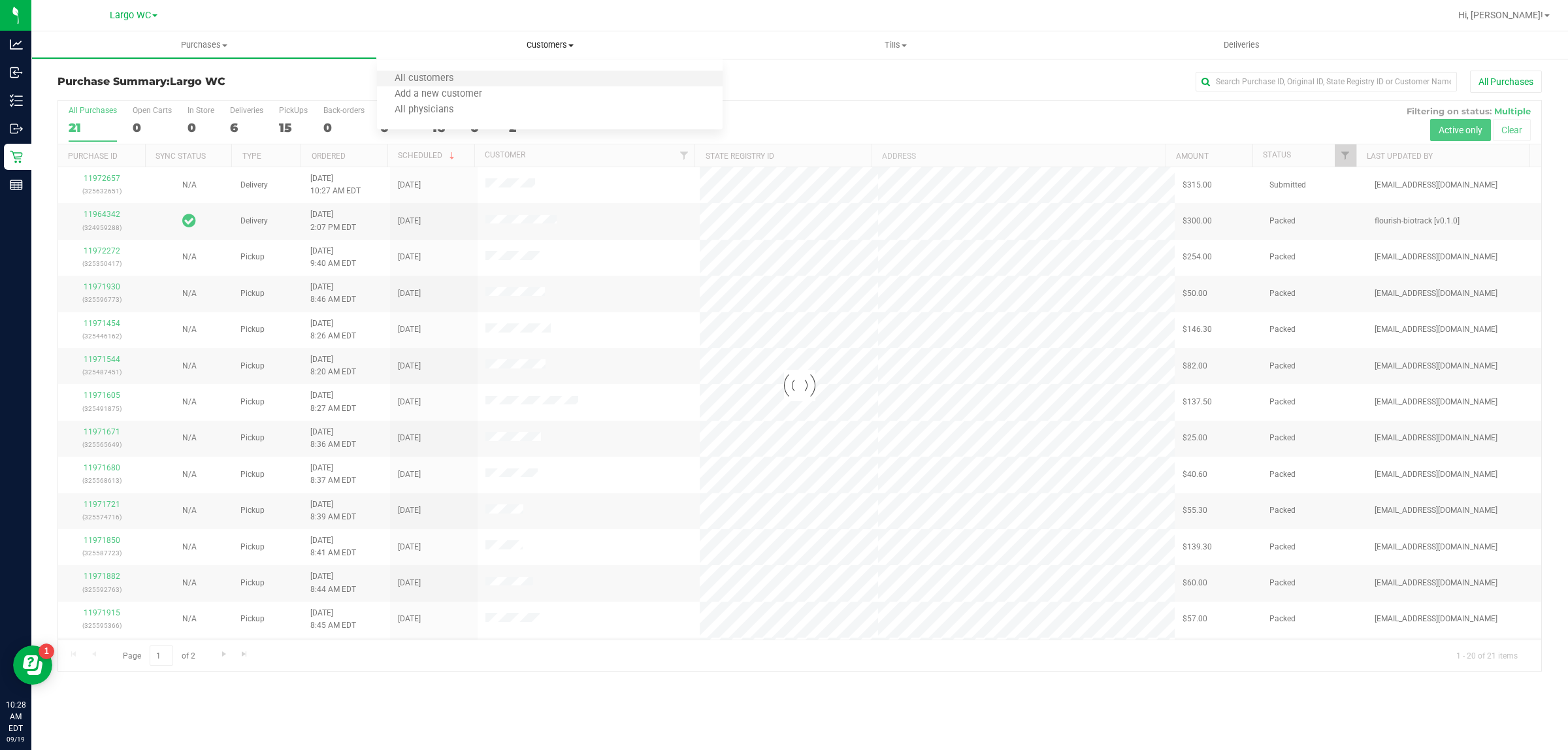
click at [481, 78] on li "All customers" at bounding box center [550, 79] width 345 height 16
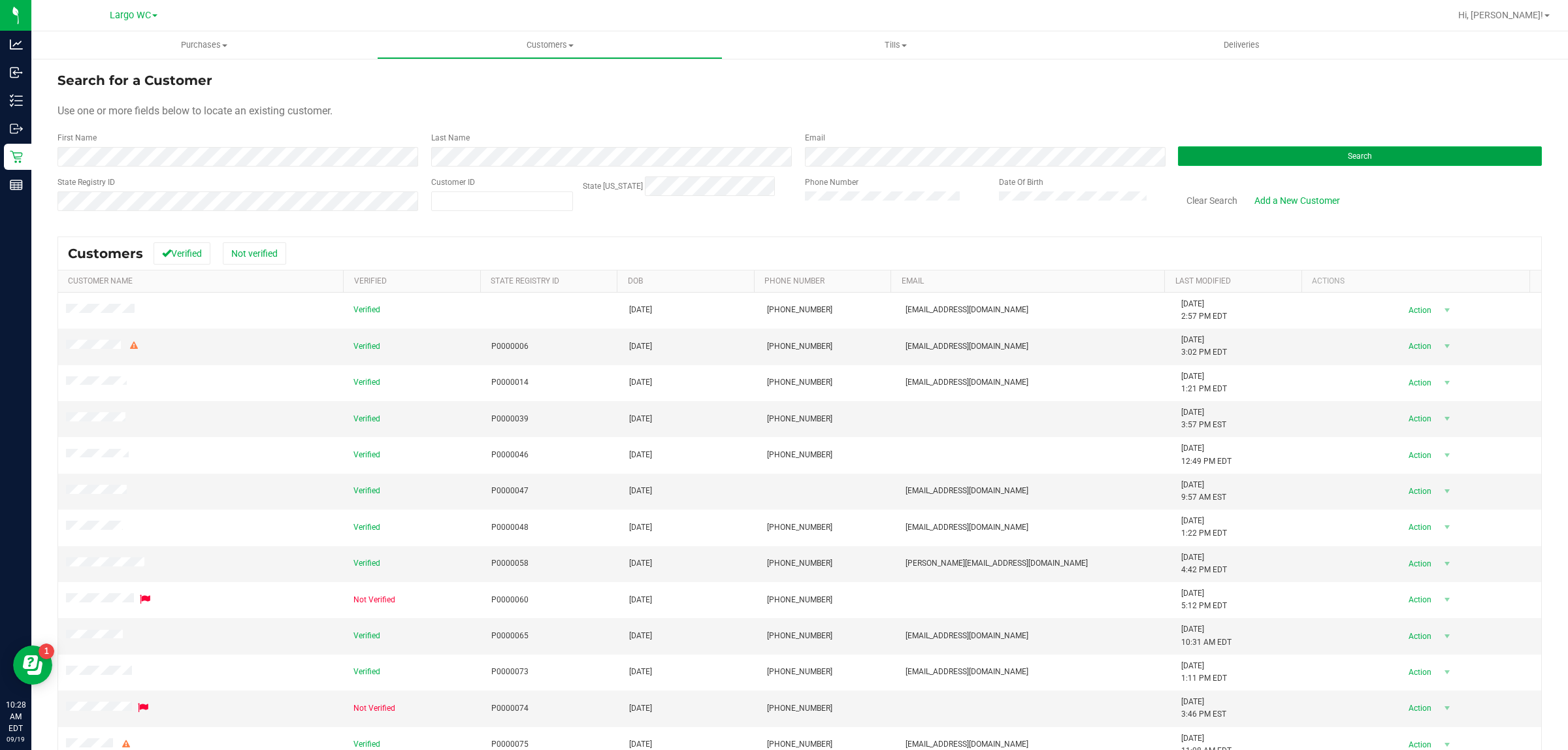
click at [1396, 165] on button "Search" at bounding box center [1360, 156] width 364 height 20
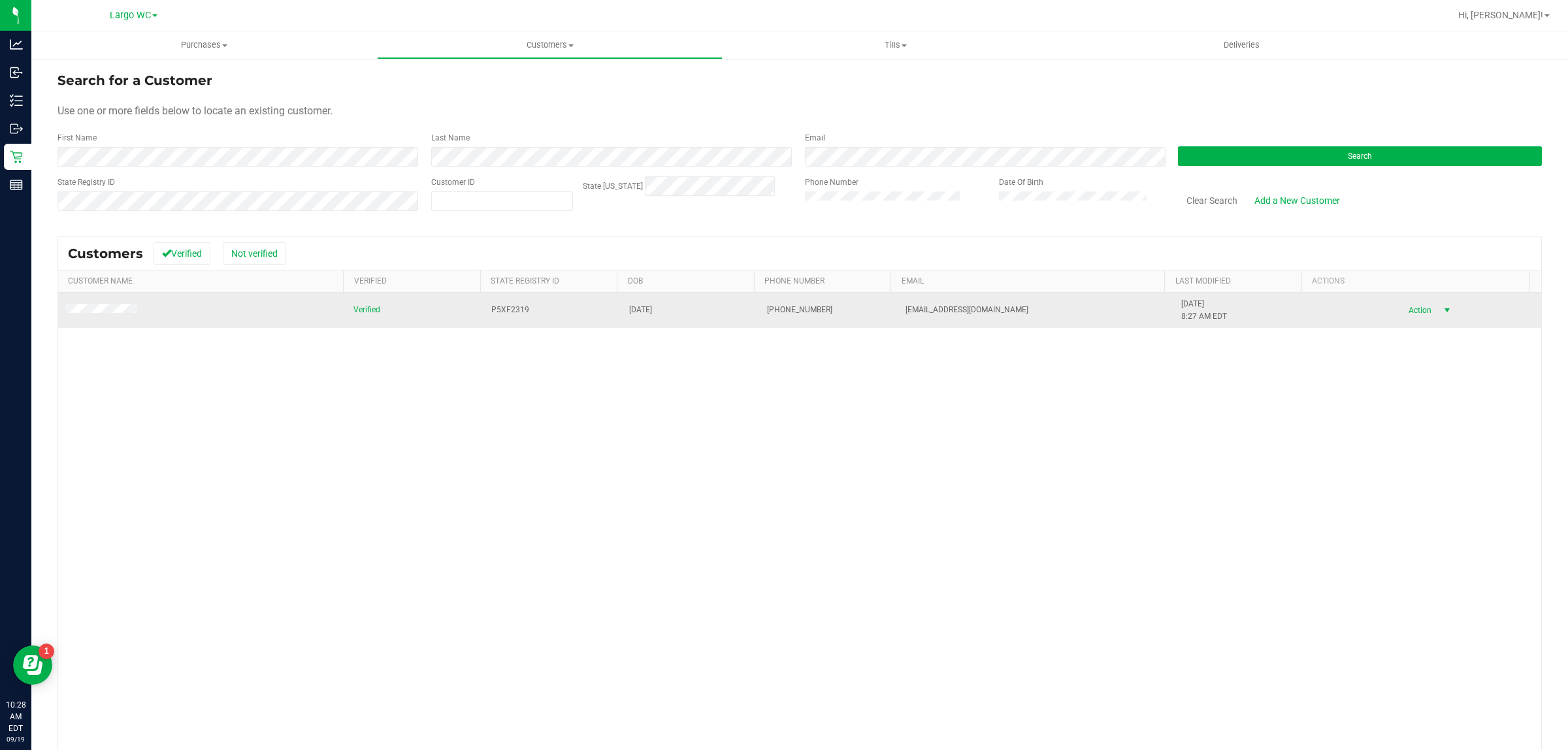
click at [1413, 312] on span "Action" at bounding box center [1418, 310] width 43 height 19
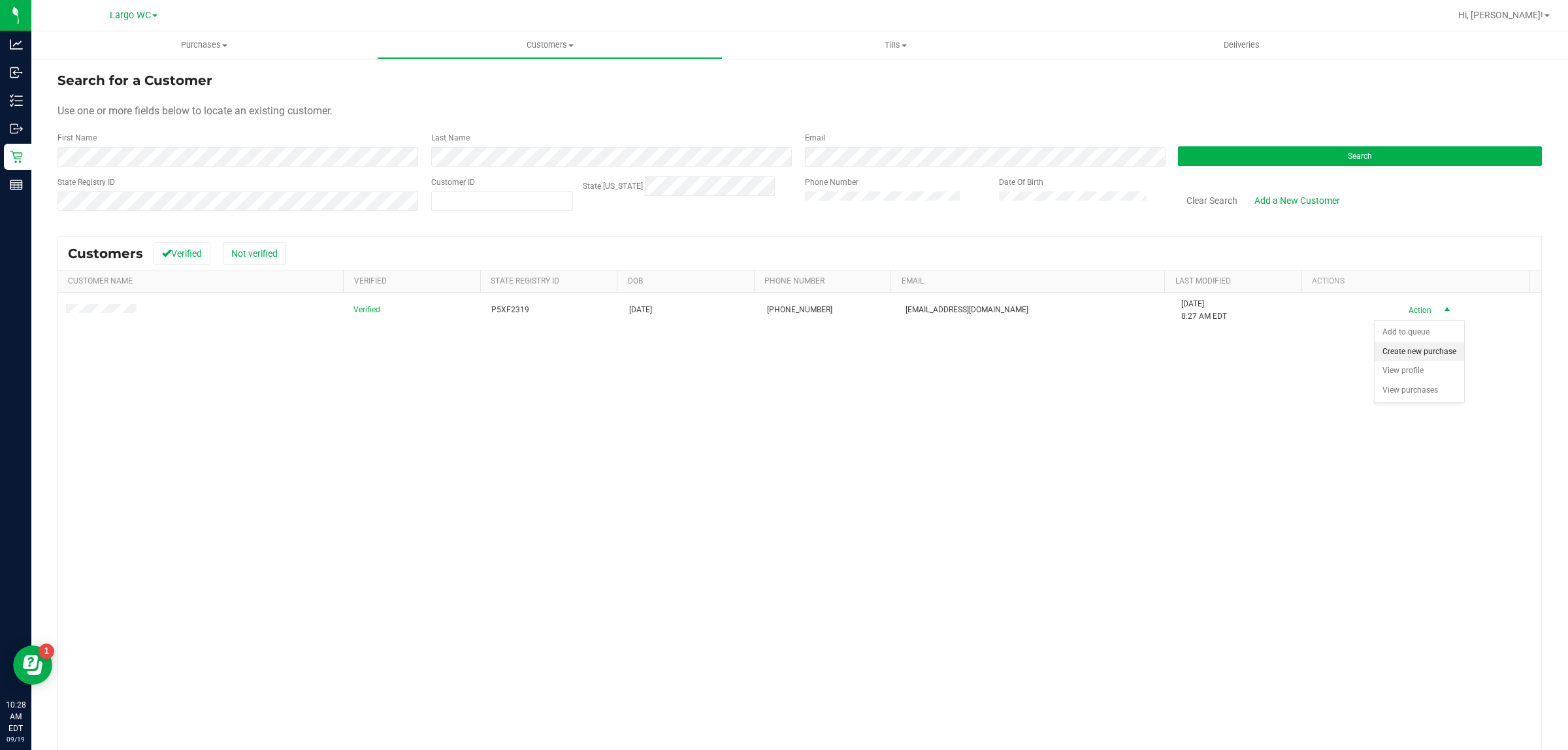
click at [1435, 362] on li "Create new purchase" at bounding box center [1419, 352] width 90 height 20
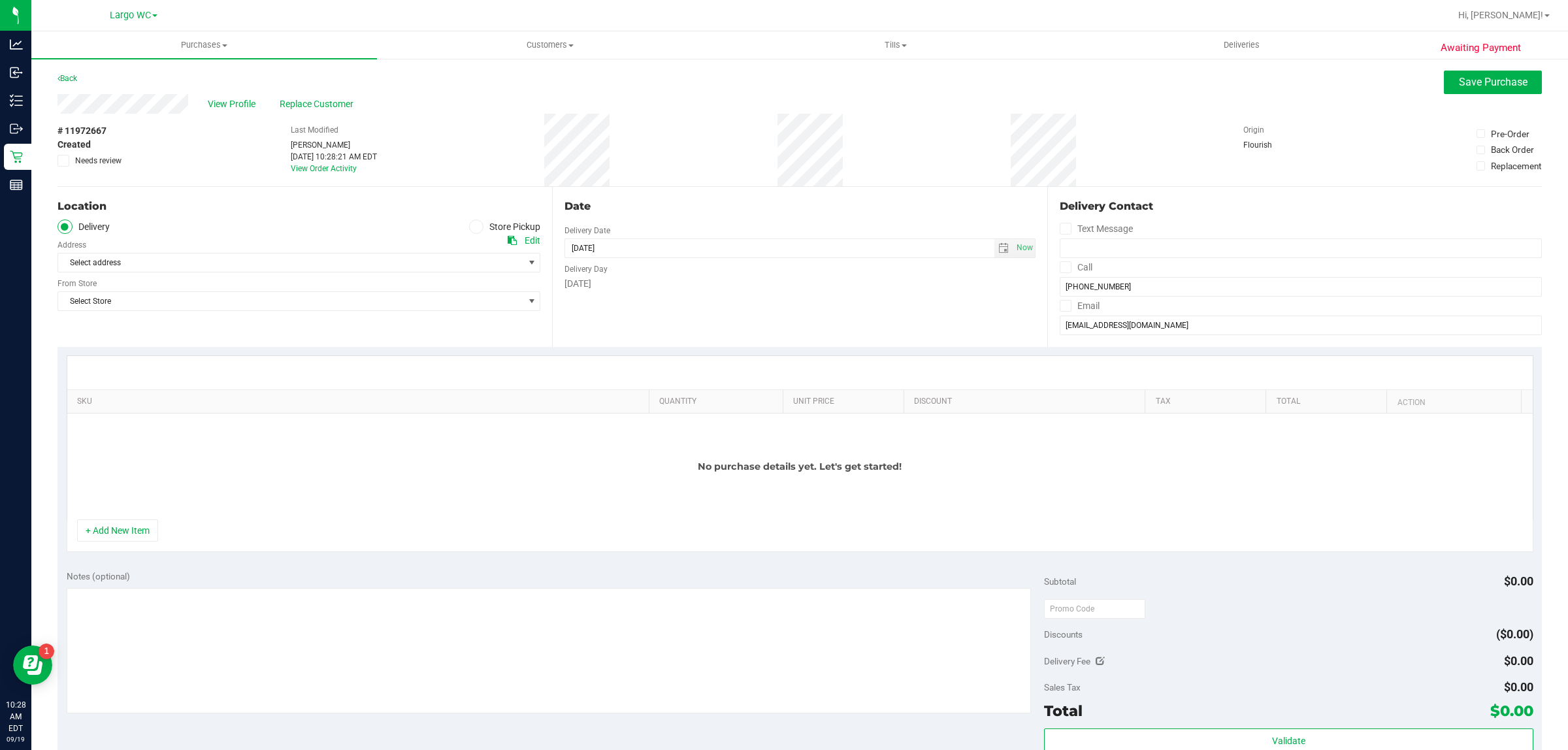
click at [469, 227] on span at bounding box center [476, 227] width 15 height 15
click at [0, 0] on input "Store Pickup" at bounding box center [0, 0] width 0 height 0
click at [397, 263] on span "Select Store" at bounding box center [291, 263] width 465 height 19
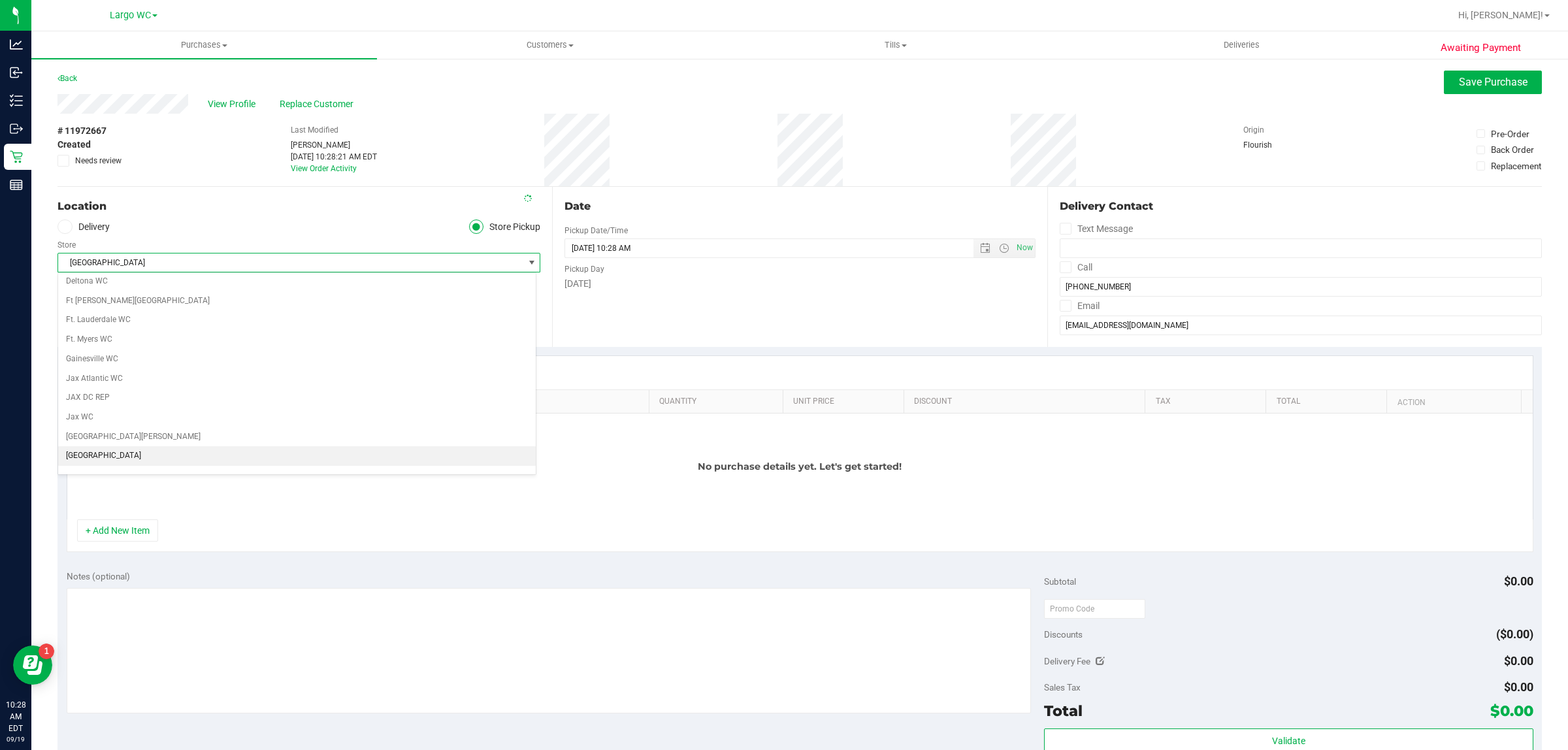
scroll to position [218, 0]
click at [338, 466] on li "Largo WC" at bounding box center [297, 456] width 478 height 20
click at [135, 541] on button "+ Add New Item" at bounding box center [118, 530] width 81 height 22
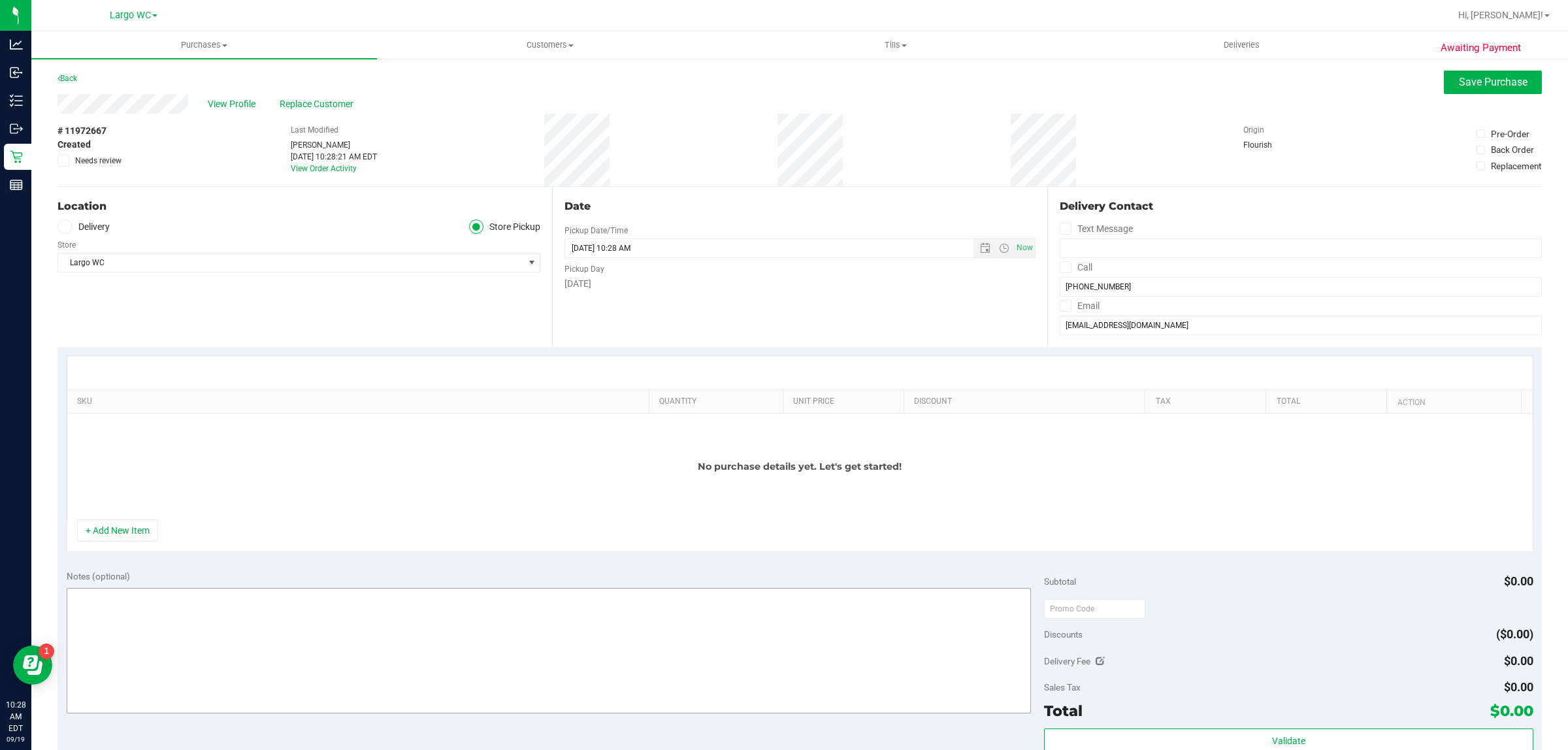
click at [147, 541] on button "+ Add New Item" at bounding box center [118, 530] width 81 height 22
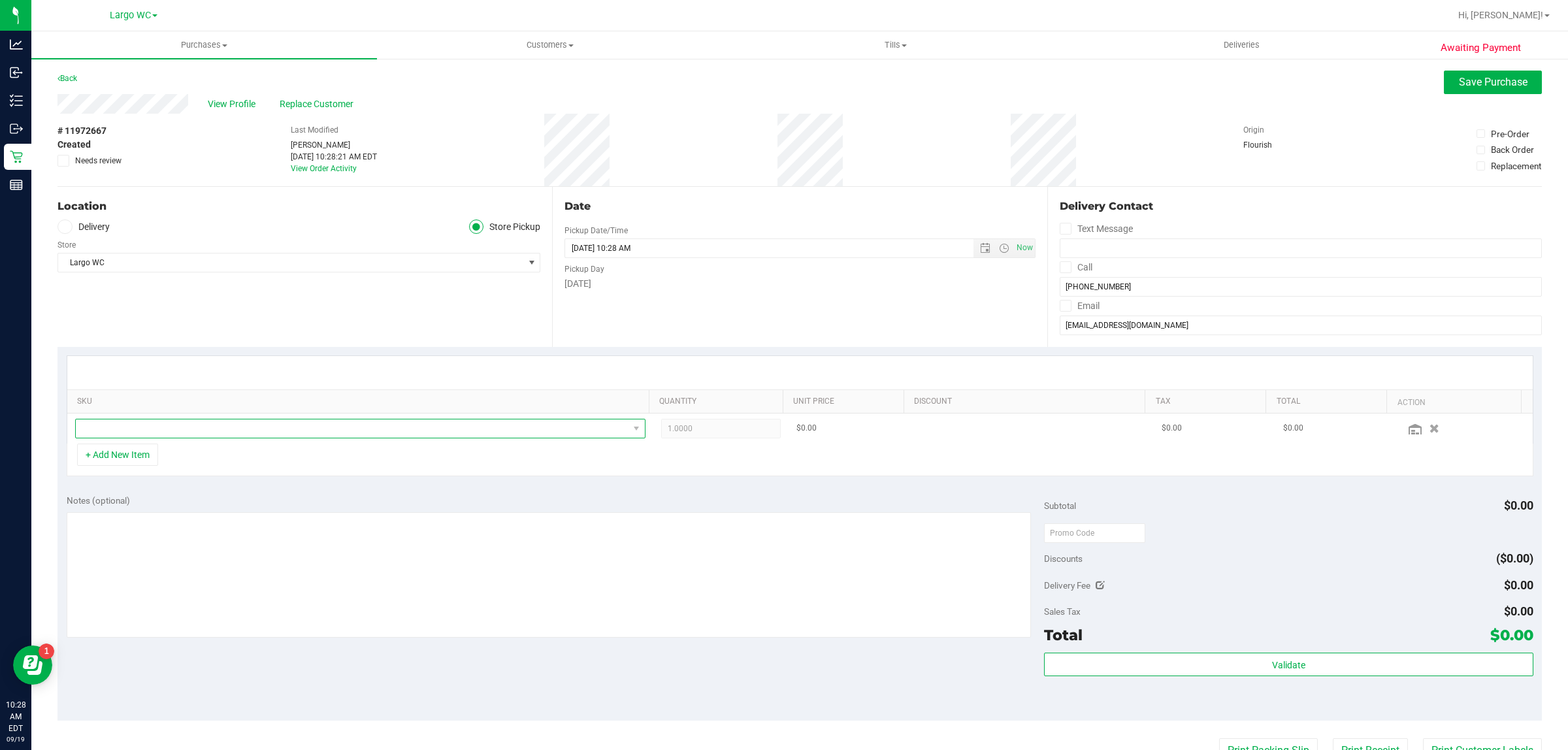
click at [214, 429] on span "NO DATA FOUND" at bounding box center [352, 429] width 553 height 19
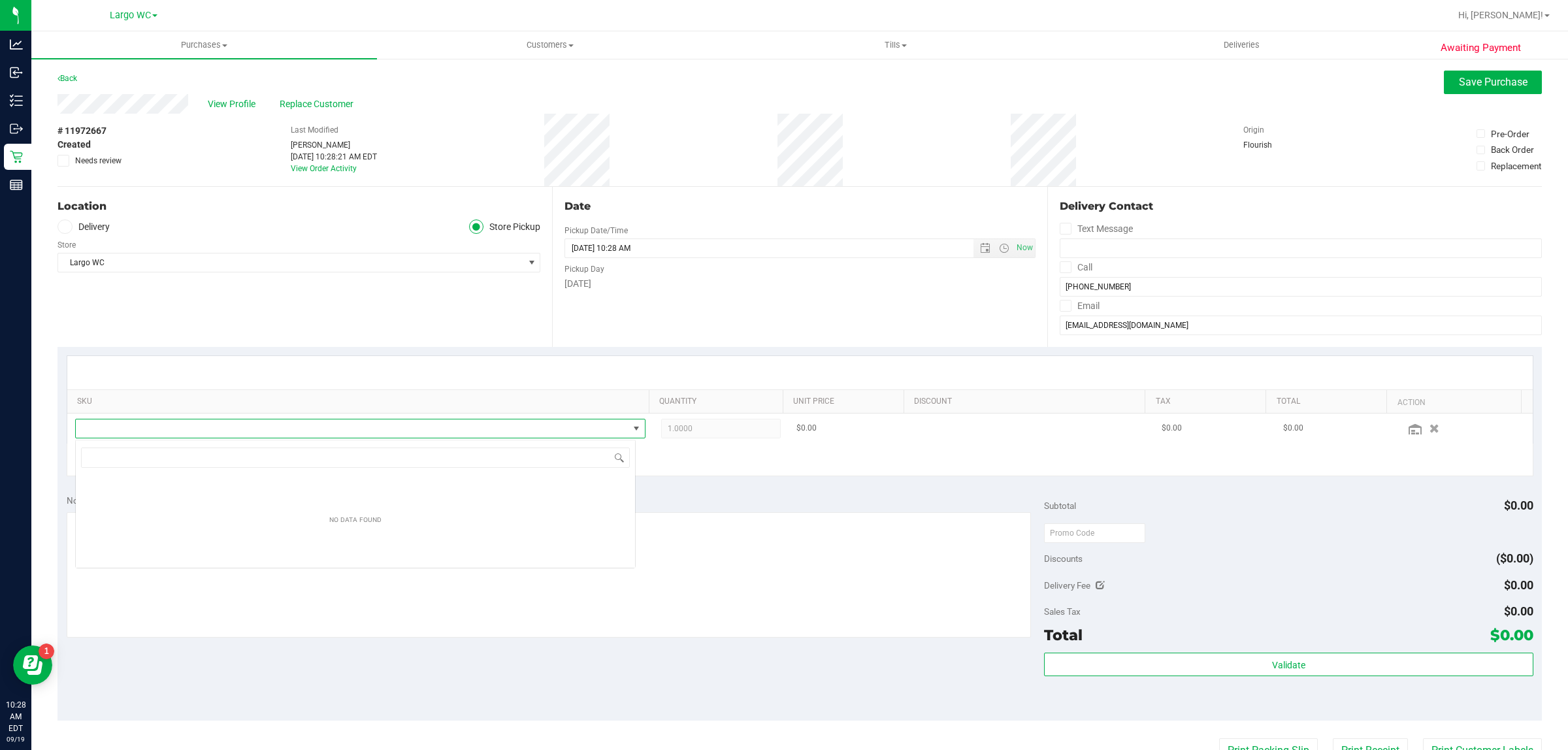
scroll to position [20, 561]
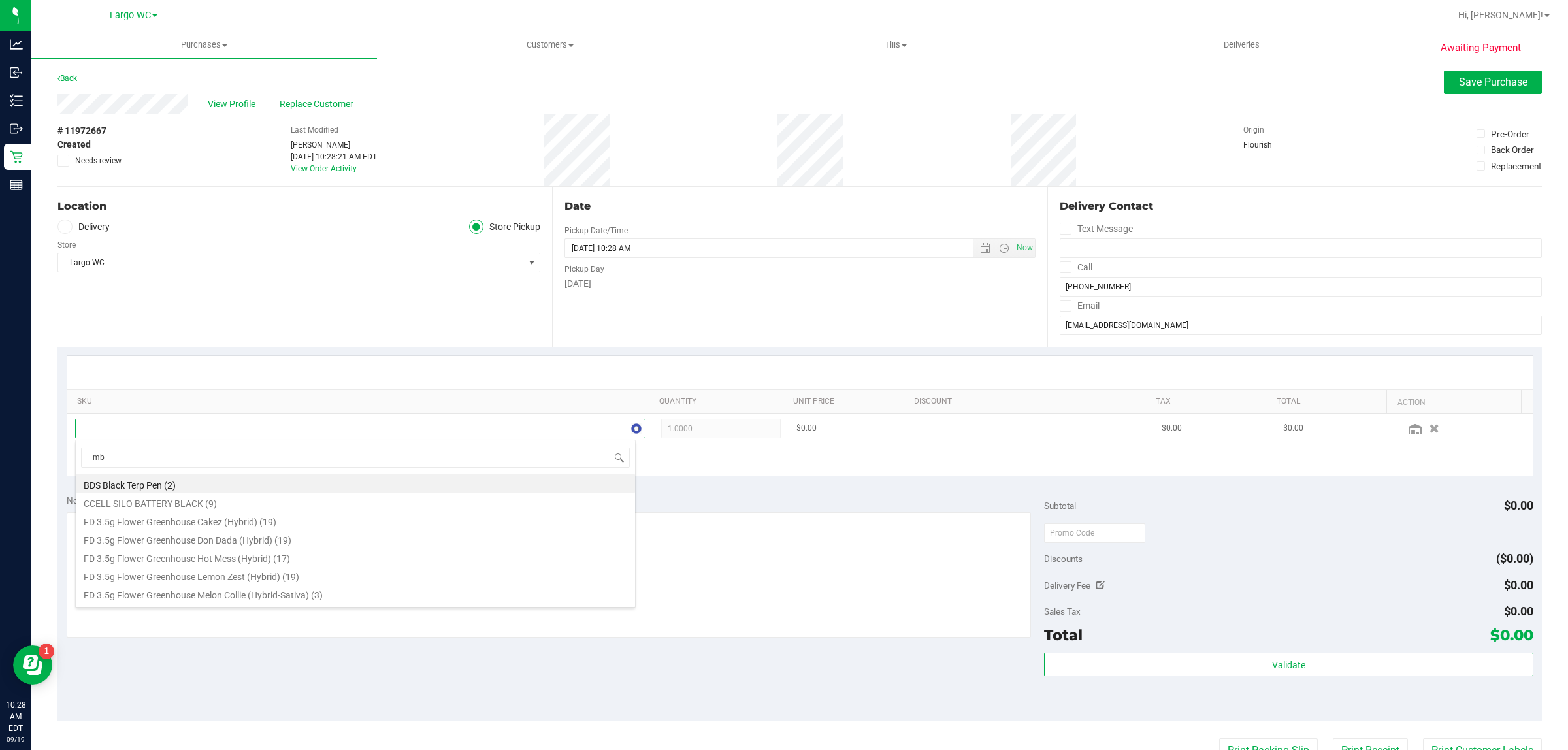
type input "mbl"
click at [266, 591] on li "FT 3.5g Cannabis Flower Motor Breath x Mike Larry (Hybrid) (19)" at bounding box center [355, 593] width 559 height 19
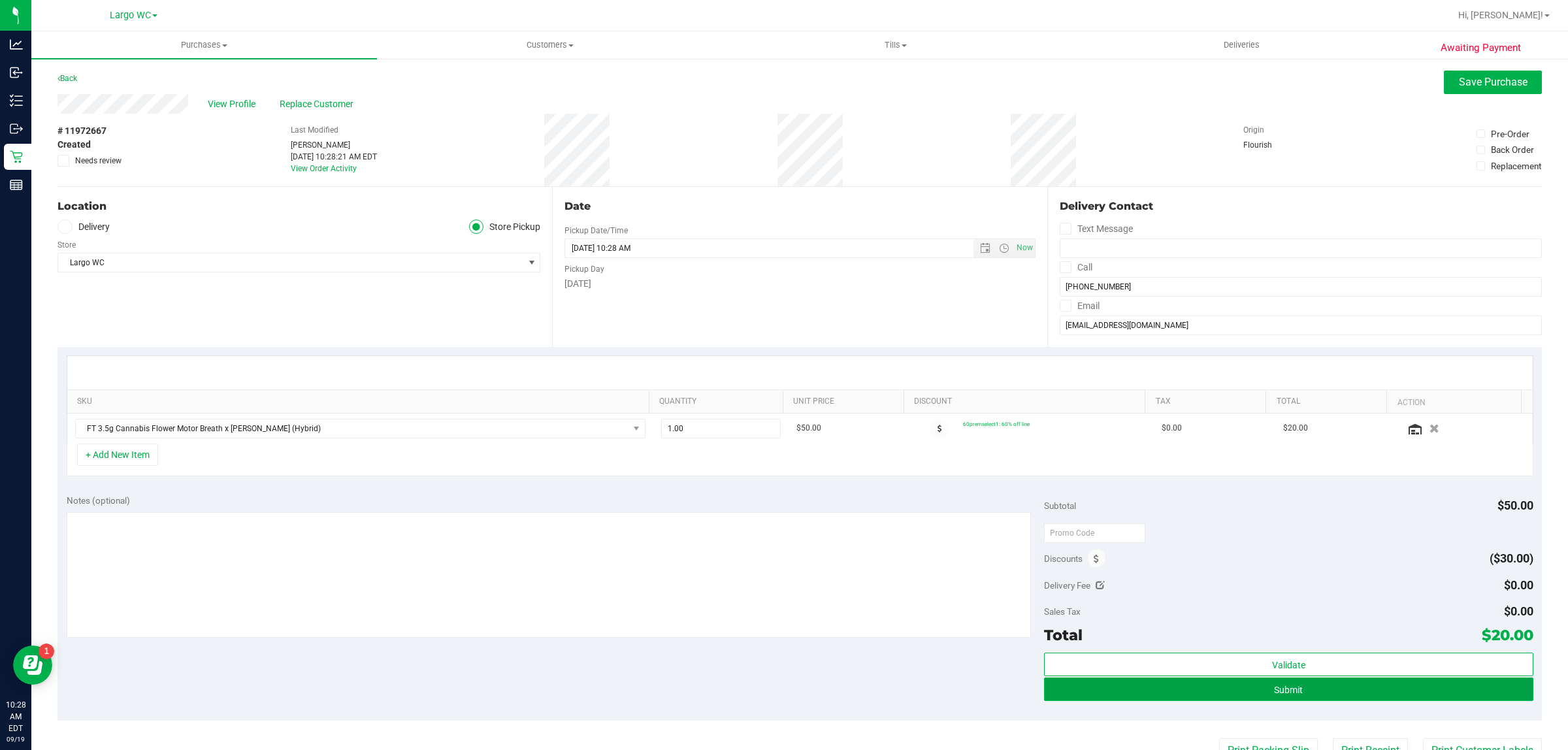
click at [1310, 691] on button "Submit" at bounding box center [1288, 689] width 489 height 23
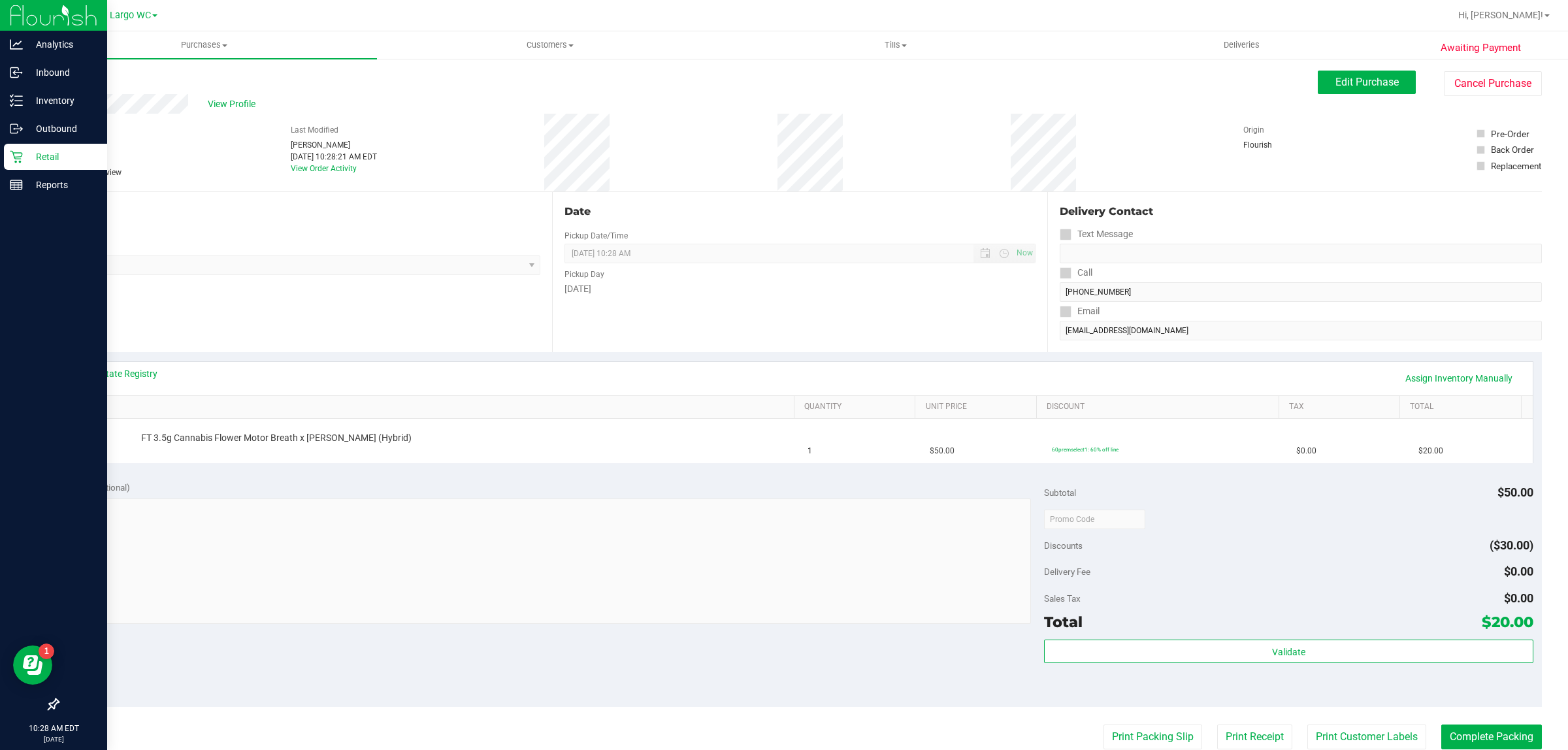
click at [56, 152] on p "Retail" at bounding box center [62, 157] width 78 height 16
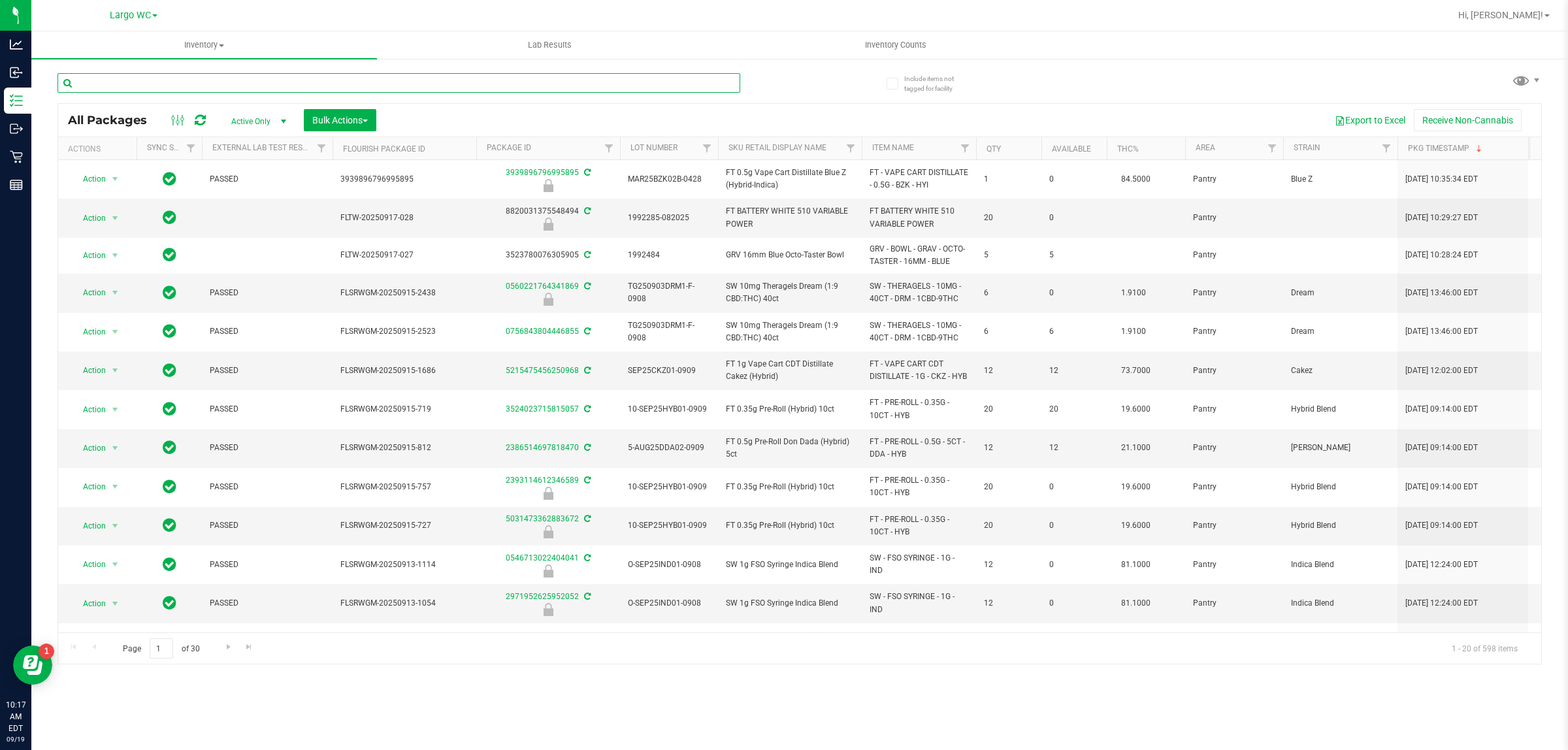
click at [186, 82] on input "text" at bounding box center [399, 83] width 683 height 20
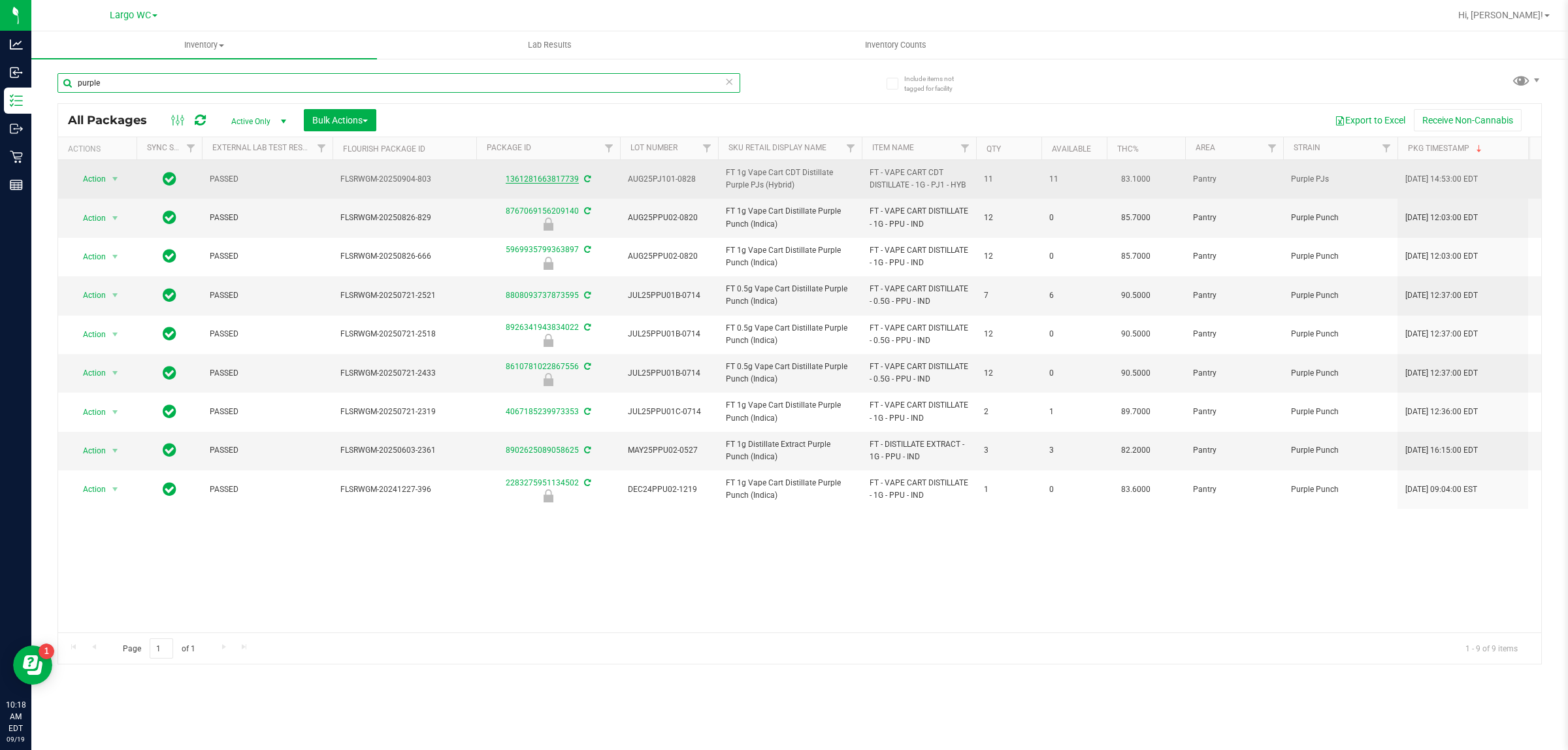
type input "purple"
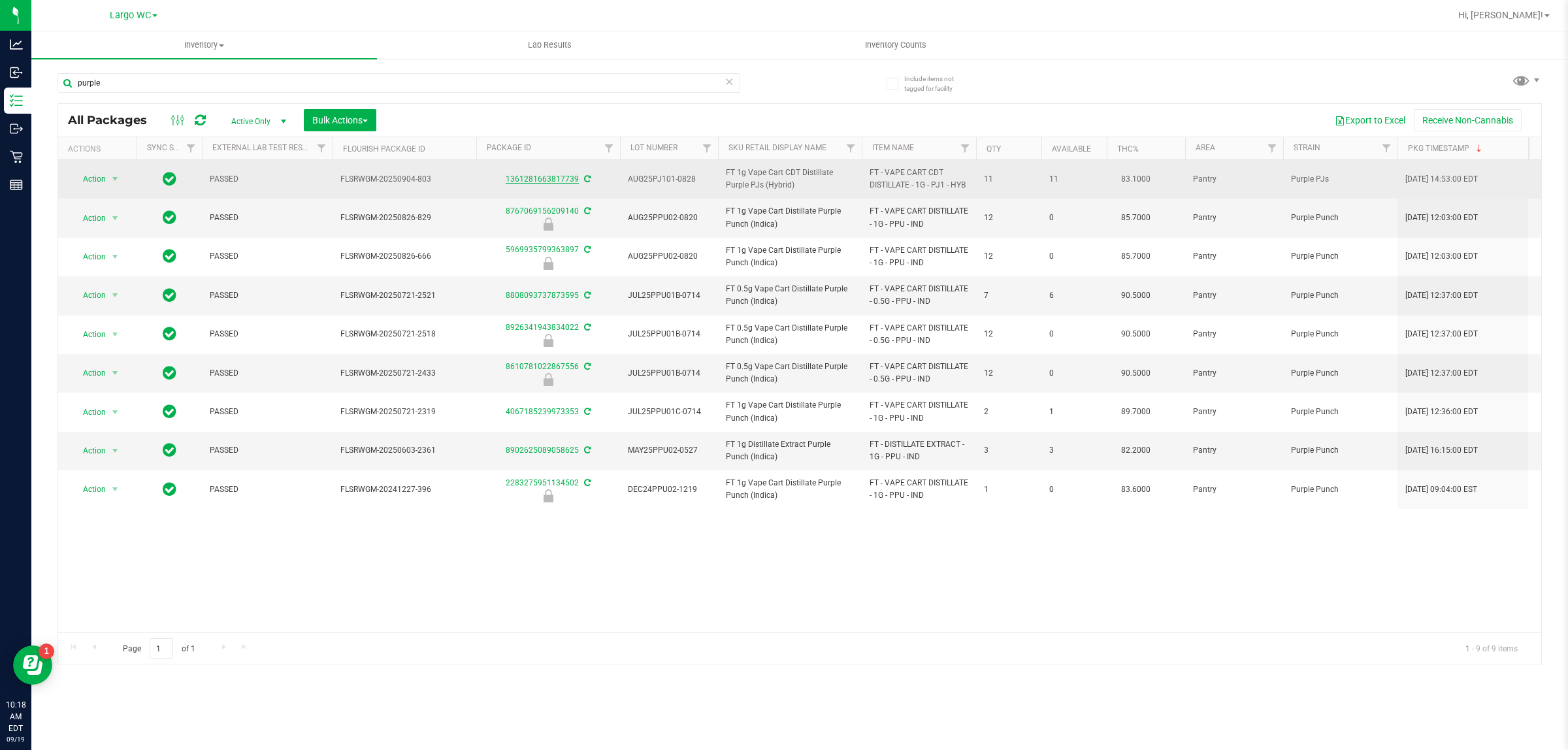
click at [542, 175] on link "1361281663817739" at bounding box center [542, 179] width 73 height 9
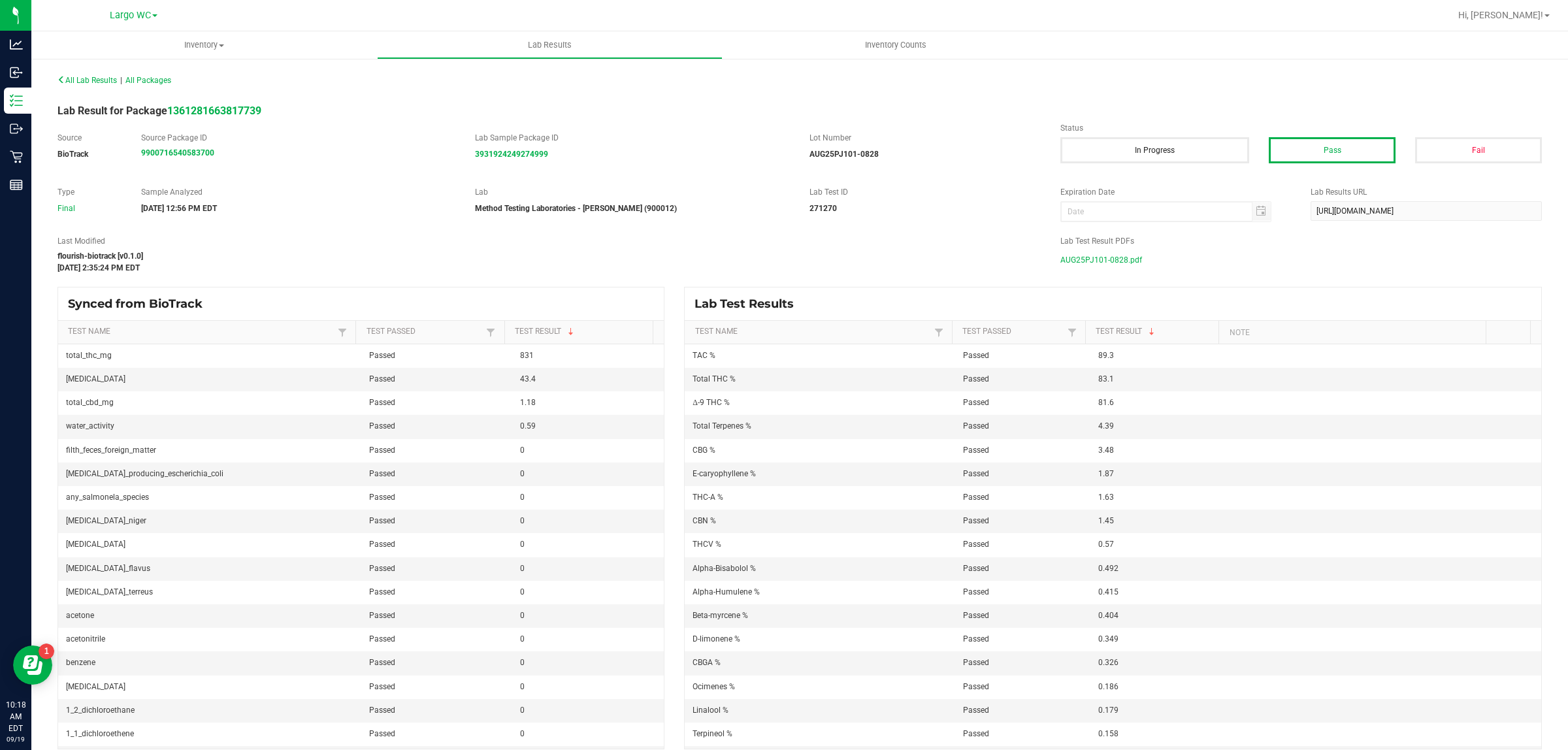
click at [1099, 254] on span "AUG25PJ101-0828.pdf" at bounding box center [1100, 260] width 82 height 20
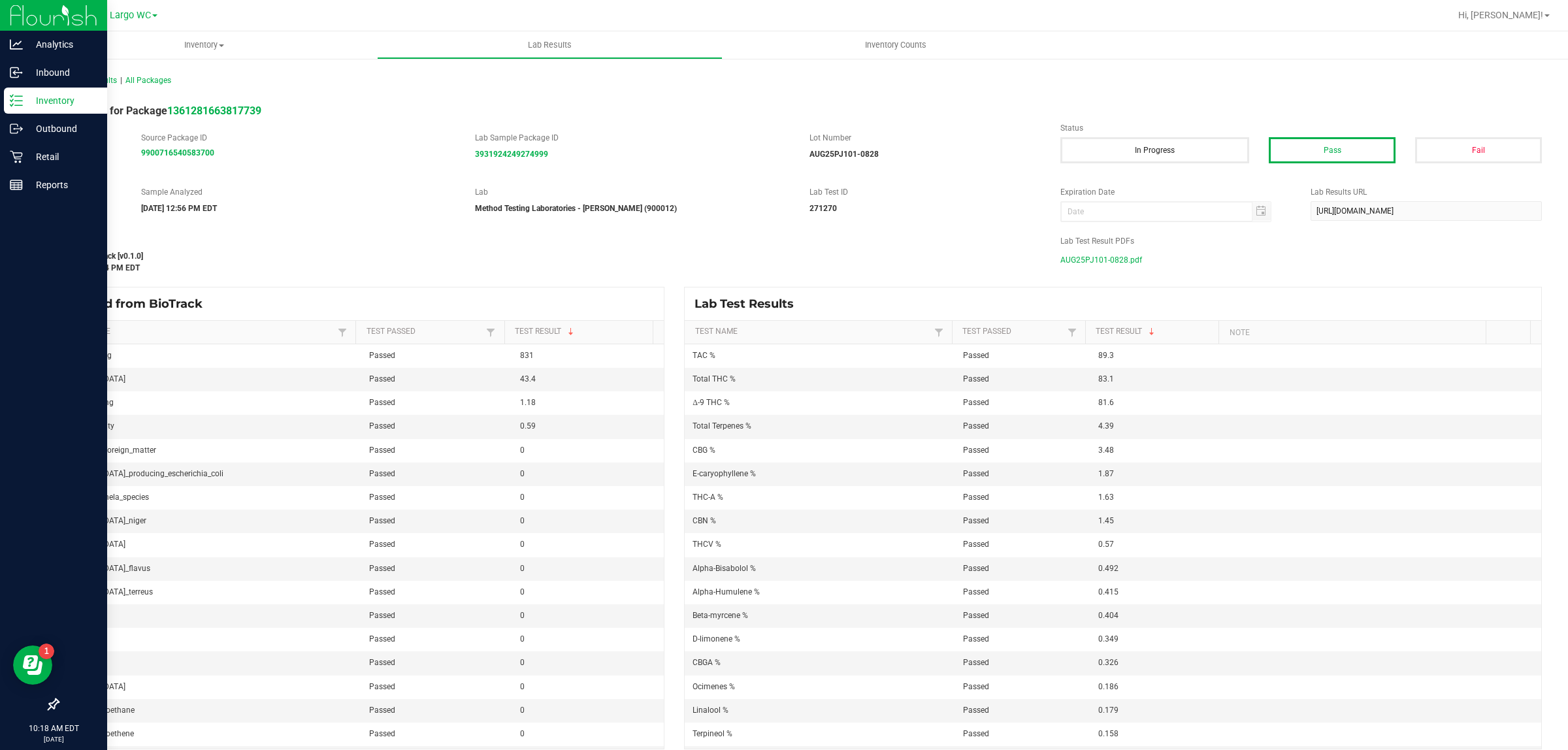
click at [72, 106] on p "Inventory" at bounding box center [62, 101] width 78 height 16
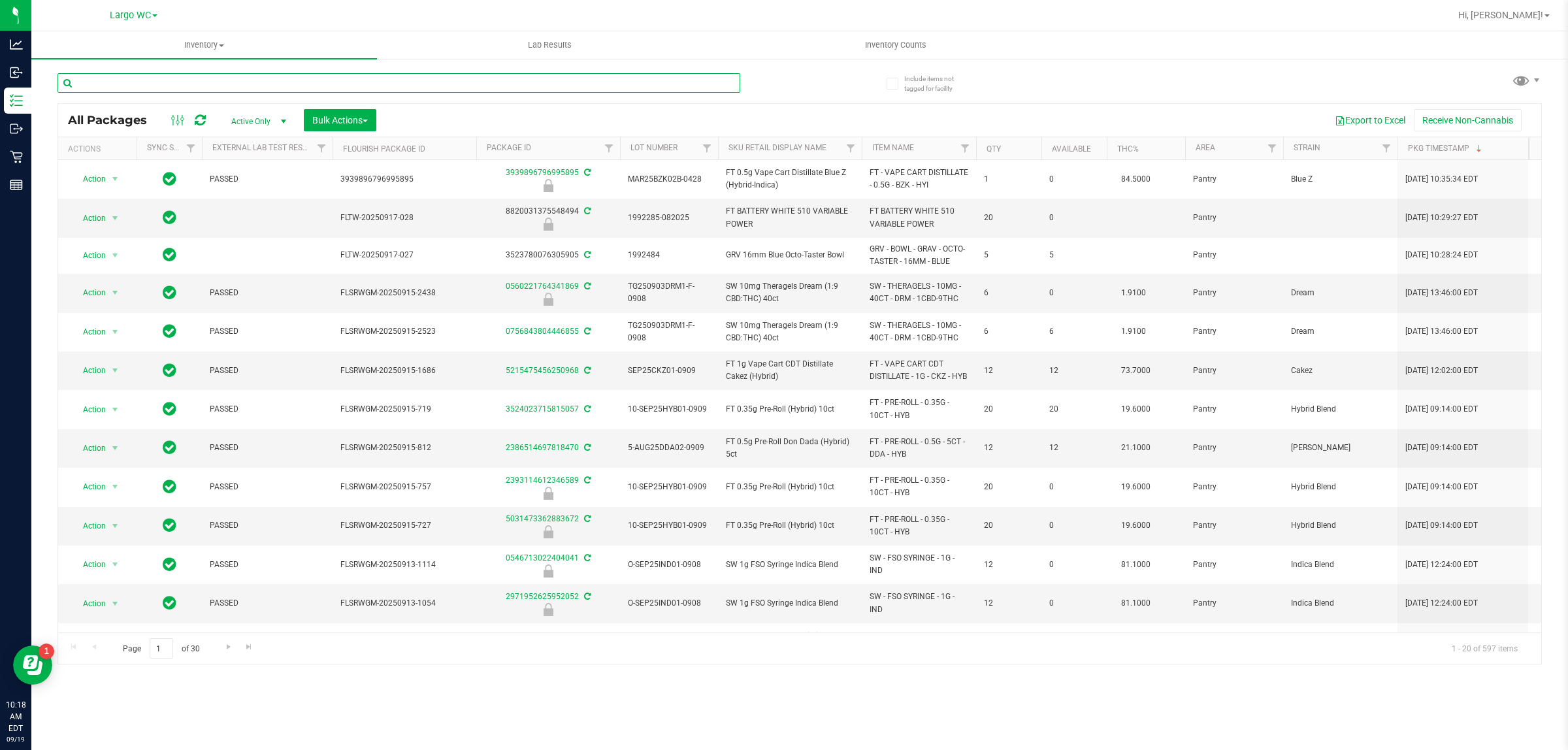
click at [155, 80] on input "text" at bounding box center [399, 83] width 683 height 20
type input "gasserole"
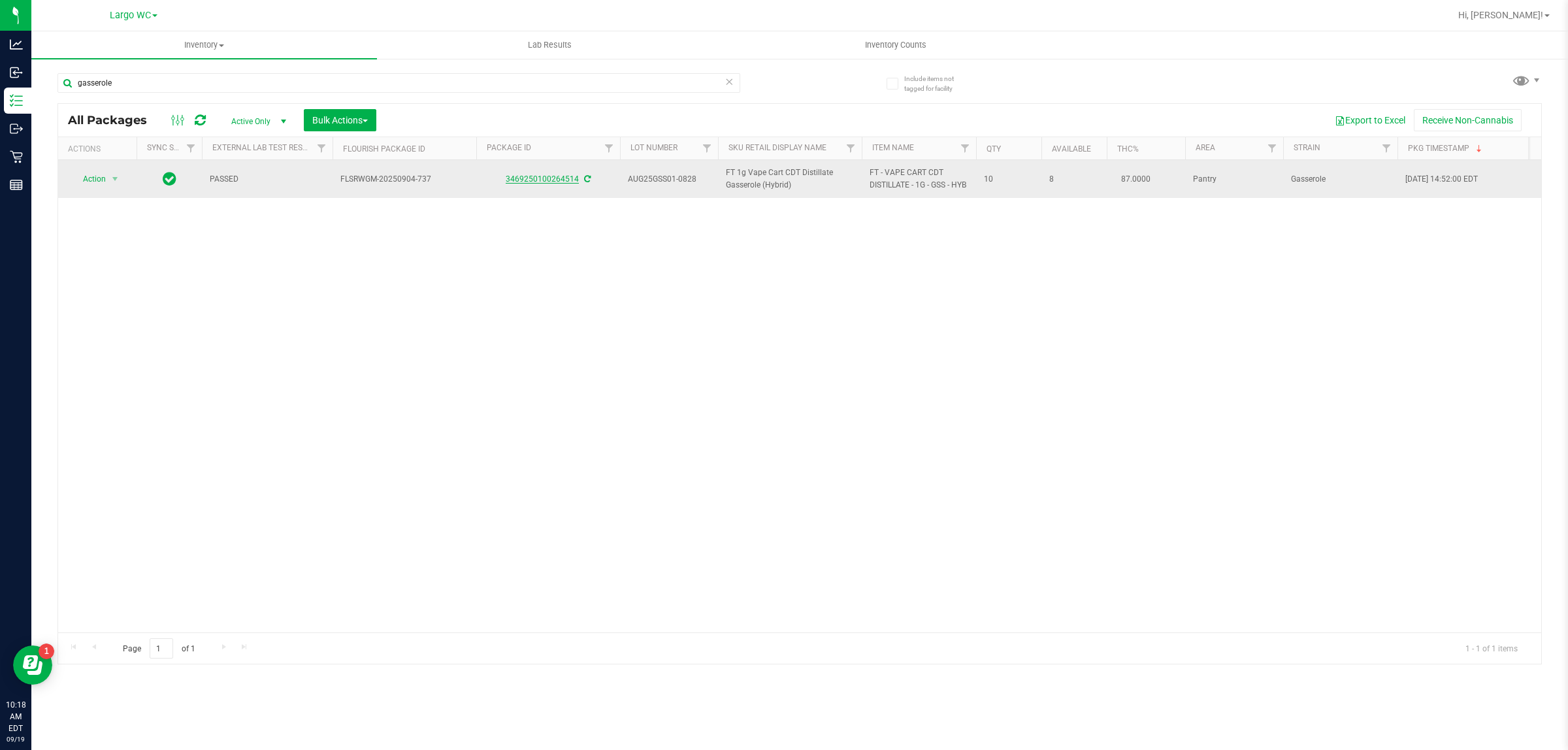
click at [533, 180] on link "3469250100264514" at bounding box center [542, 179] width 73 height 9
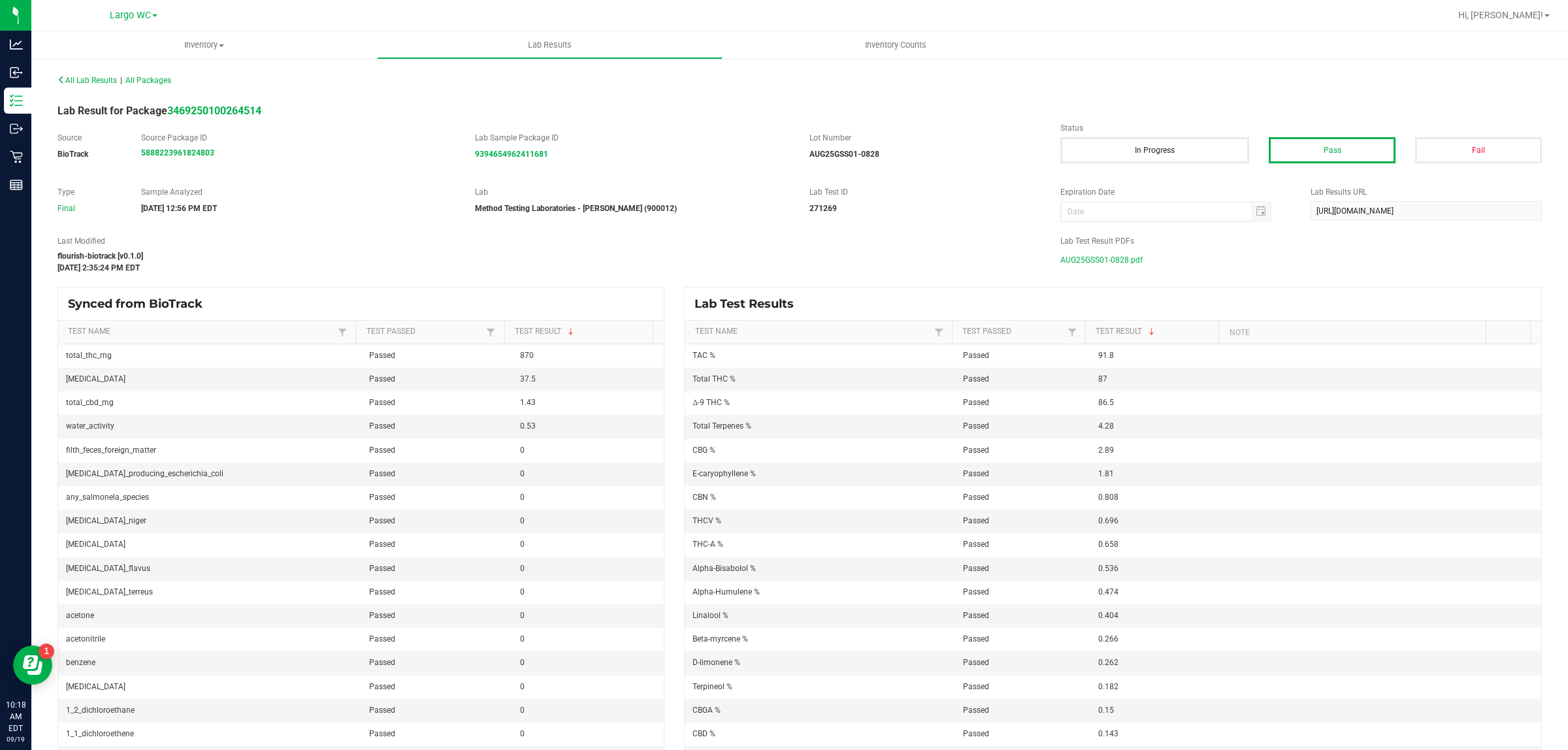
click at [1093, 262] on span "AUG25GSS01-0828.pdf" at bounding box center [1101, 260] width 82 height 20
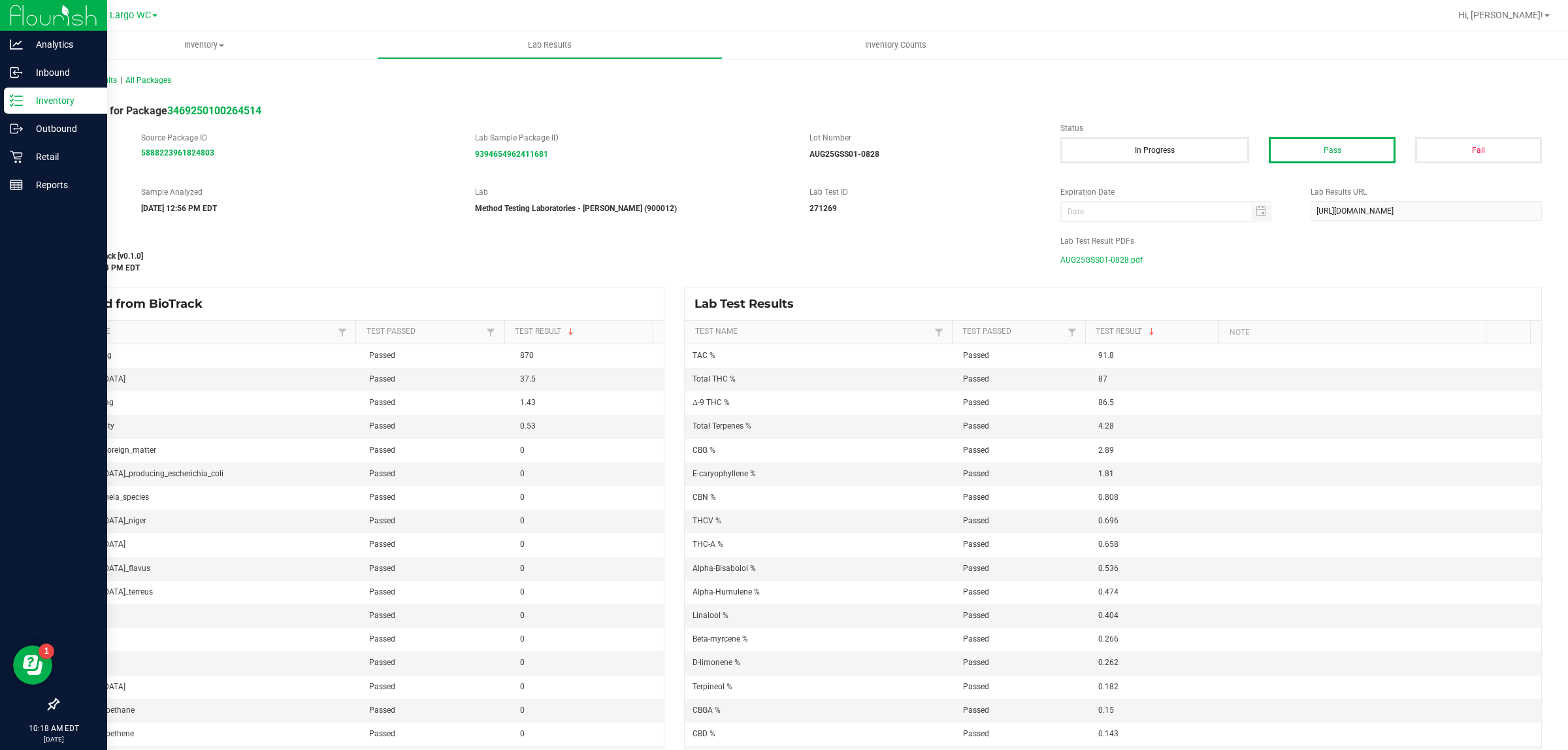
click at [24, 105] on p "Inventory" at bounding box center [62, 101] width 78 height 16
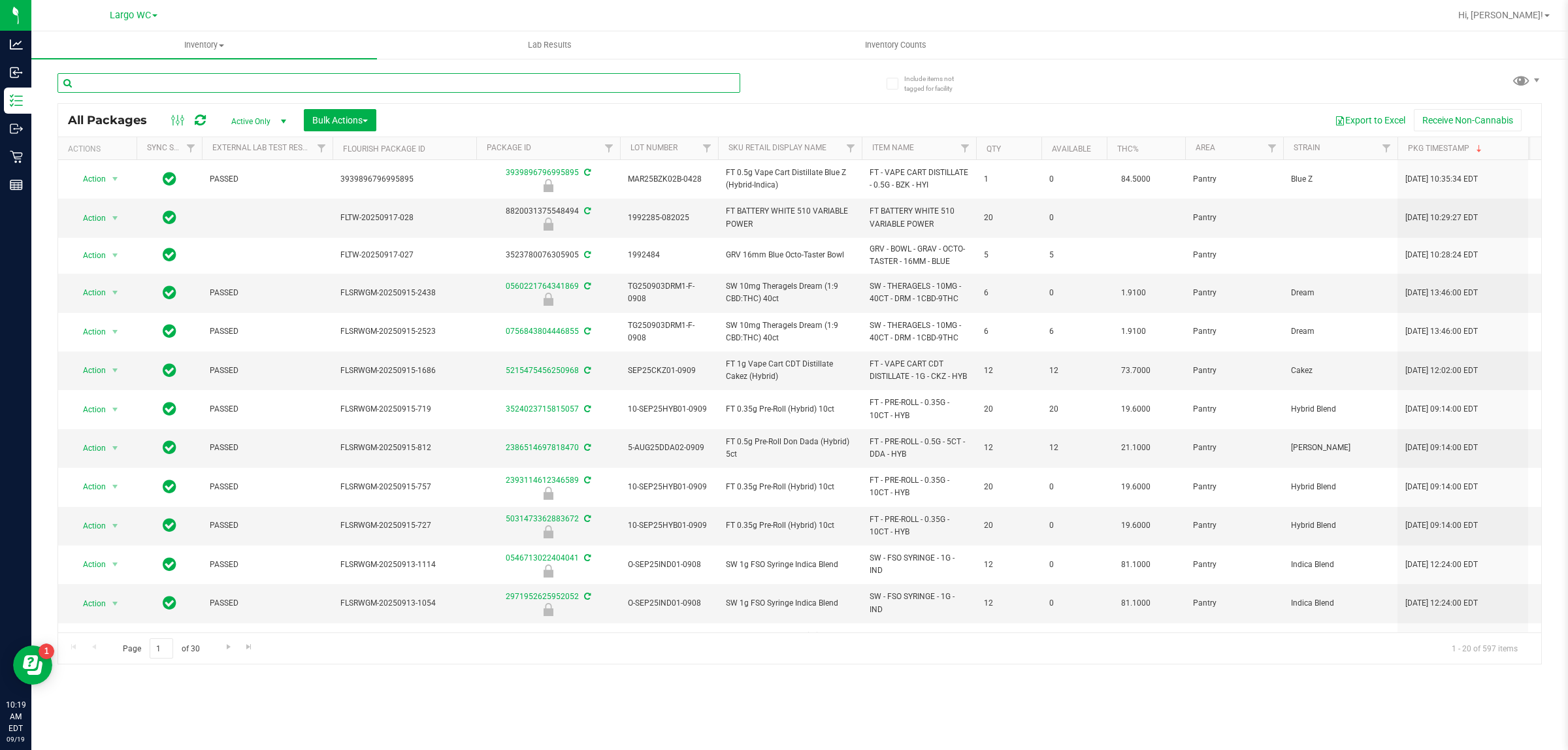
click at [272, 88] on input "text" at bounding box center [399, 83] width 683 height 20
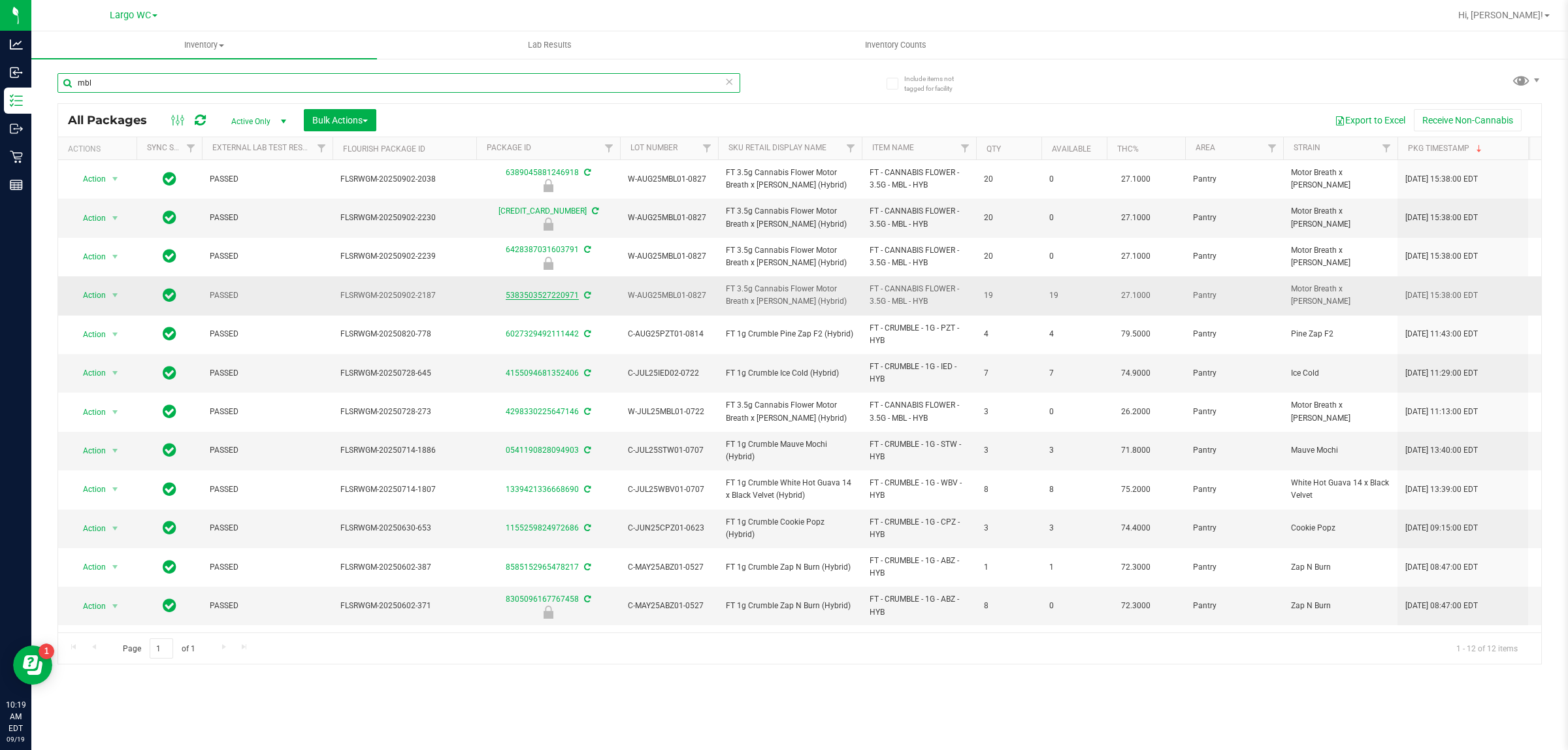
type input "mbl"
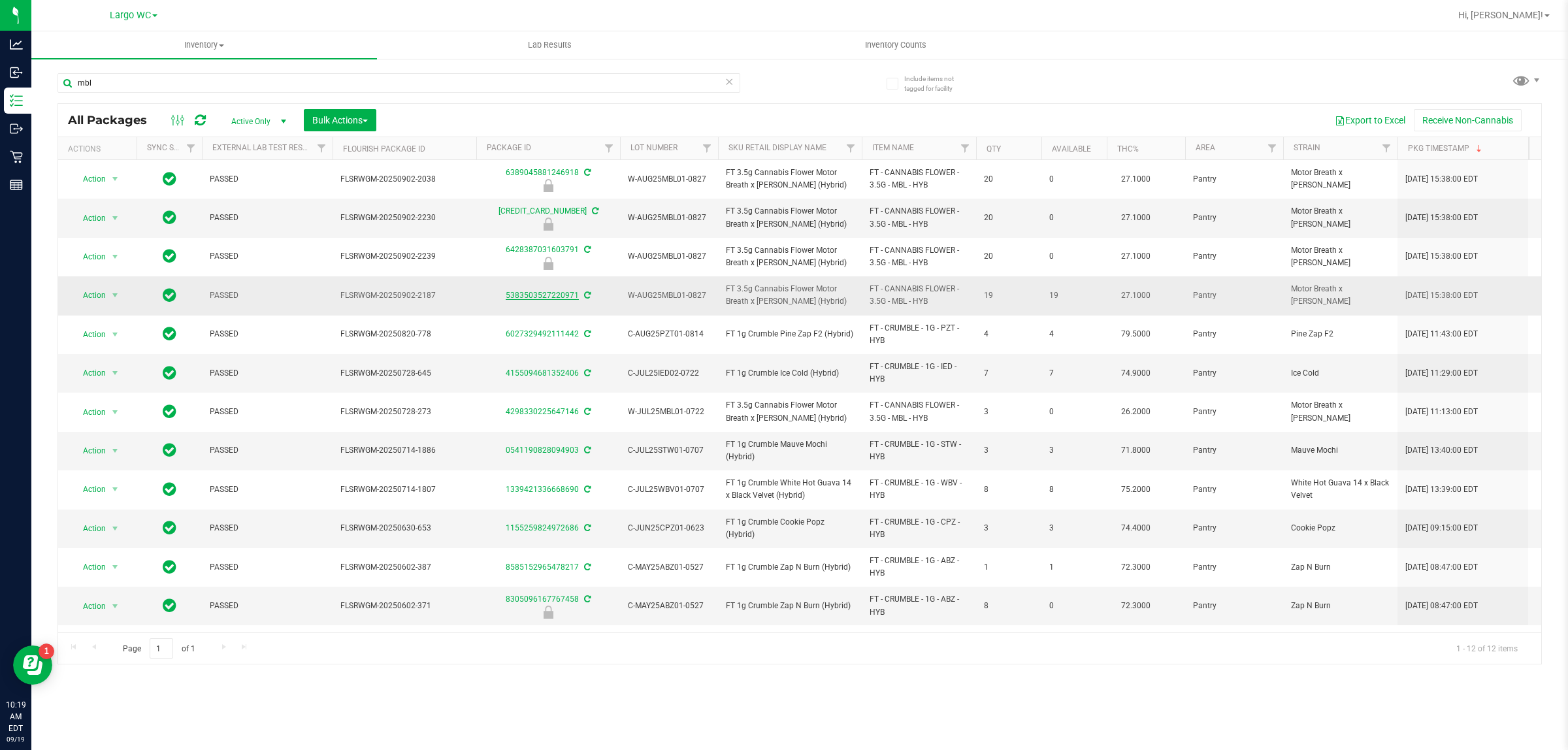
click at [557, 300] on link "5383503527220971" at bounding box center [542, 296] width 73 height 9
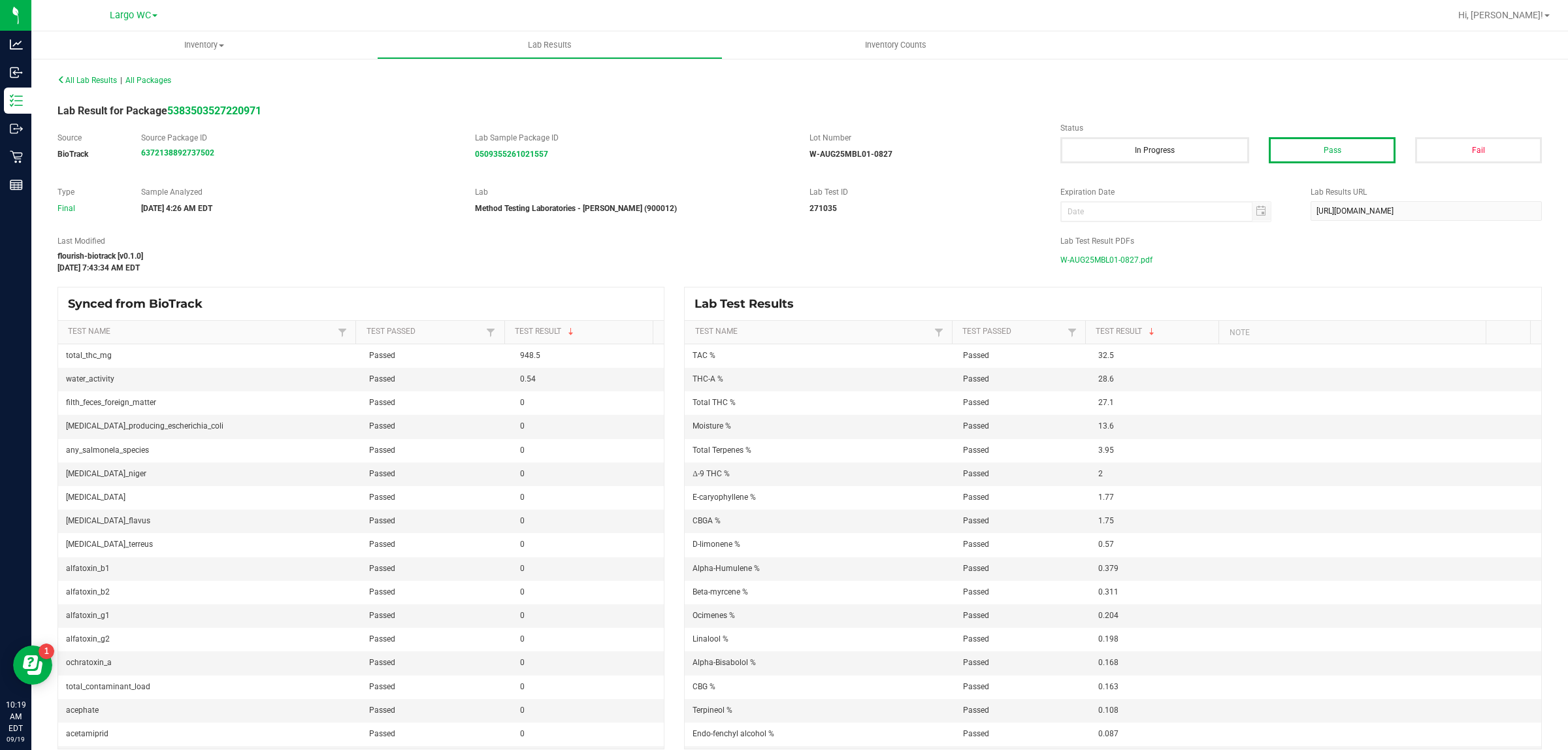
click at [1102, 264] on span "W-AUG25MBL01-0827.pdf" at bounding box center [1106, 260] width 92 height 20
